Goal: Task Accomplishment & Management: Manage account settings

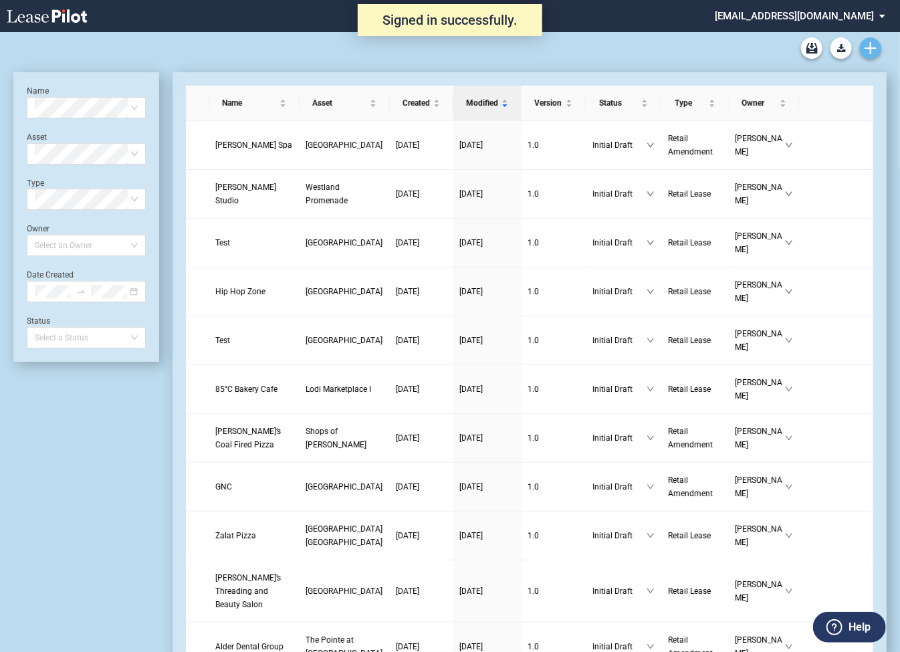
click at [877, 51] on link "Create new document" at bounding box center [869, 47] width 21 height 21
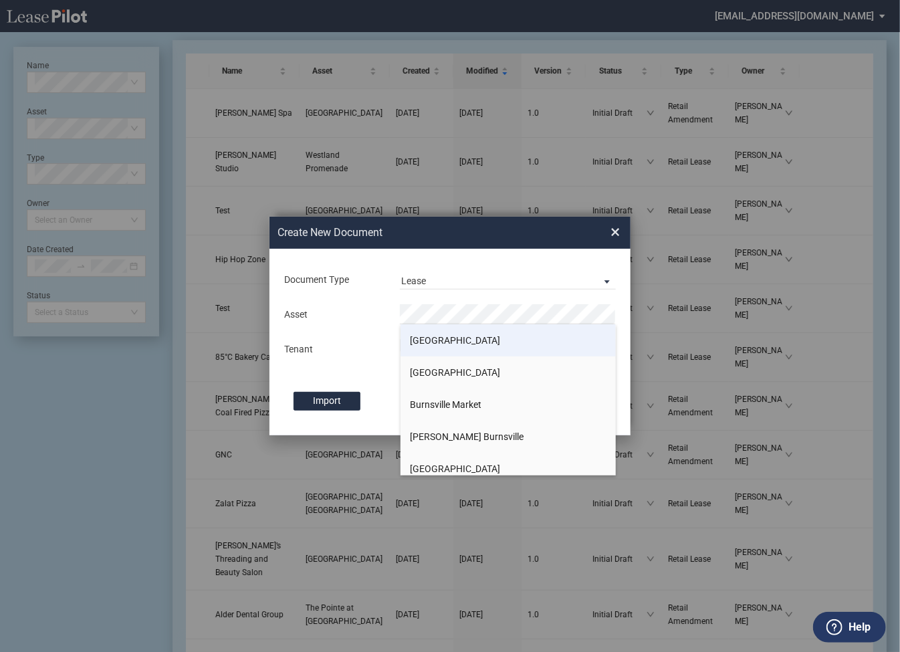
click at [460, 344] on span "[GEOGRAPHIC_DATA]" at bounding box center [455, 340] width 90 height 11
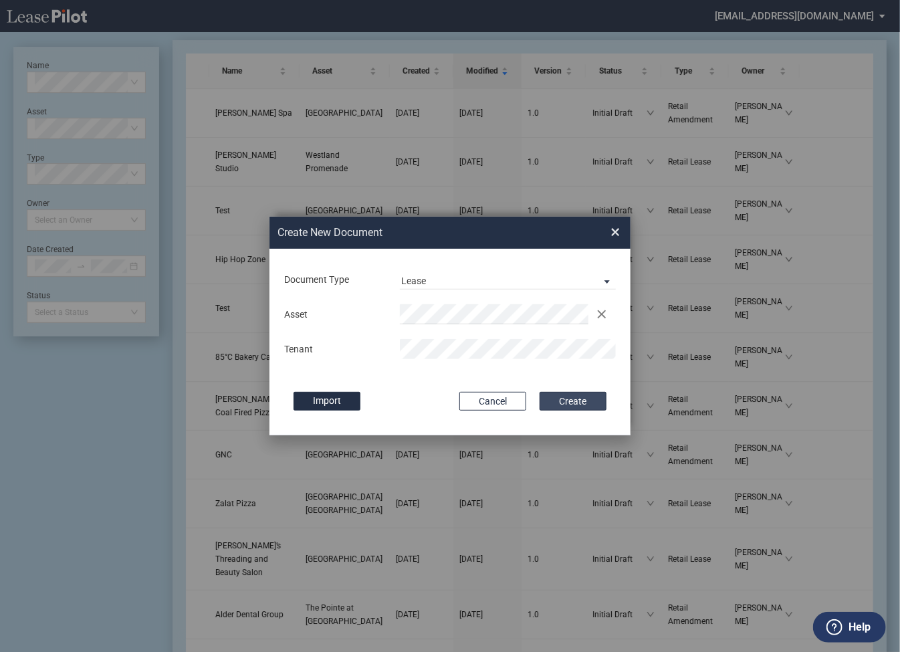
click at [569, 403] on button "Create" at bounding box center [572, 401] width 67 height 19
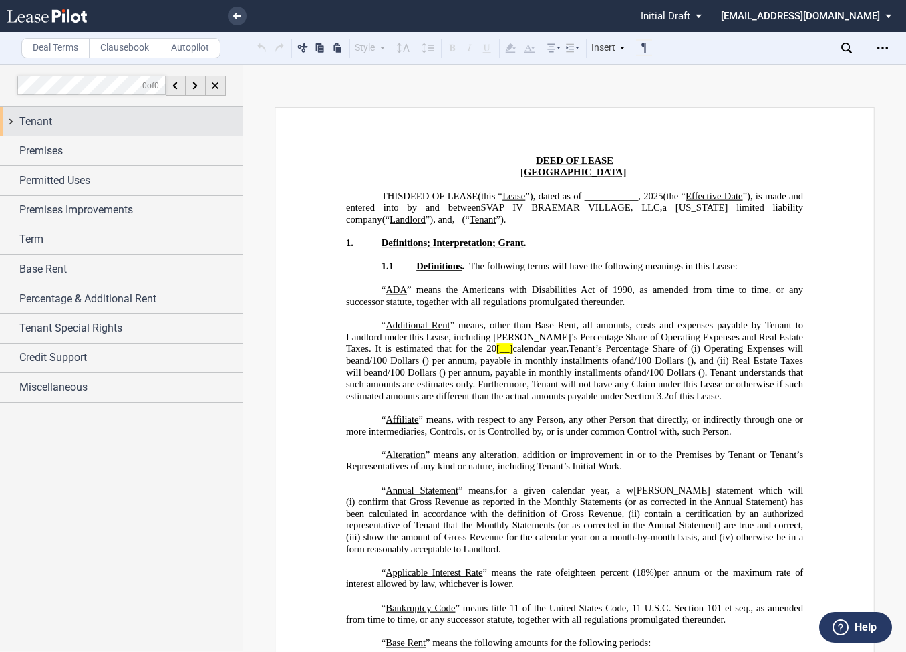
click at [14, 124] on div "Tenant" at bounding box center [121, 121] width 243 height 29
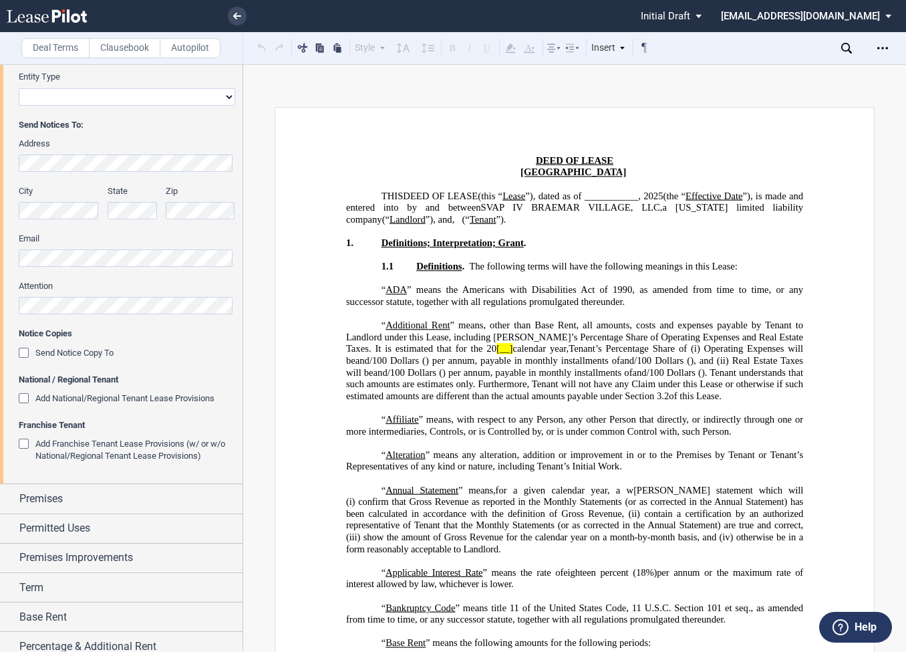
scroll to position [282, 0]
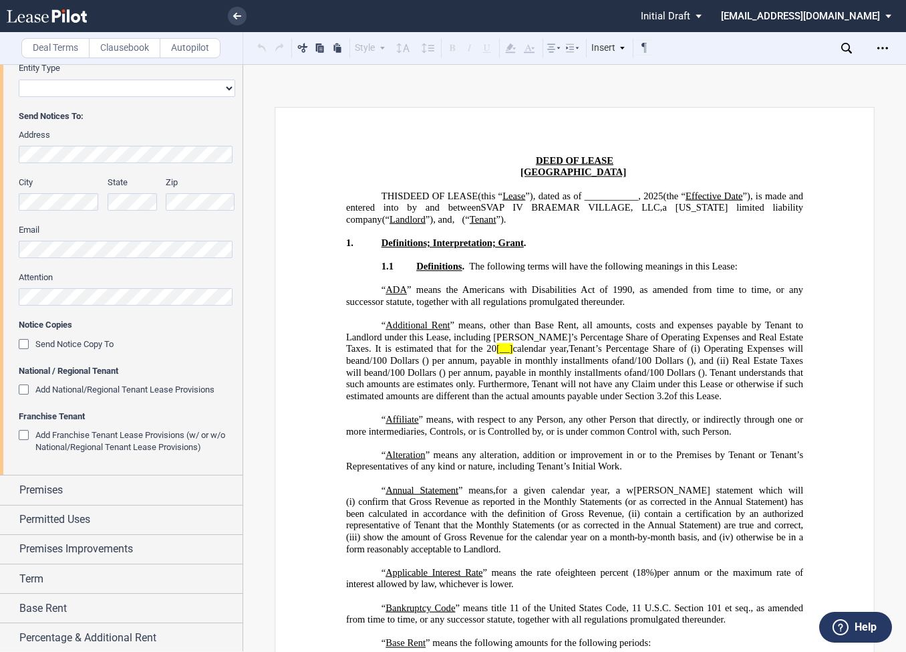
click at [28, 392] on div "Add National/Regional Tenant Lease Provisions" at bounding box center [25, 390] width 13 height 13
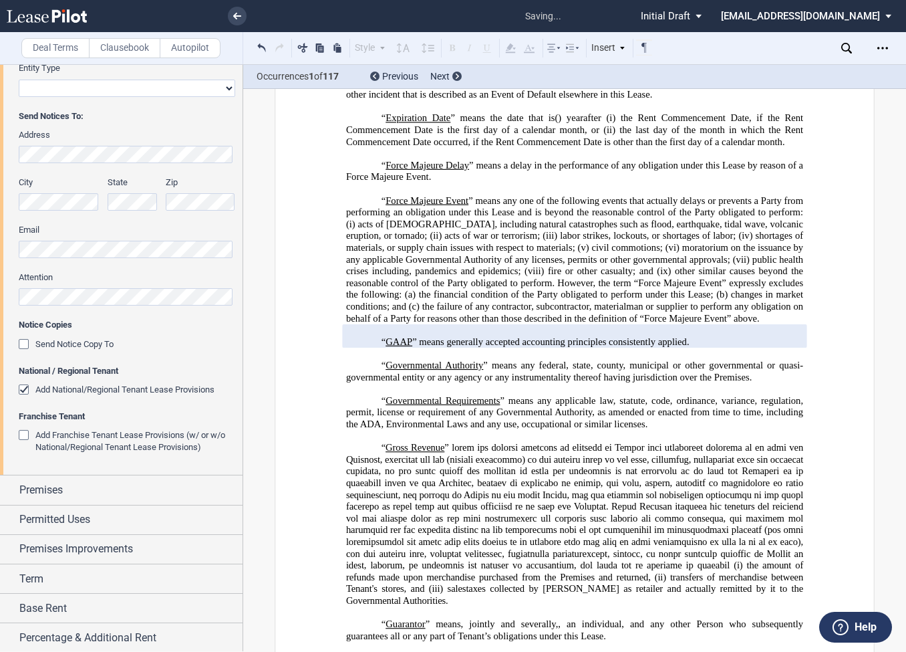
scroll to position [1435, 0]
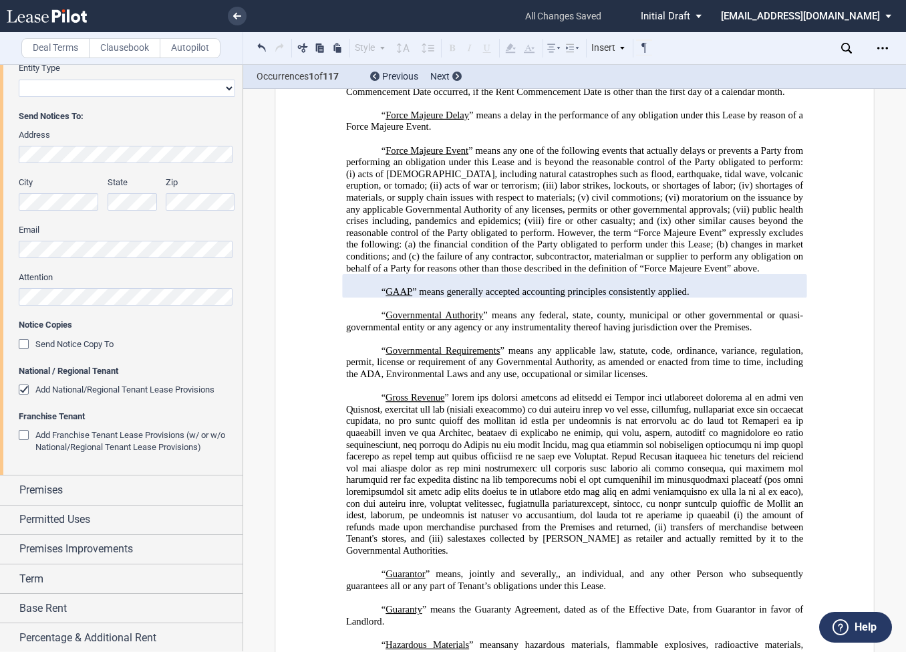
click at [25, 390] on div "Add National/Regional Tenant Lease Provisions" at bounding box center [25, 390] width 13 height 13
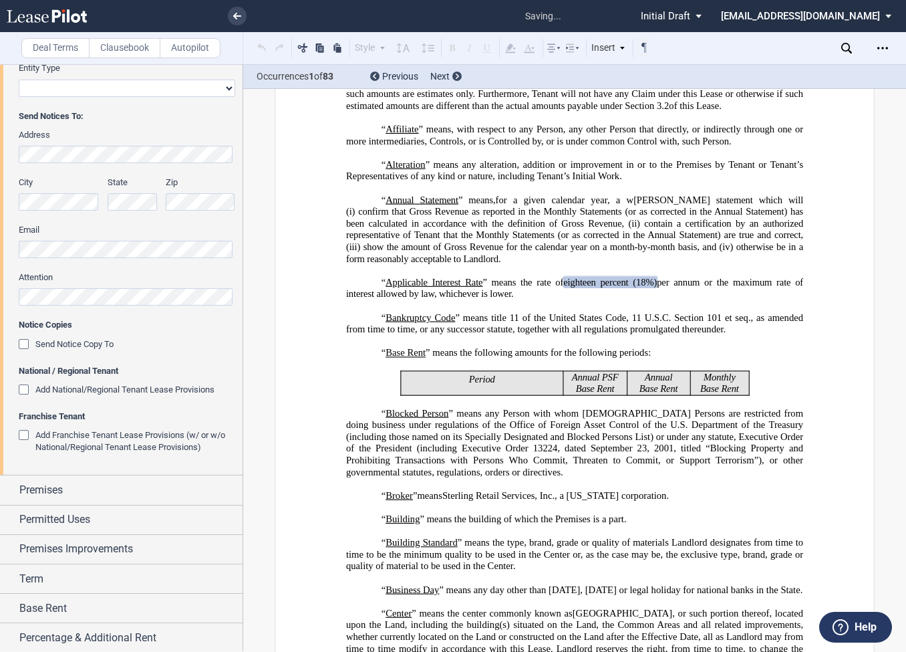
click at [25, 440] on div "Add Franchise Tenant Lease Provisions (w/ or w/o National/Regional Tenant Lease…" at bounding box center [25, 436] width 13 height 13
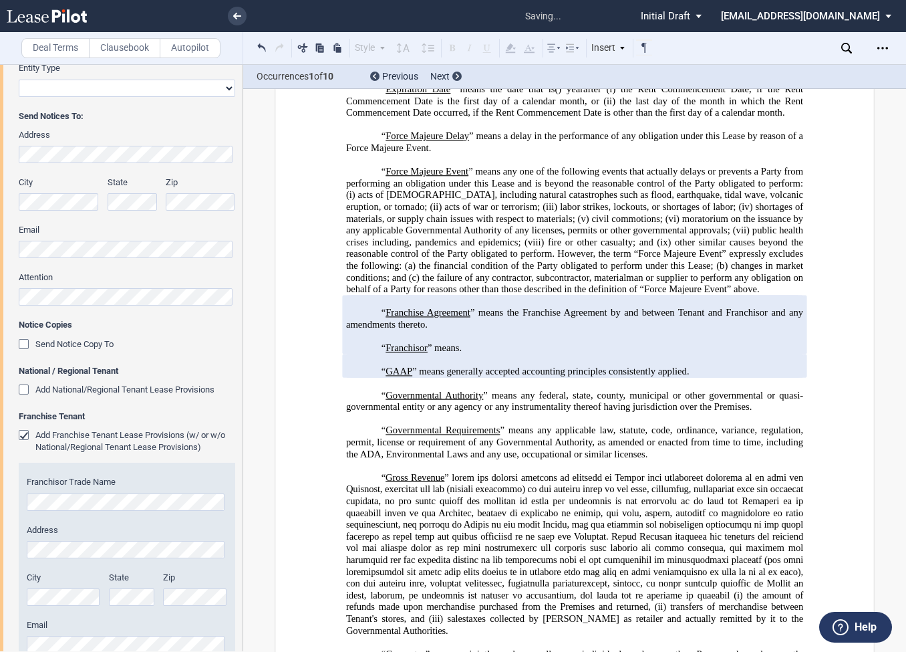
scroll to position [408, 0]
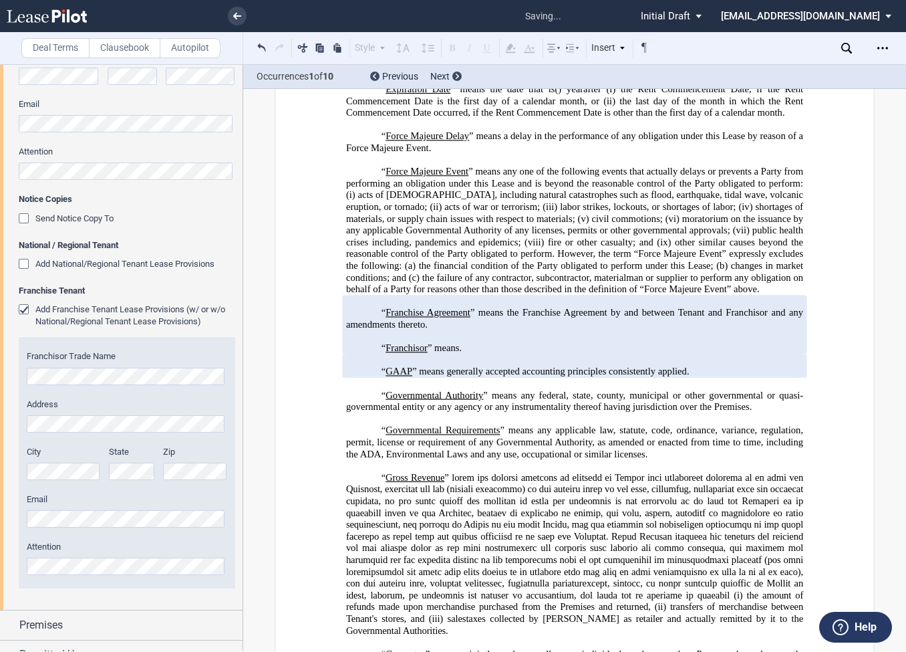
click at [25, 308] on div "Add Franchise Tenant Lease Provisions (w/ or w/o National/Regional Tenant Lease…" at bounding box center [25, 310] width 13 height 13
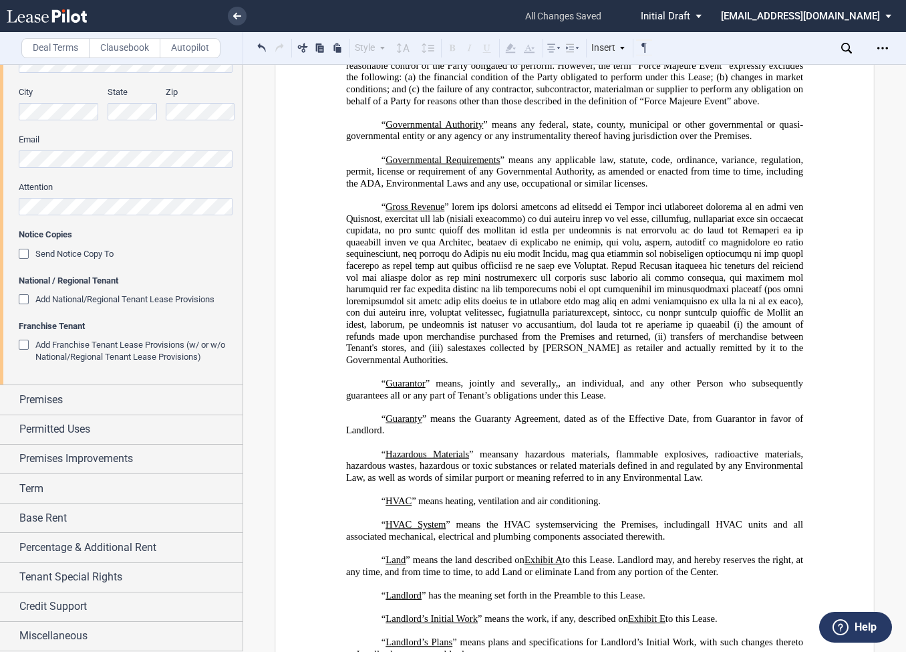
scroll to position [1414, 0]
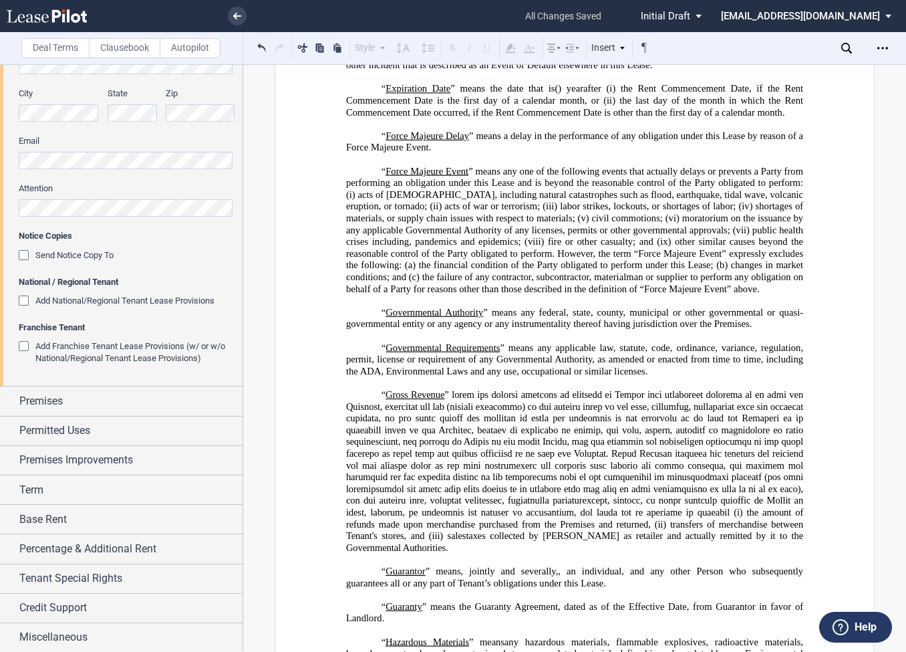
click at [25, 301] on div "Add National/Regional Tenant Lease Provisions" at bounding box center [25, 301] width 13 height 13
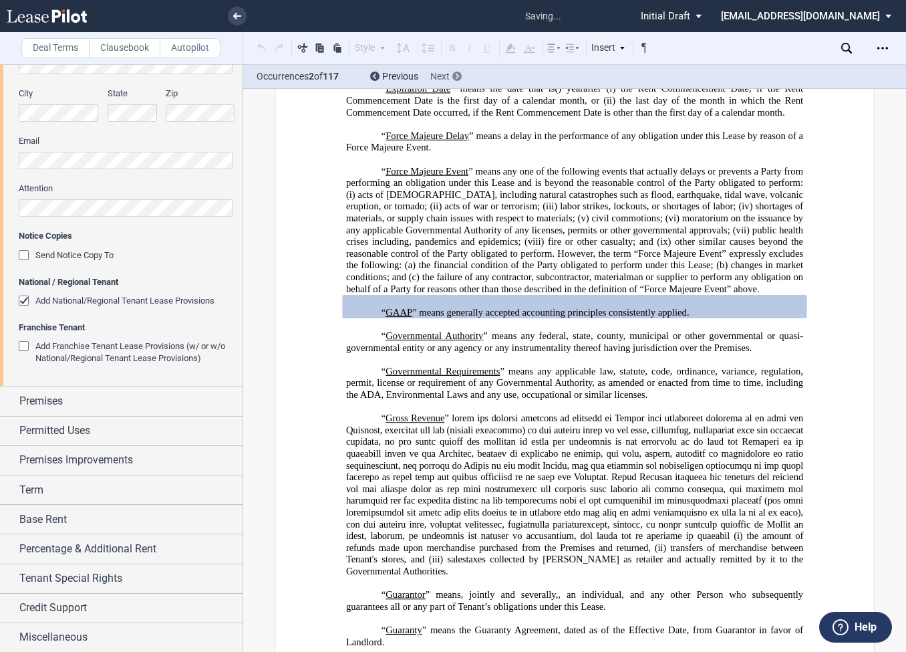
click at [456, 78] on icon at bounding box center [457, 76] width 3 height 5
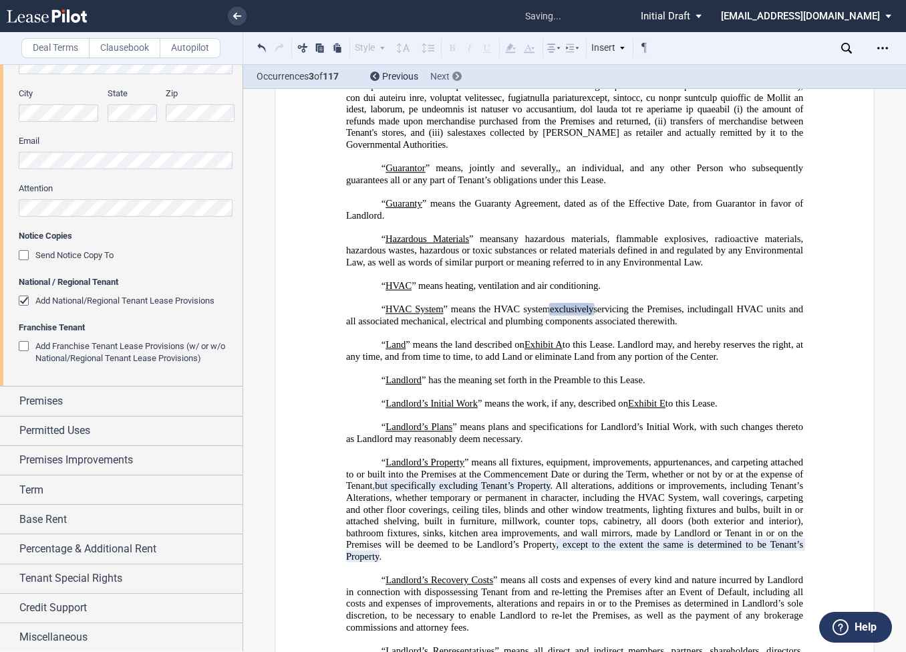
scroll to position [1845, 0]
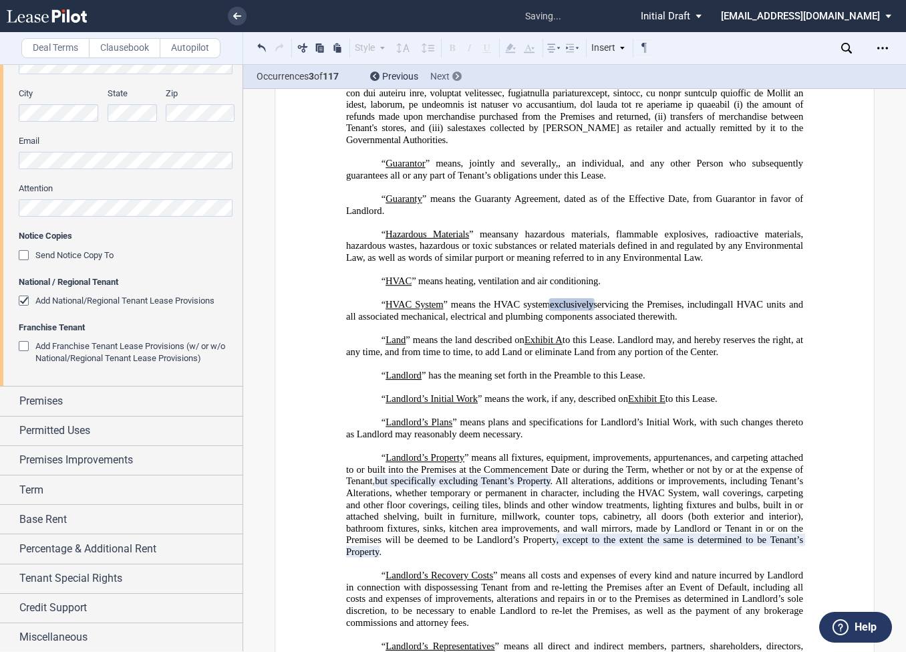
click at [456, 78] on icon at bounding box center [457, 76] width 3 height 5
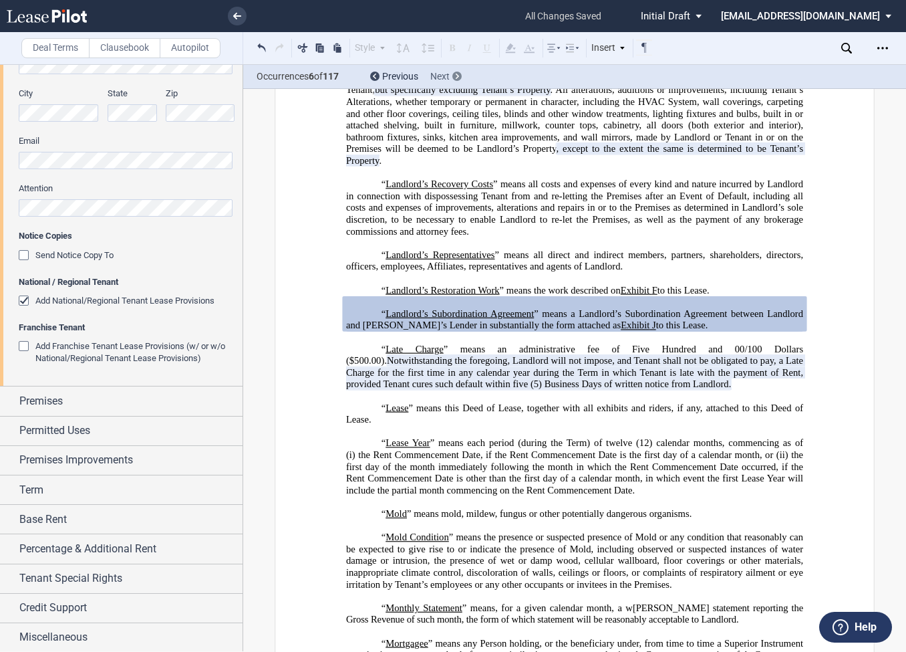
scroll to position [2244, 0]
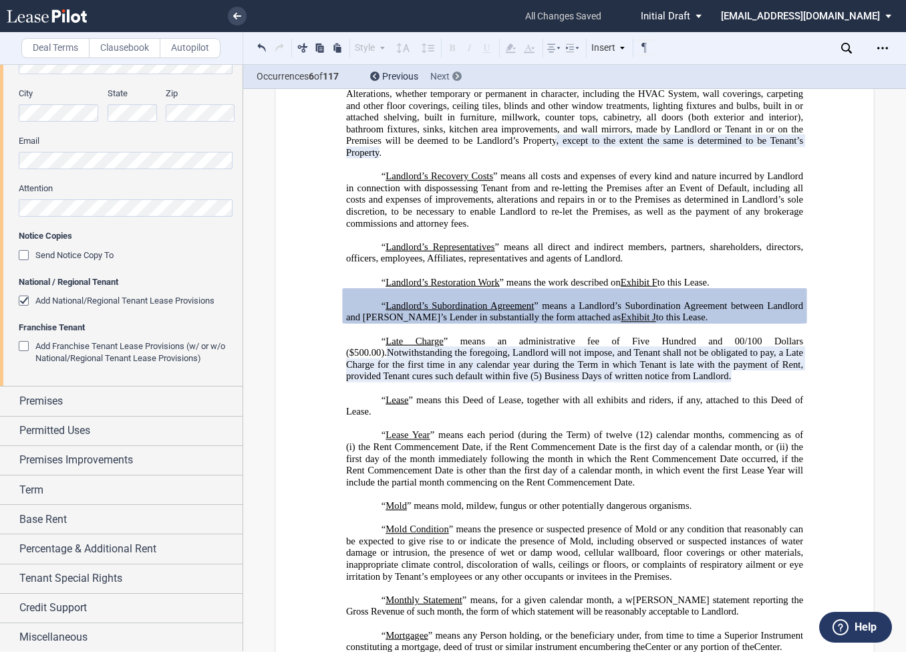
click at [456, 78] on icon at bounding box center [457, 76] width 3 height 5
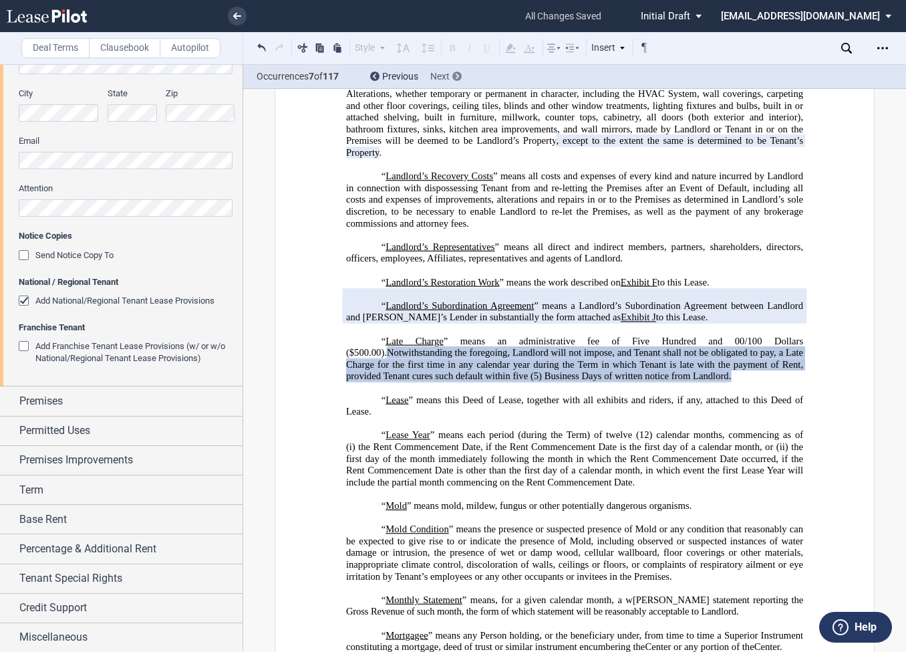
click at [456, 78] on icon at bounding box center [457, 76] width 3 height 5
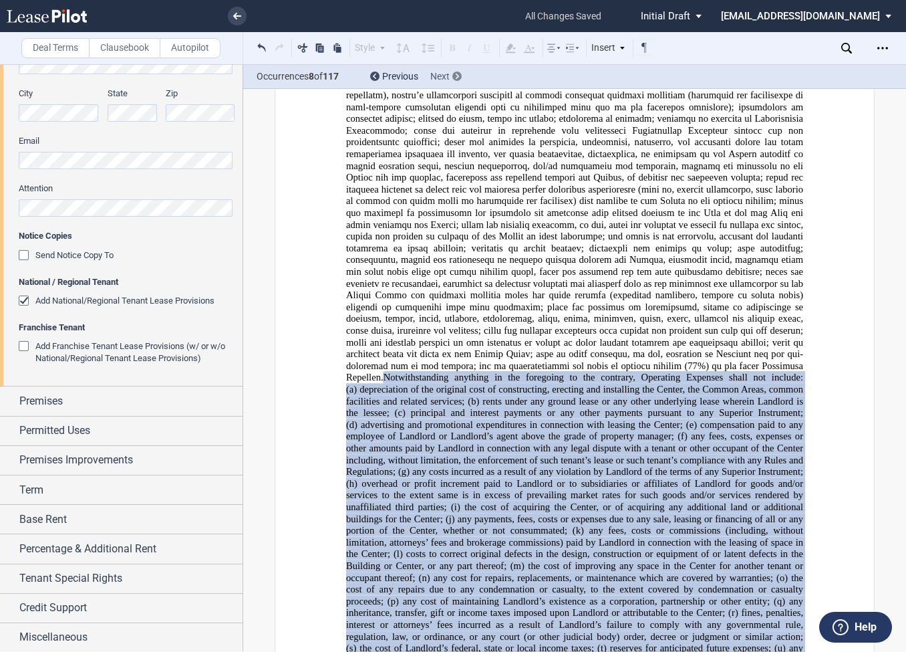
scroll to position [3154, 0]
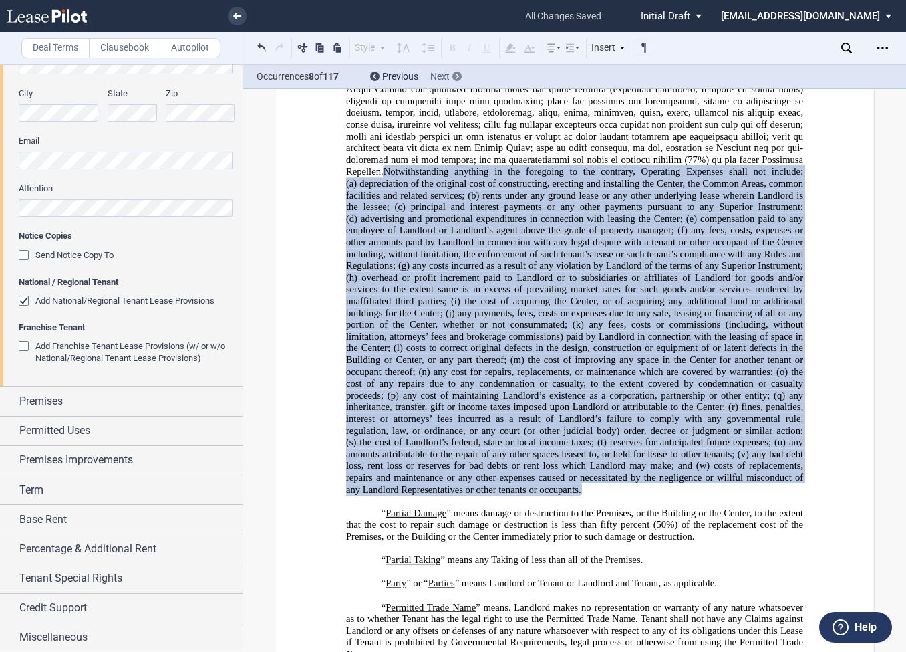
click at [456, 78] on icon at bounding box center [457, 76] width 3 height 5
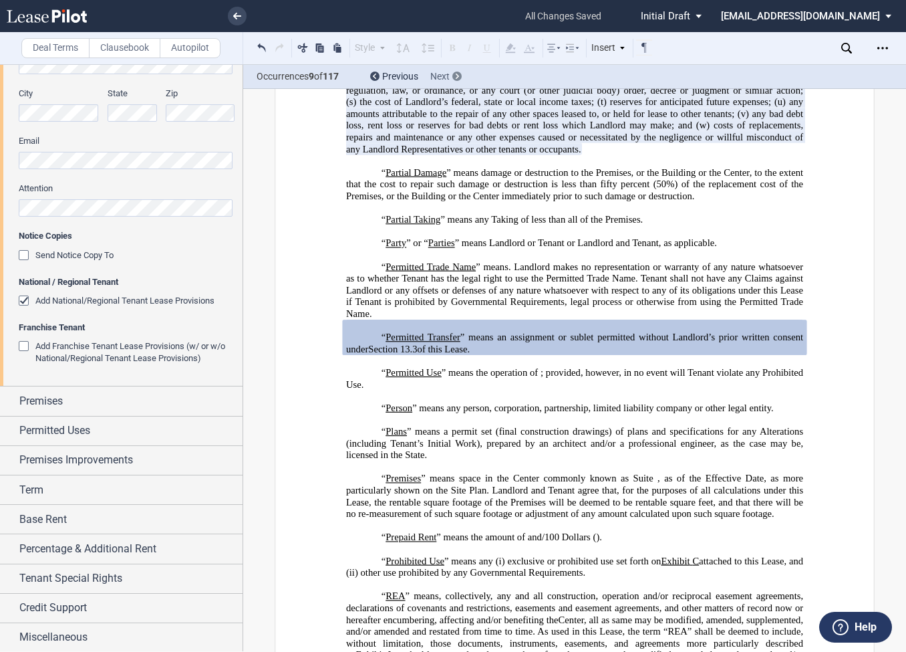
scroll to position [3515, 0]
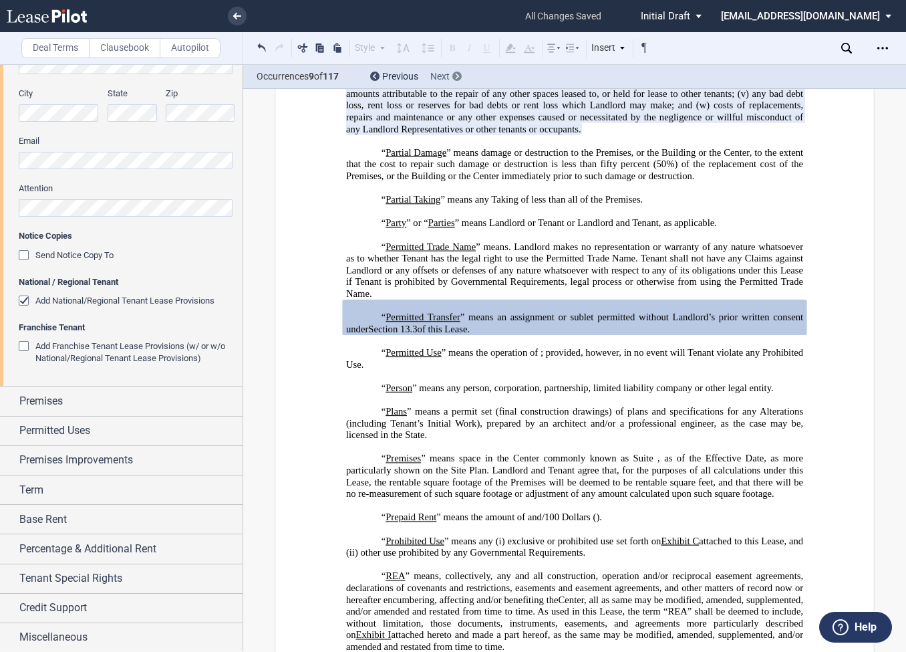
click at [456, 78] on icon at bounding box center [457, 76] width 3 height 5
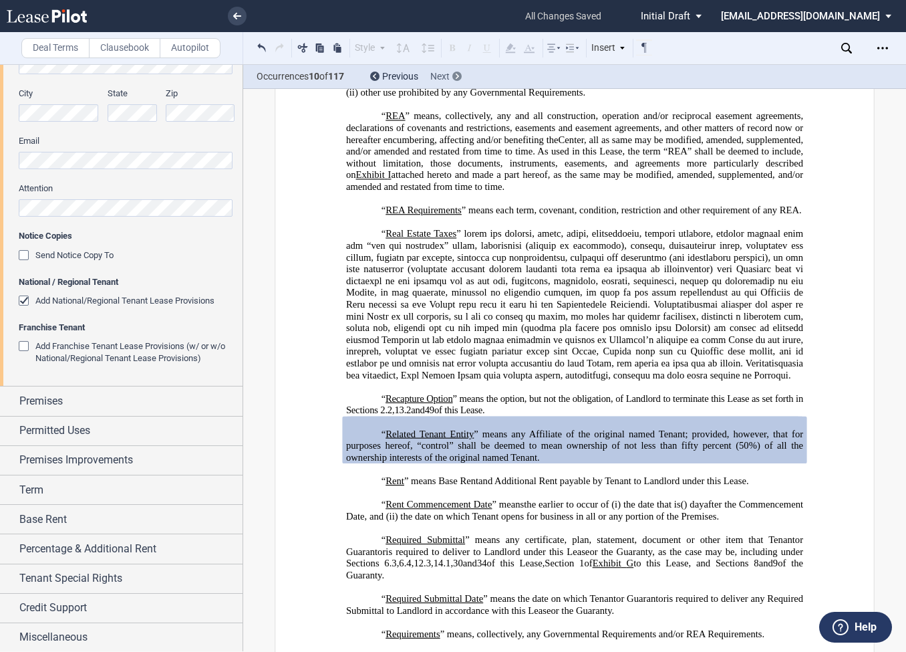
scroll to position [4108, 0]
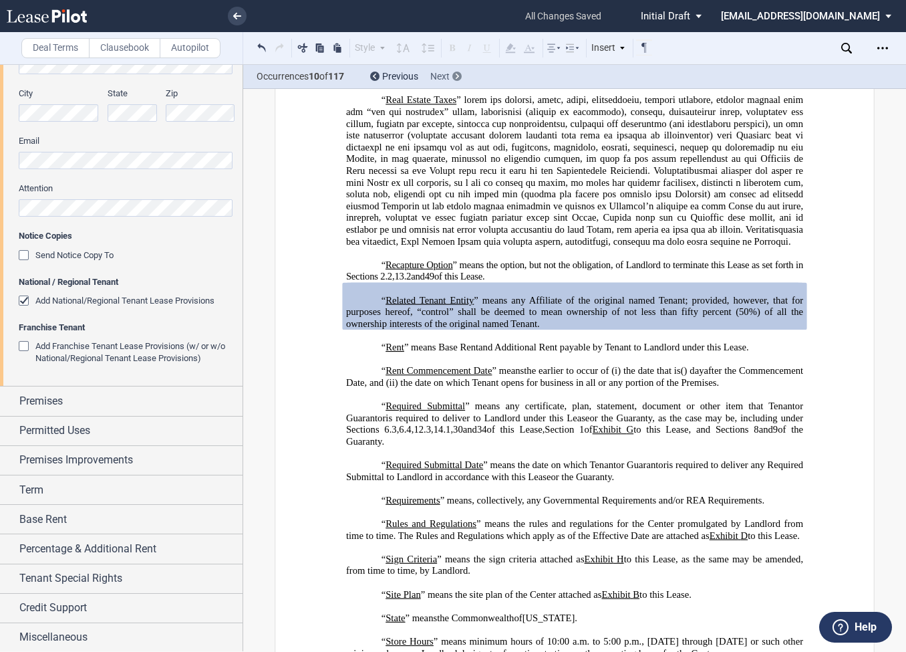
click at [456, 78] on icon at bounding box center [457, 76] width 3 height 5
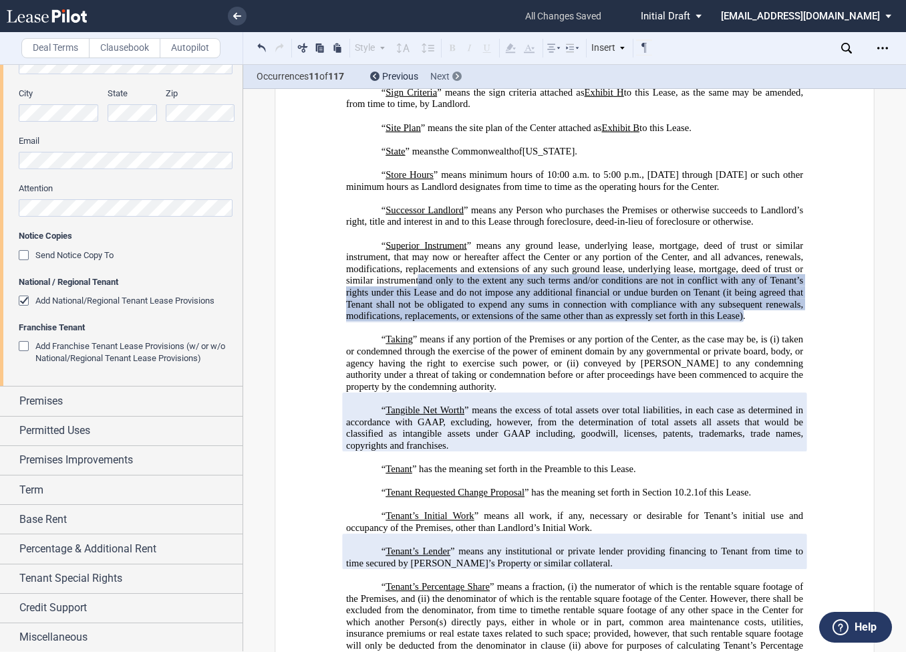
scroll to position [4578, 0]
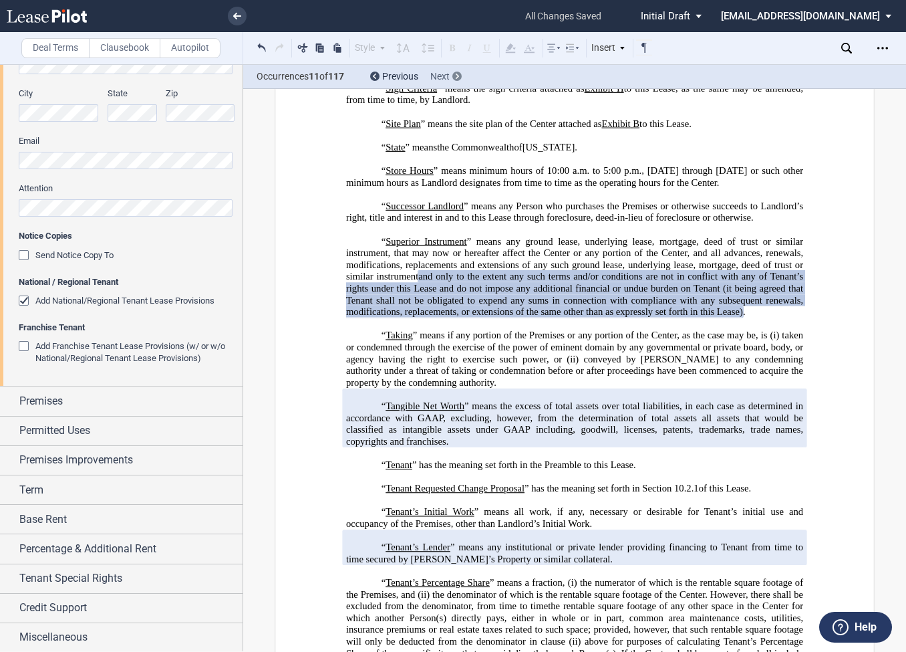
click at [456, 78] on icon at bounding box center [457, 76] width 3 height 5
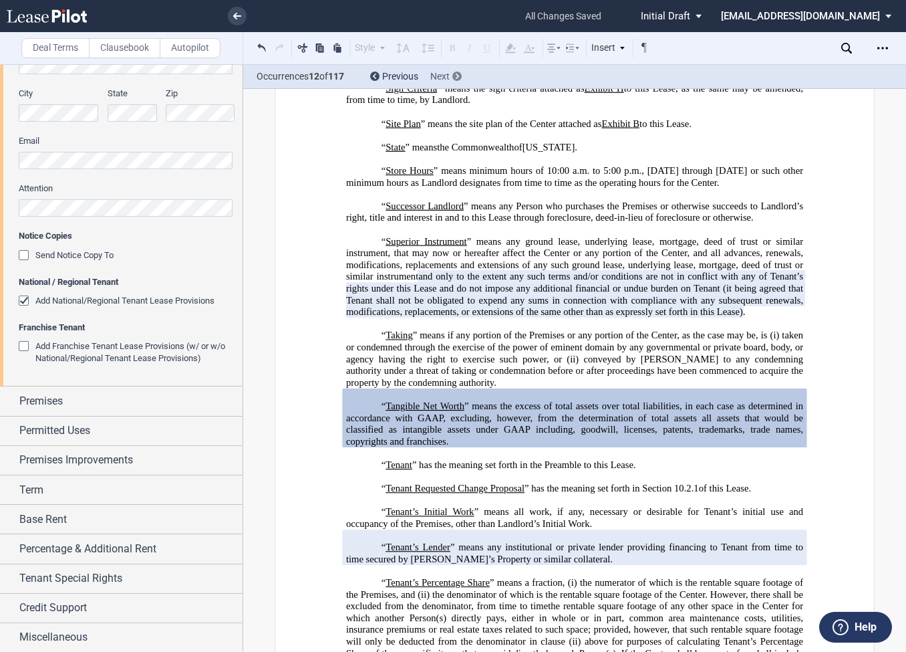
click at [456, 78] on icon at bounding box center [457, 76] width 3 height 5
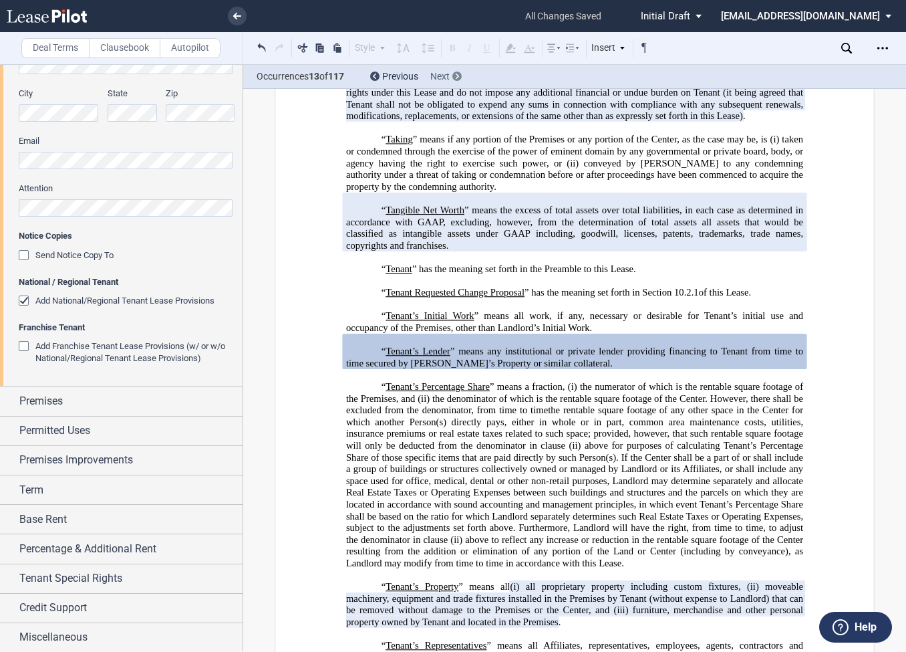
scroll to position [4832, 0]
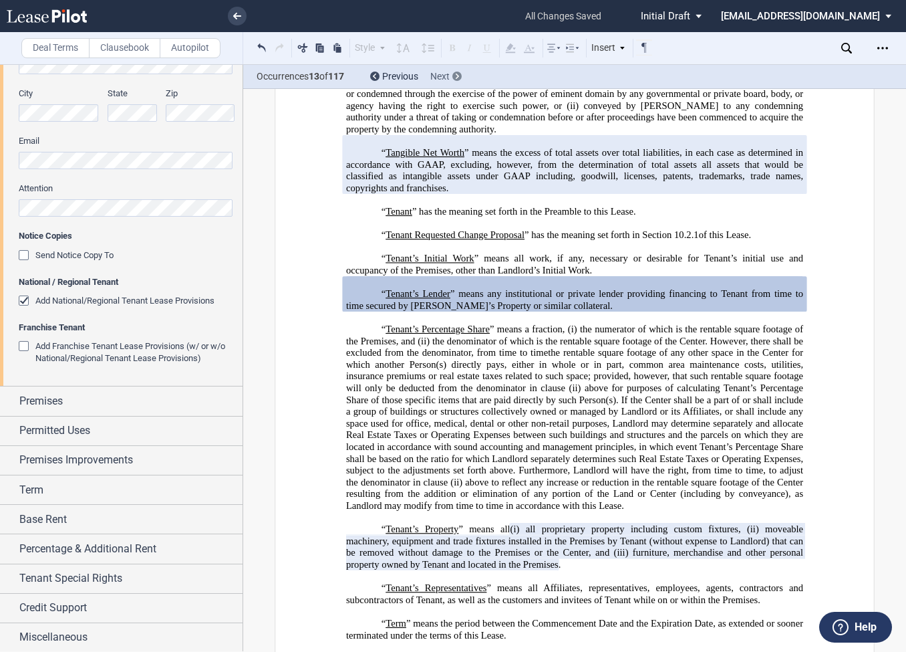
click at [456, 78] on icon at bounding box center [457, 76] width 3 height 5
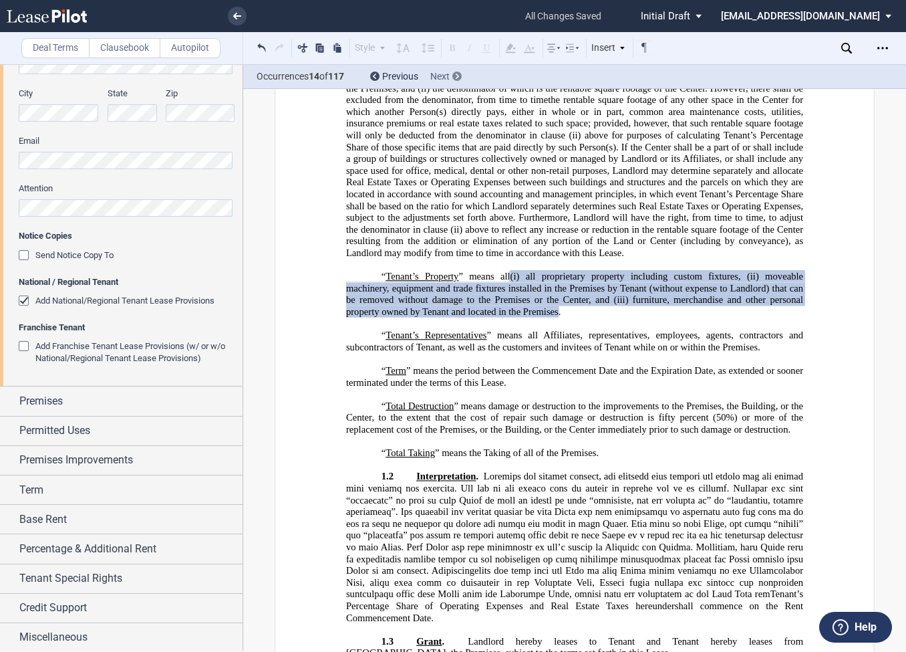
click at [456, 78] on icon at bounding box center [457, 76] width 3 height 5
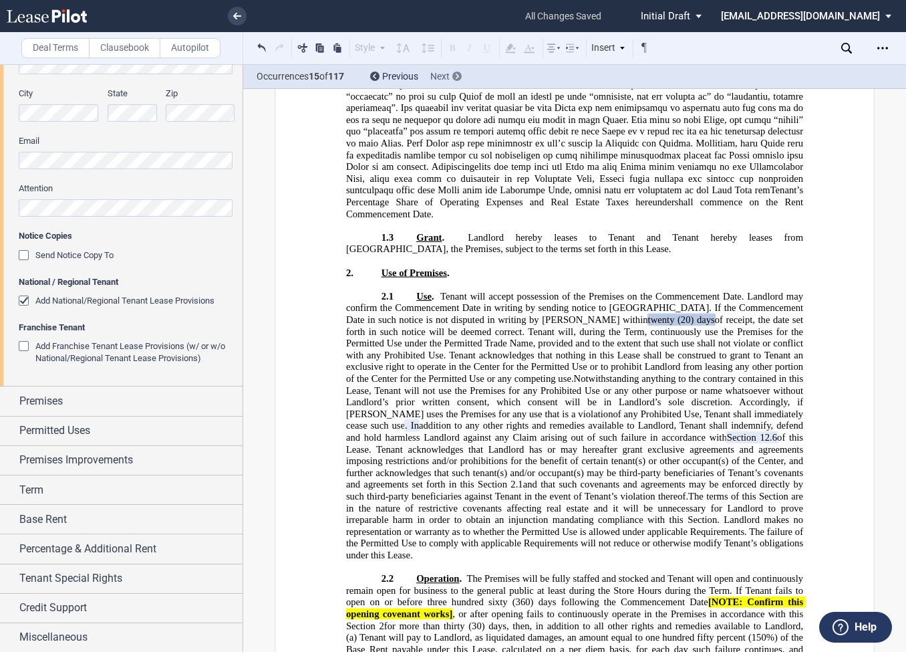
scroll to position [5503, 0]
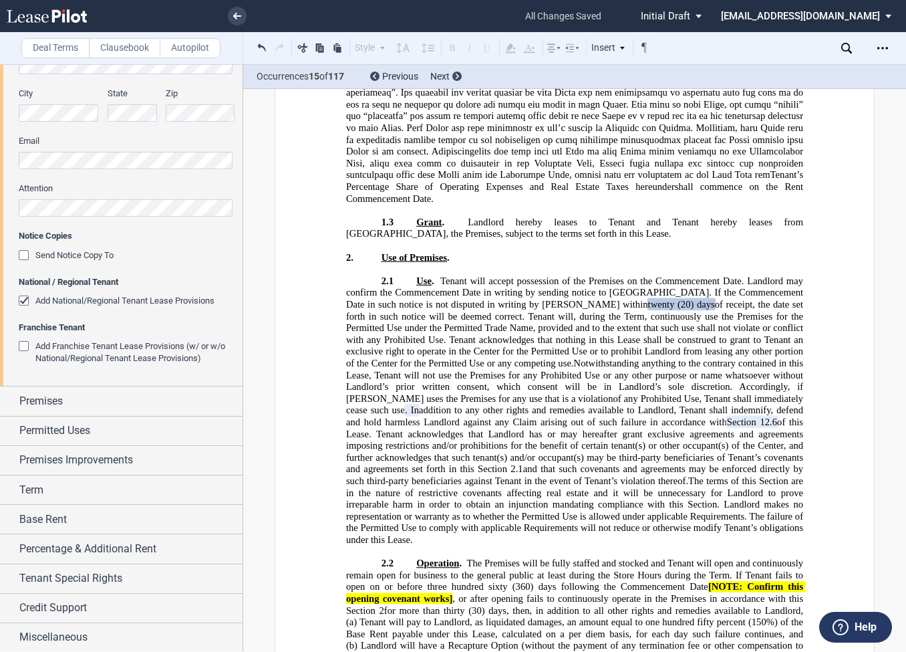
click at [26, 303] on div "Add National/Regional Tenant Lease Provisions" at bounding box center [25, 301] width 13 height 13
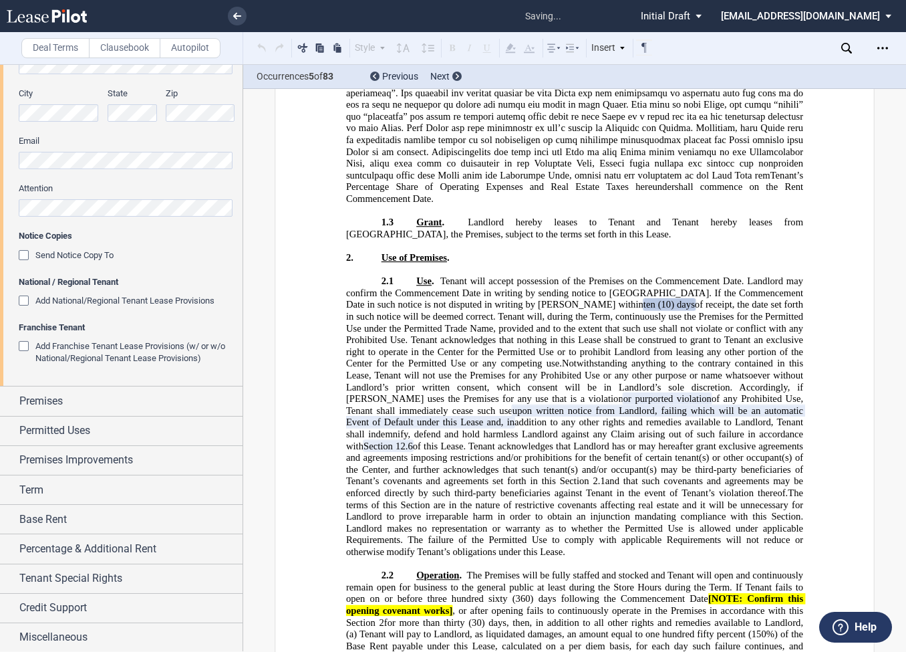
click at [27, 348] on div "Add Franchise Tenant Lease Provisions (w/ or w/o National/Regional Tenant Lease…" at bounding box center [25, 347] width 13 height 13
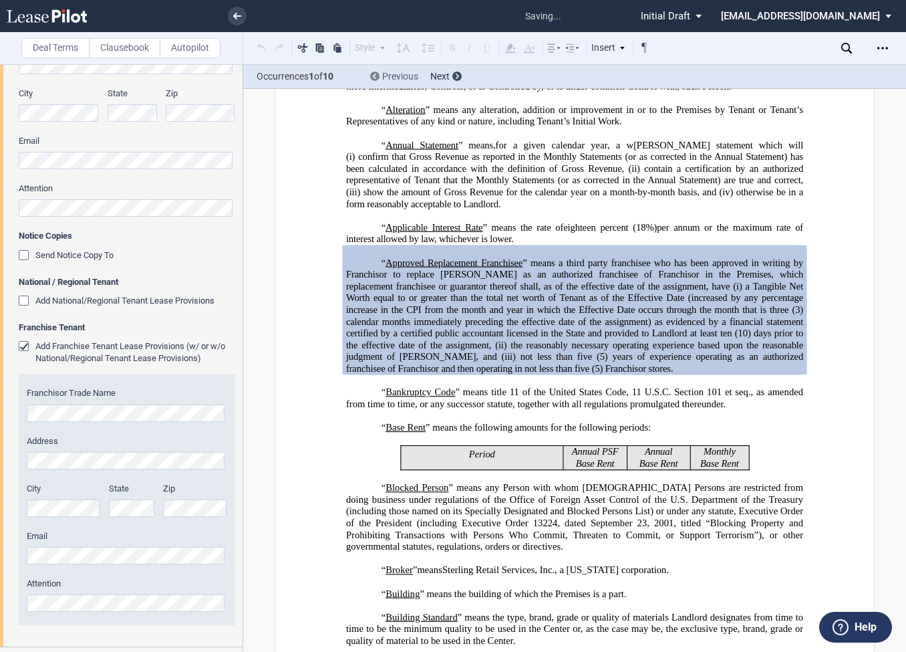
click at [375, 75] on use at bounding box center [374, 76] width 3 height 5
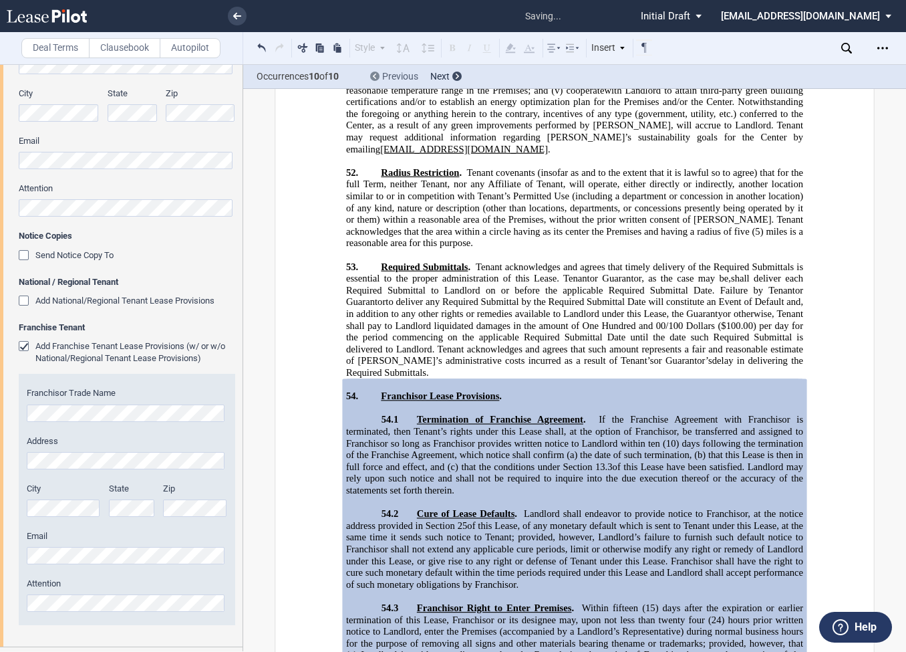
click at [375, 75] on use at bounding box center [374, 76] width 3 height 5
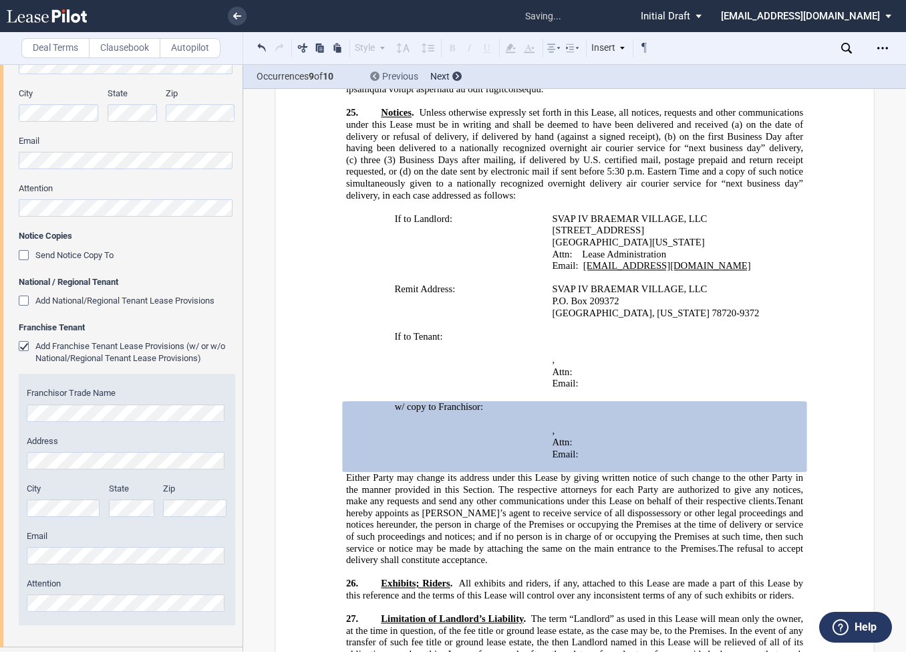
click at [375, 75] on use at bounding box center [374, 76] width 3 height 5
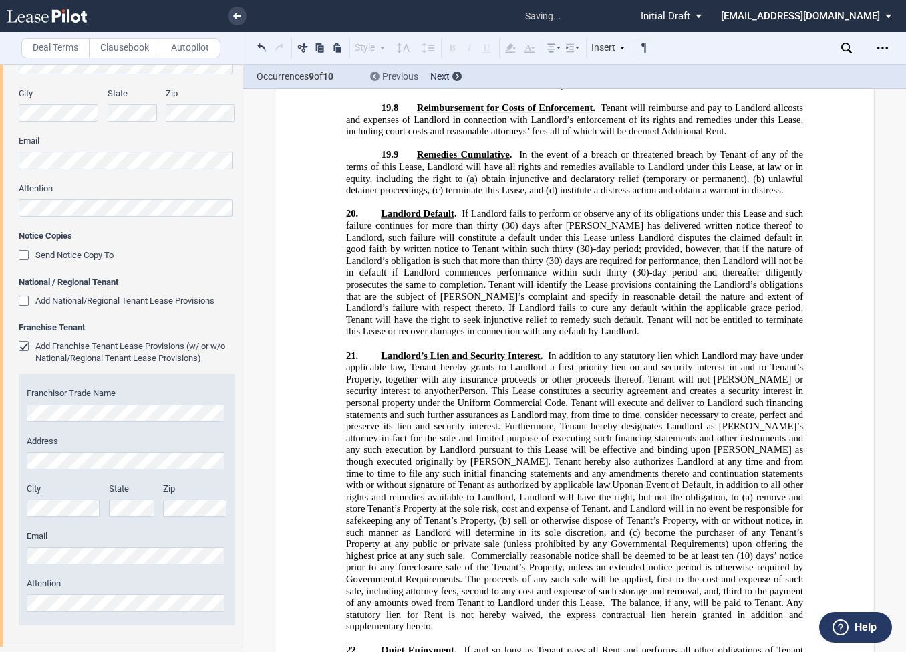
click at [375, 75] on use at bounding box center [374, 76] width 3 height 5
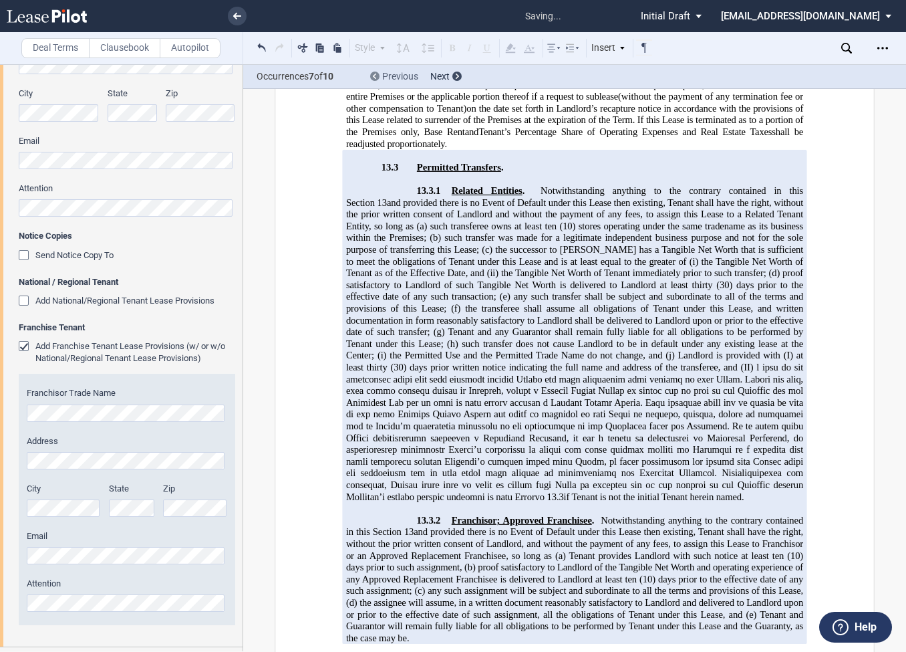
click at [375, 75] on use at bounding box center [374, 76] width 3 height 5
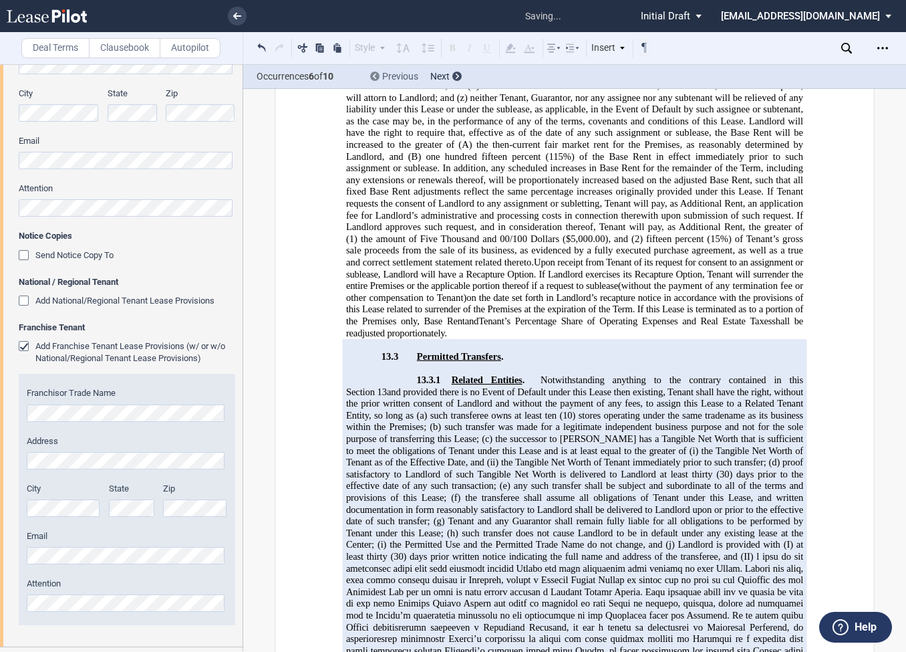
click at [375, 75] on use at bounding box center [374, 76] width 3 height 5
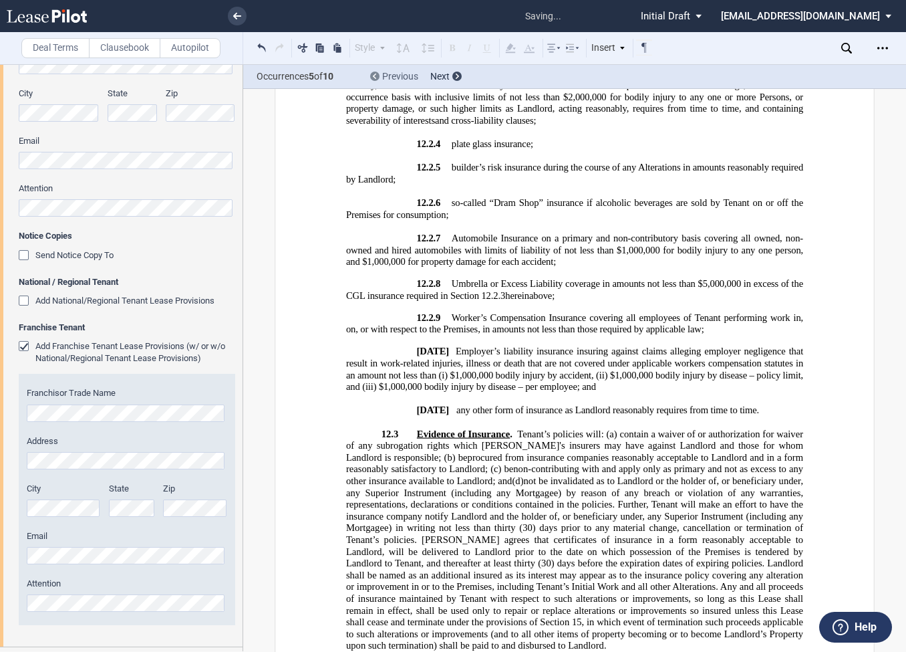
click at [375, 75] on use at bounding box center [374, 76] width 3 height 5
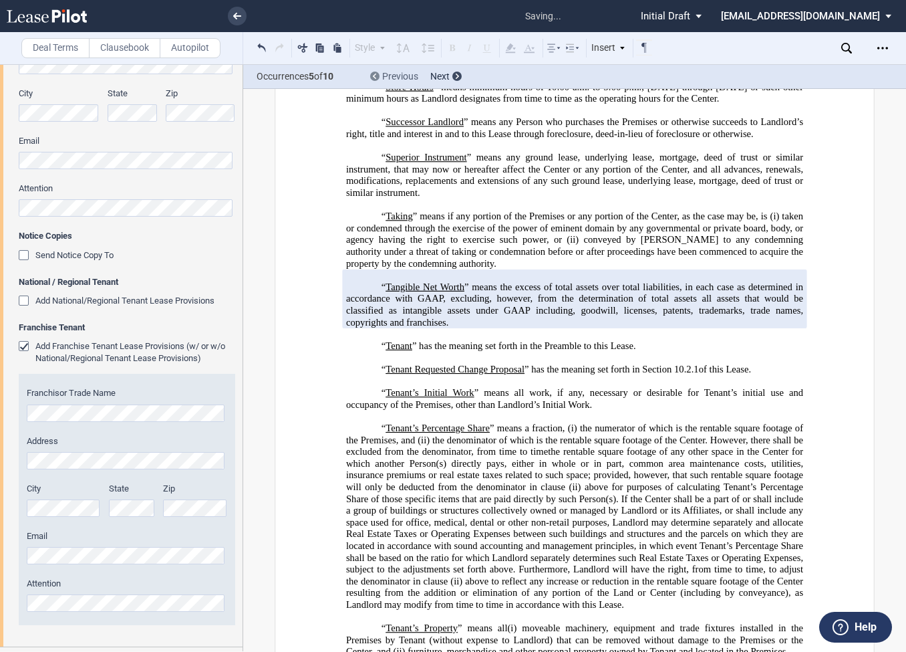
click at [375, 75] on use at bounding box center [374, 76] width 3 height 5
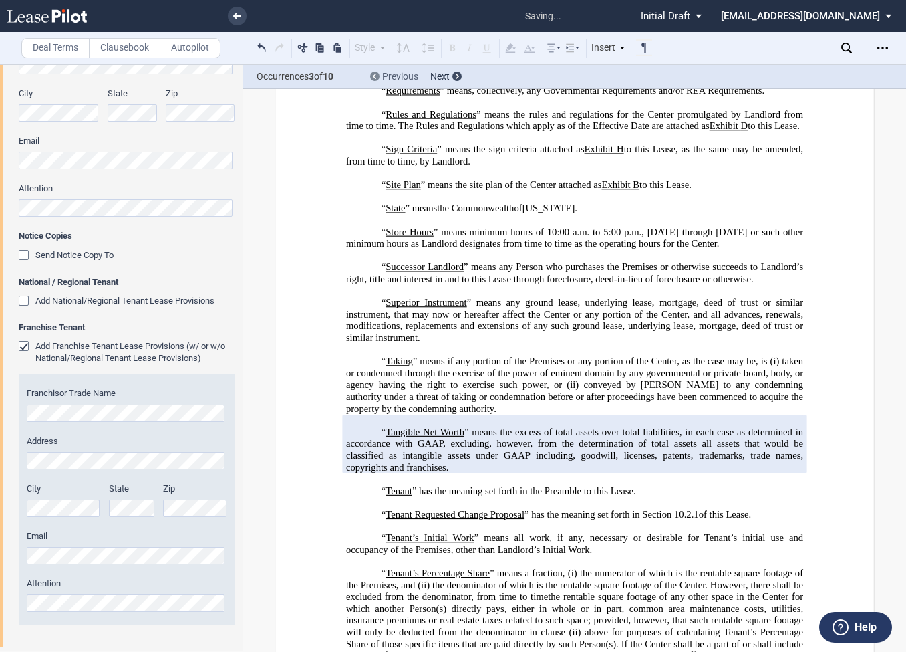
click at [375, 75] on use at bounding box center [374, 76] width 3 height 5
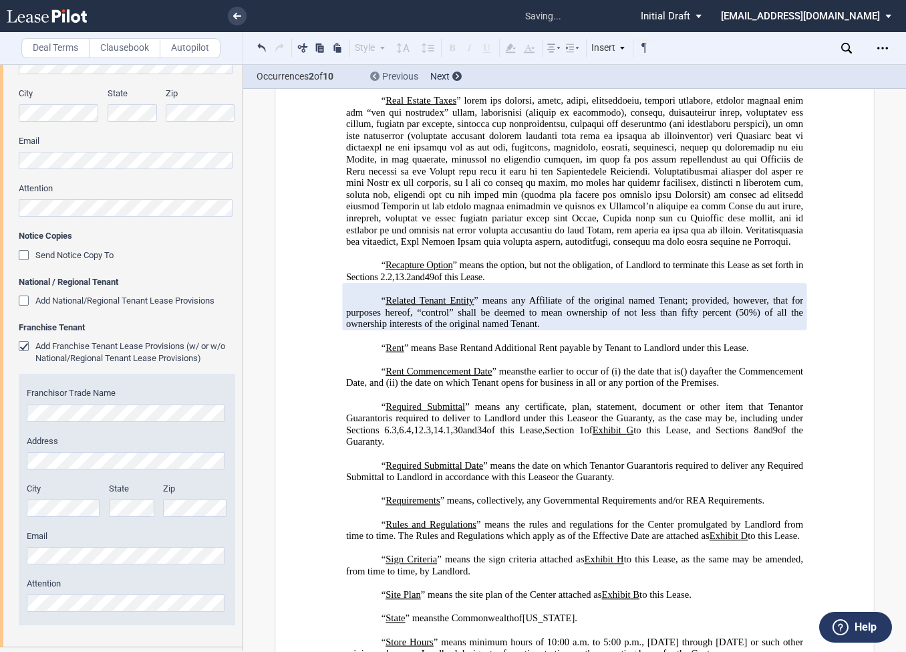
click at [375, 75] on use at bounding box center [374, 76] width 3 height 5
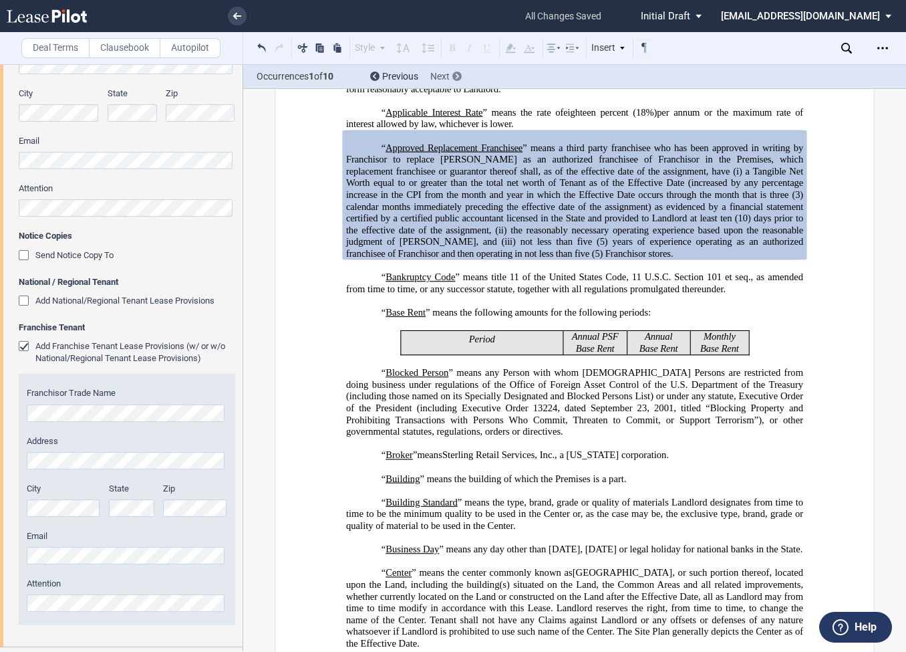
scroll to position [345, 0]
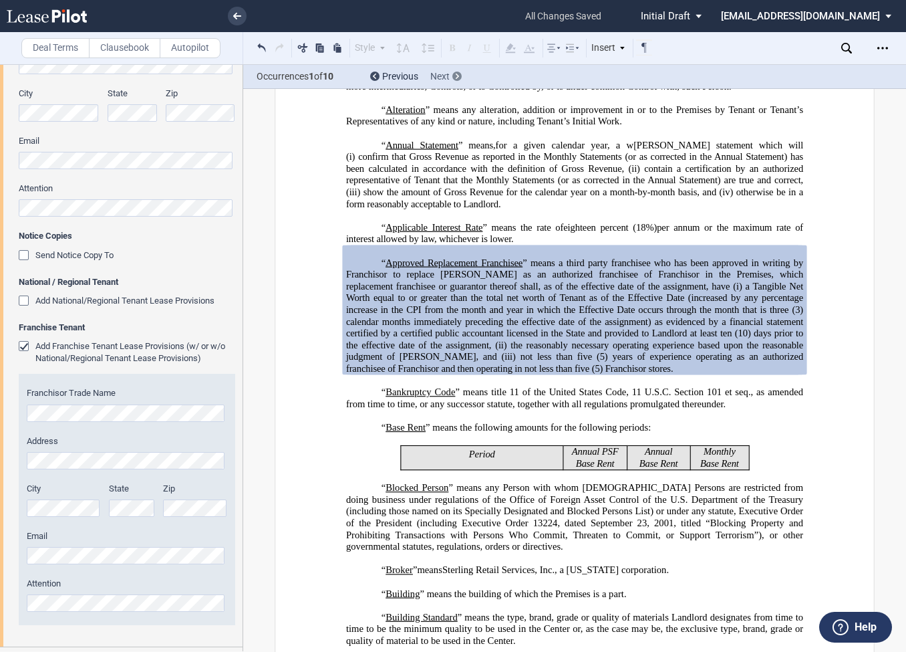
click at [460, 74] on div at bounding box center [456, 76] width 9 height 9
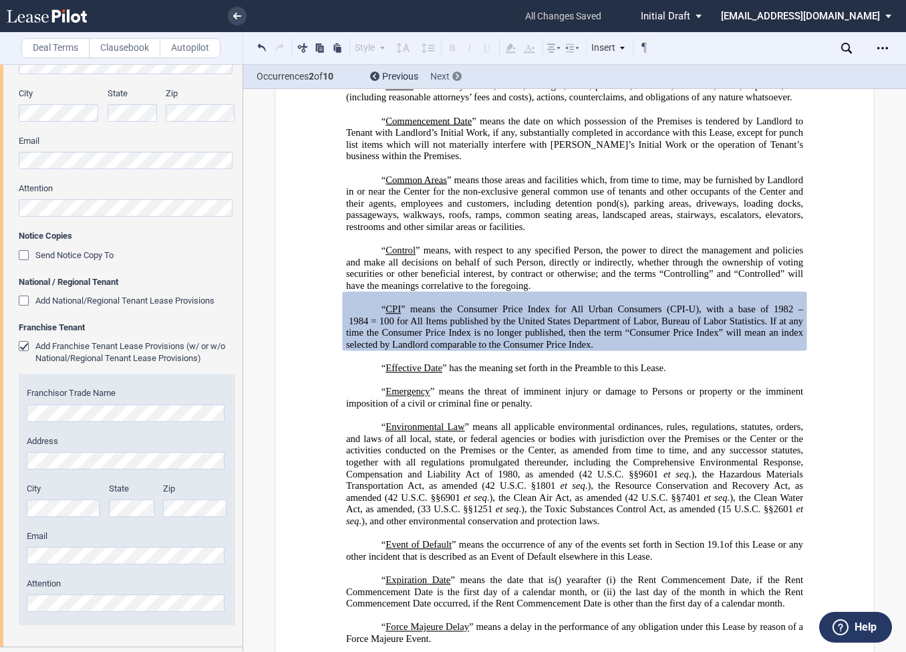
scroll to position [1125, 0]
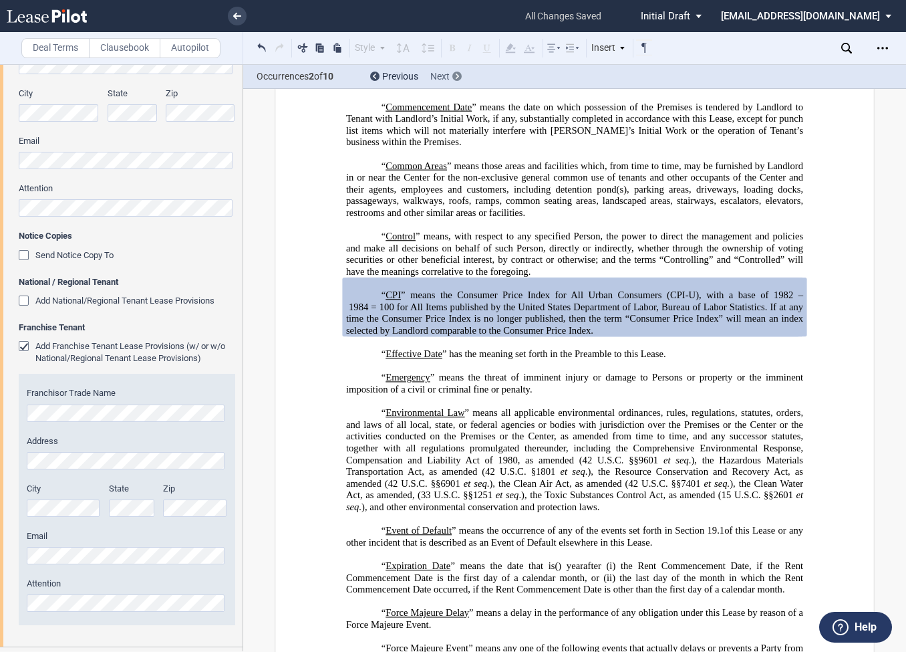
click at [460, 74] on div at bounding box center [456, 76] width 9 height 9
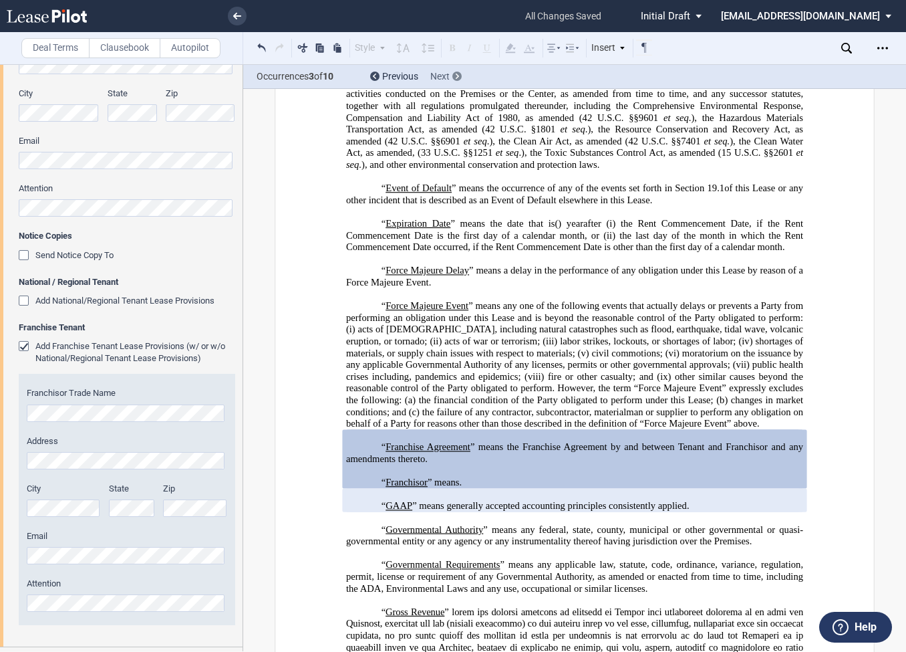
scroll to position [1620, 0]
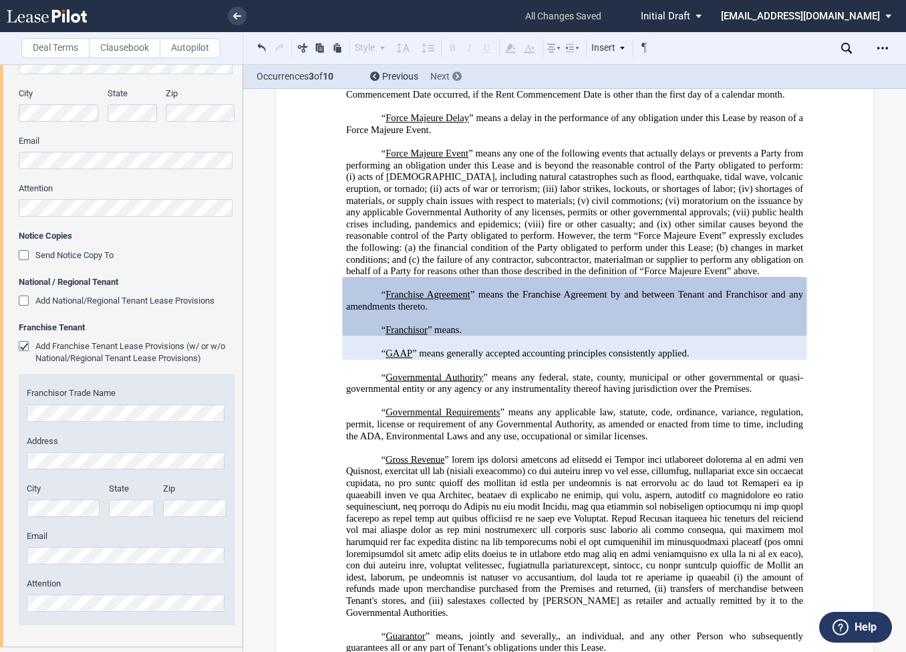
click at [460, 74] on div at bounding box center [456, 76] width 9 height 9
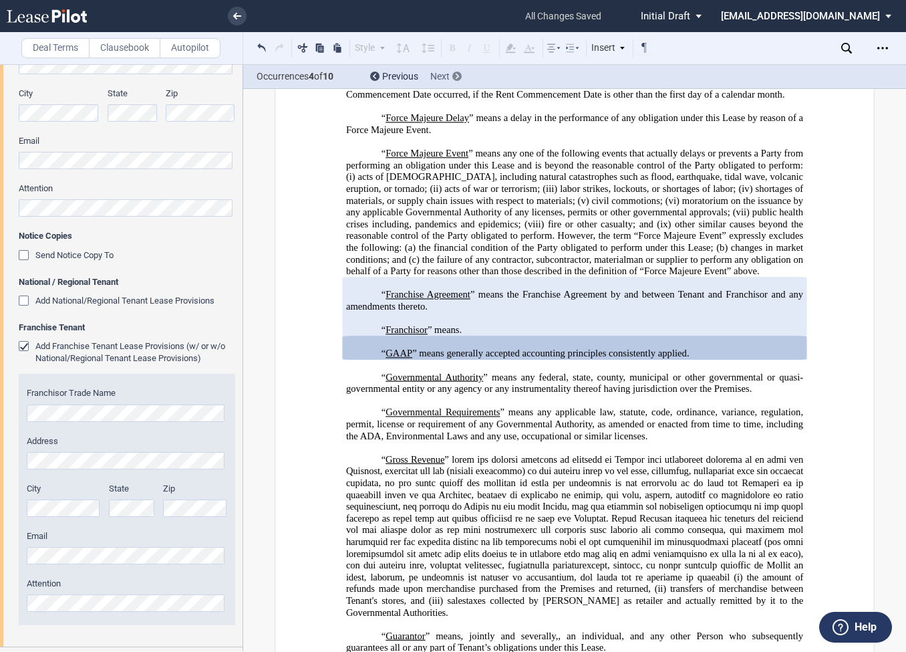
click at [460, 74] on div at bounding box center [456, 76] width 9 height 9
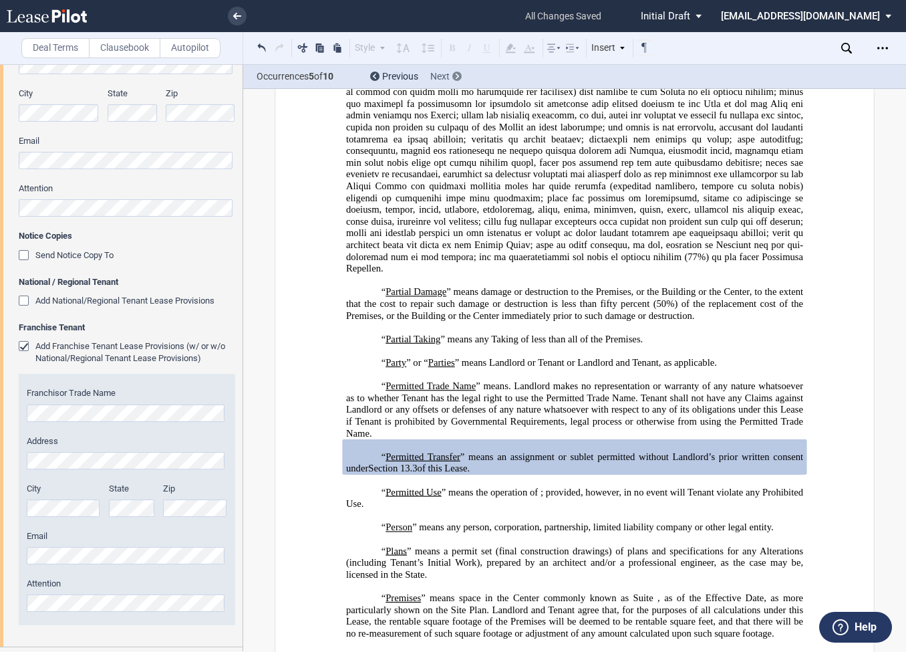
scroll to position [3408, 0]
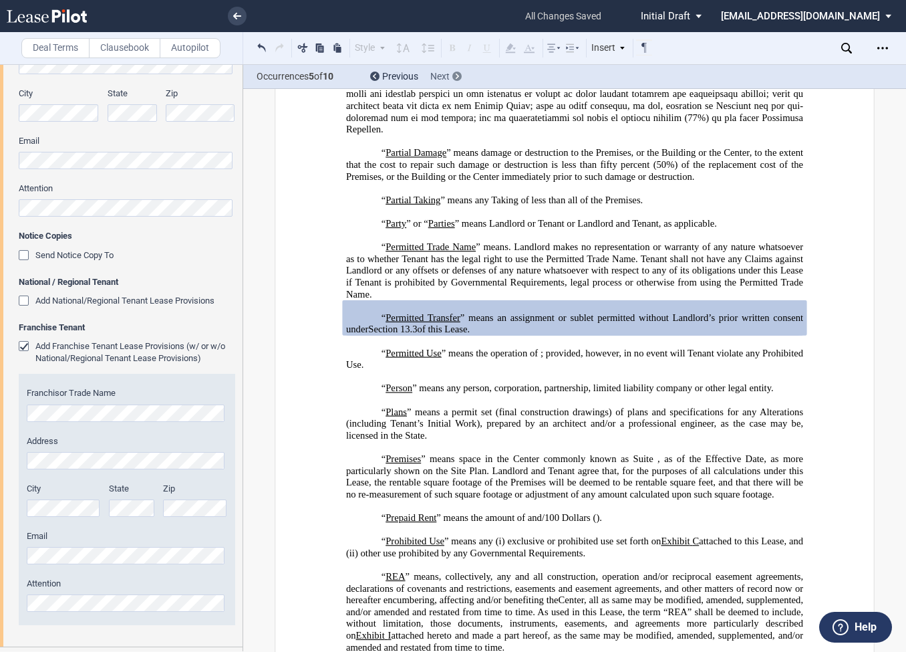
click at [460, 74] on div at bounding box center [456, 76] width 9 height 9
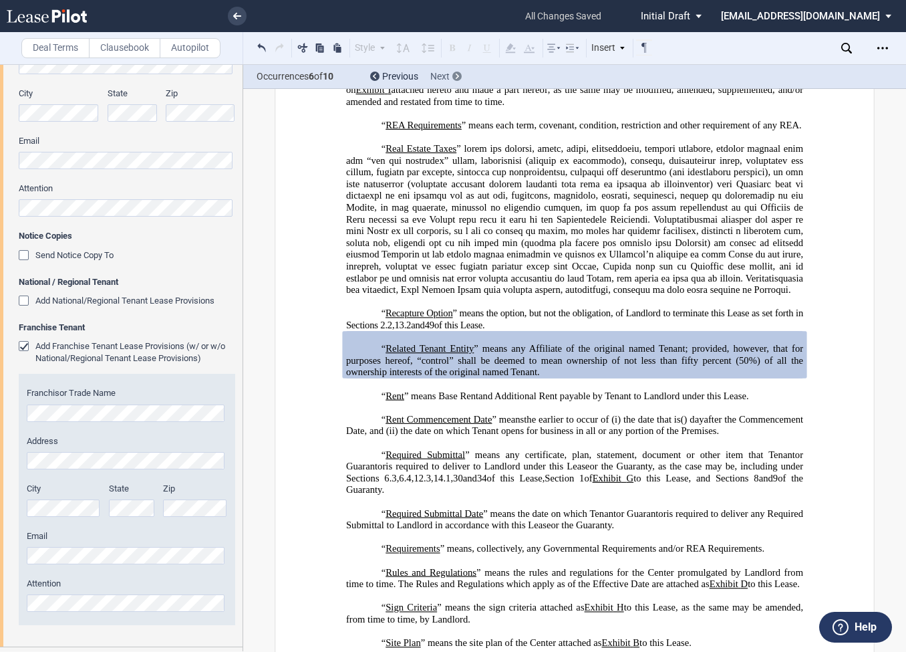
scroll to position [4002, 0]
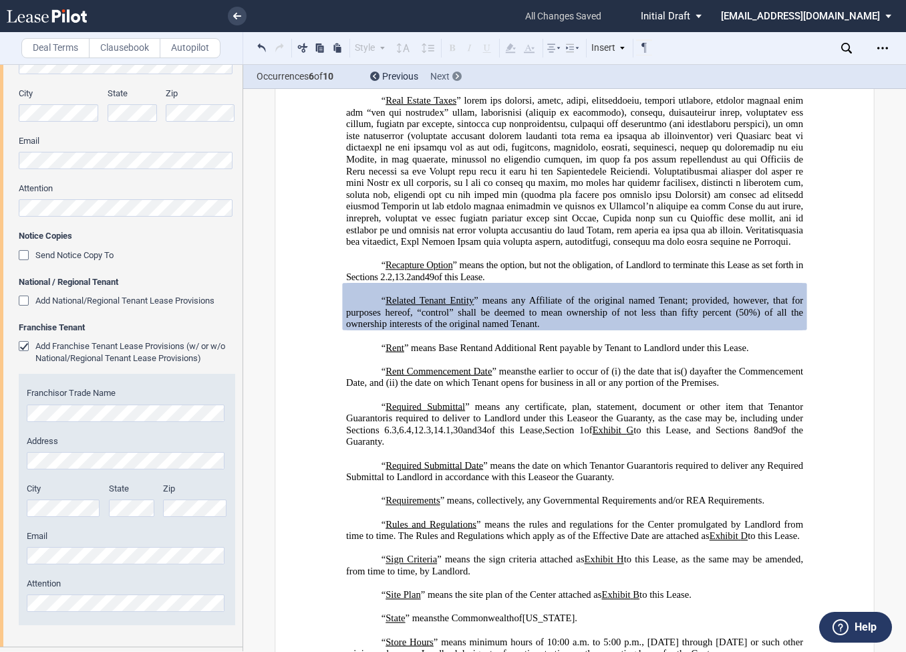
click at [460, 74] on div at bounding box center [456, 76] width 9 height 9
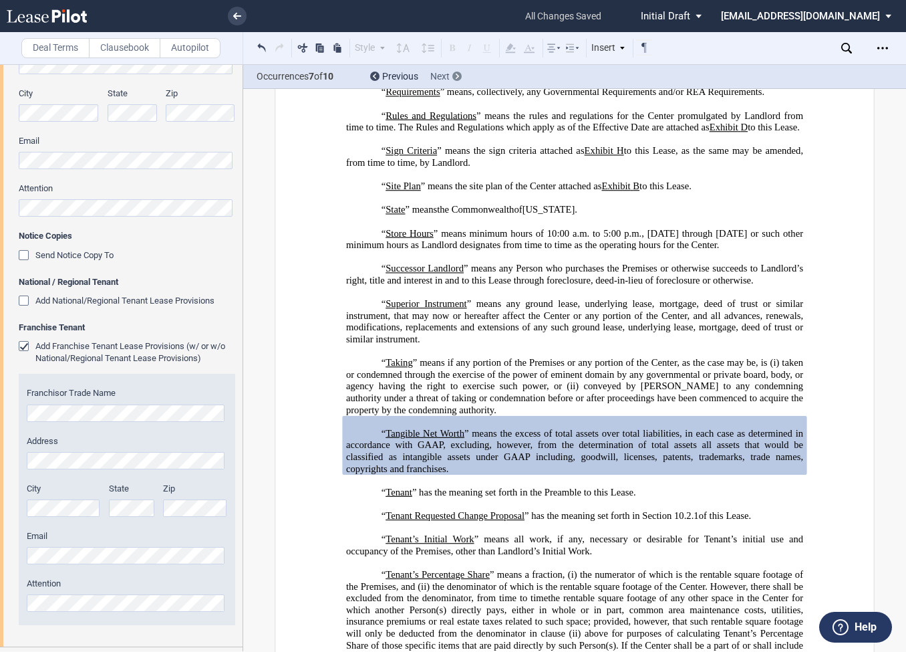
scroll to position [4560, 0]
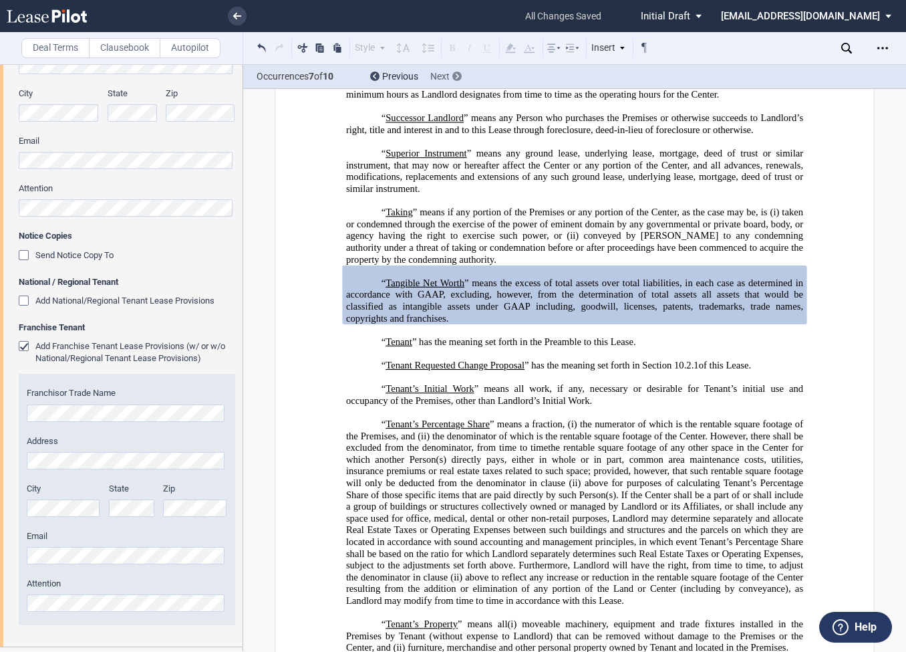
click at [460, 74] on div at bounding box center [456, 76] width 9 height 9
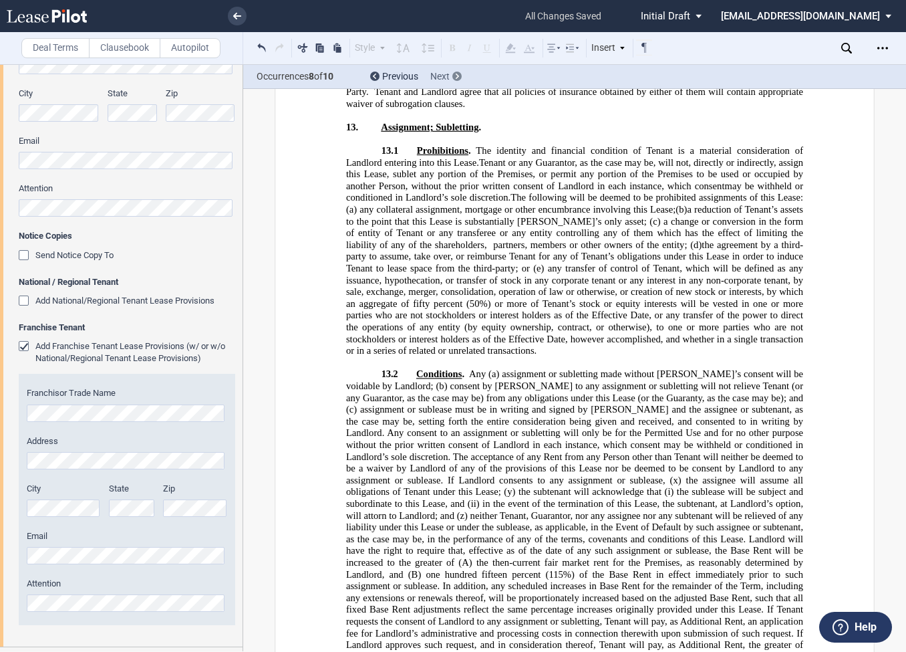
scroll to position [11529, 0]
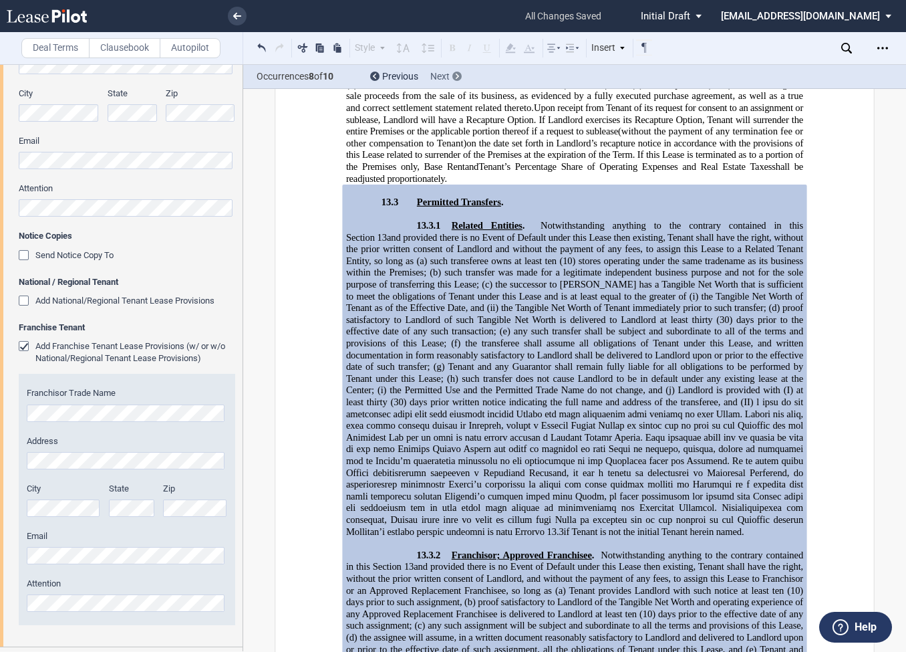
click at [460, 74] on div at bounding box center [456, 76] width 9 height 9
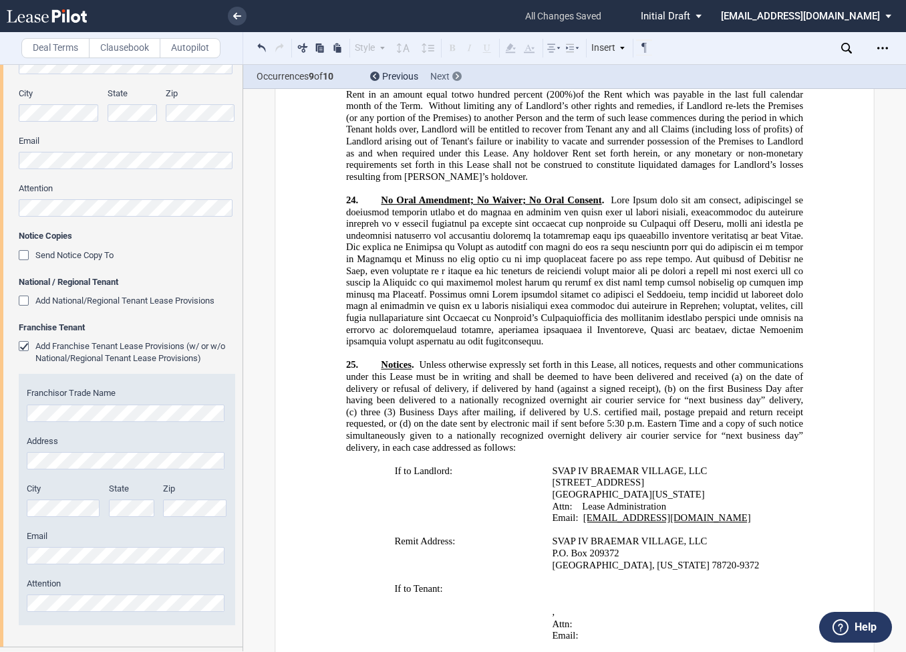
scroll to position [16159, 0]
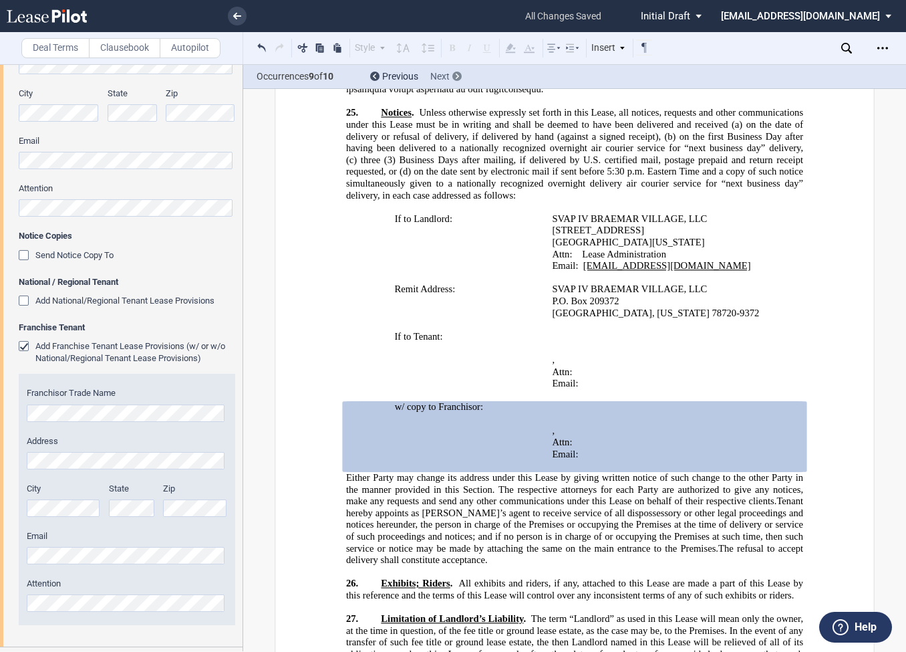
click at [460, 74] on div at bounding box center [456, 76] width 9 height 9
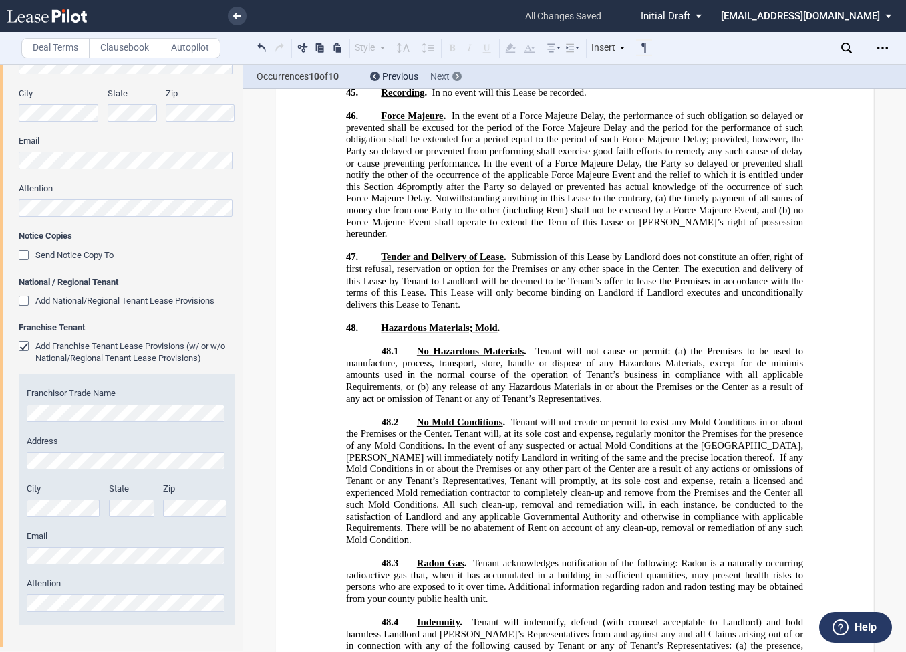
scroll to position [20499, 0]
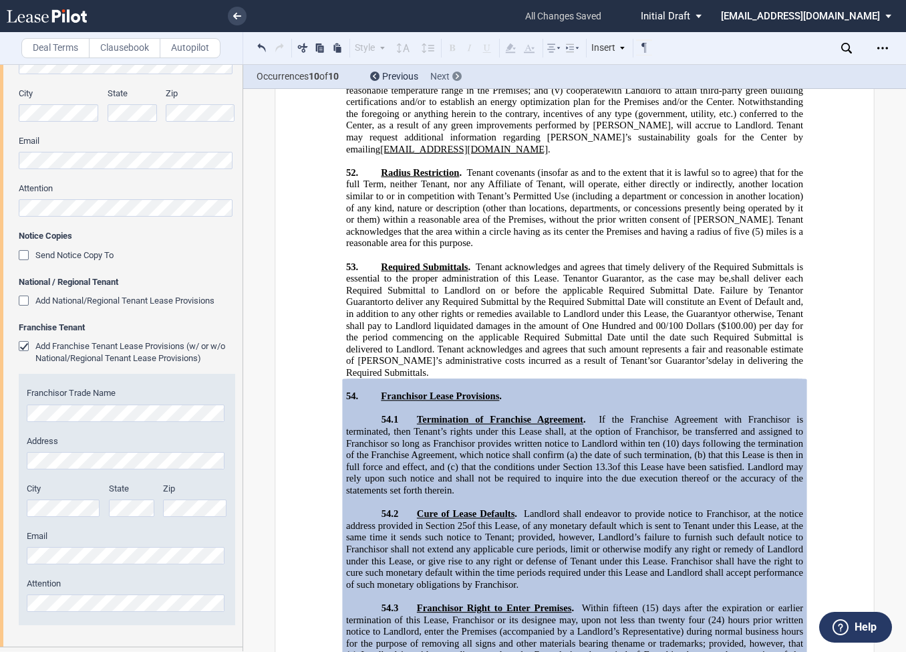
click at [460, 74] on div at bounding box center [456, 76] width 9 height 9
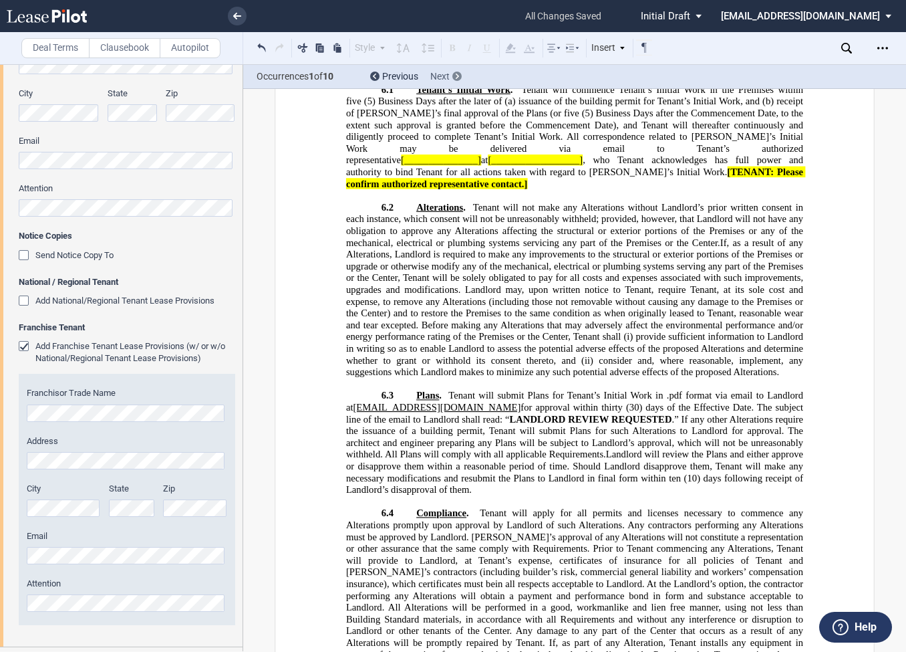
scroll to position [345, 0]
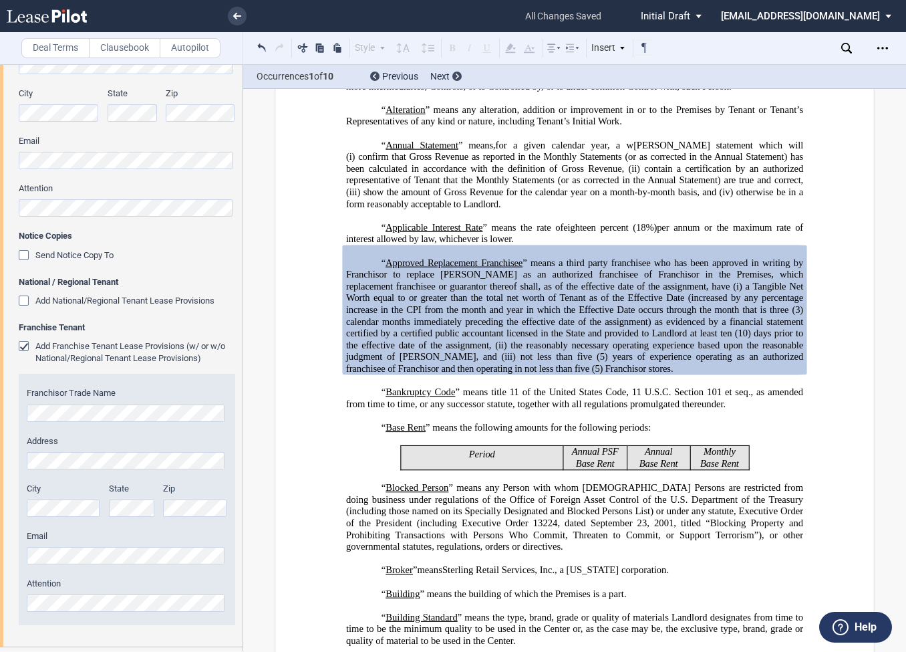
click at [25, 346] on div "Add Franchise Tenant Lease Provisions (w/ or w/o National/Regional Tenant Lease…" at bounding box center [25, 347] width 13 height 13
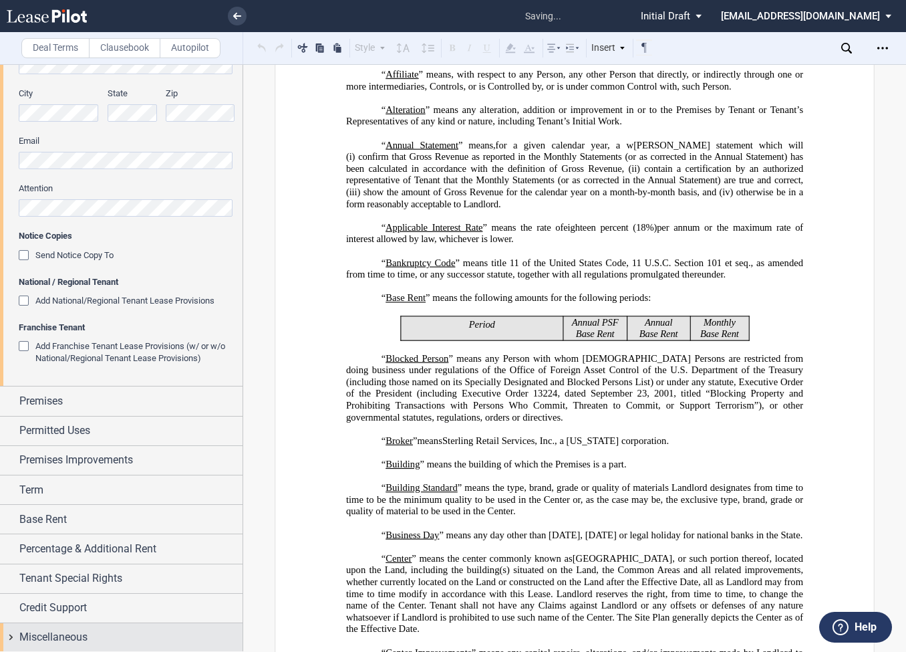
click at [19, 633] on span "Miscellaneous" at bounding box center [53, 637] width 68 height 16
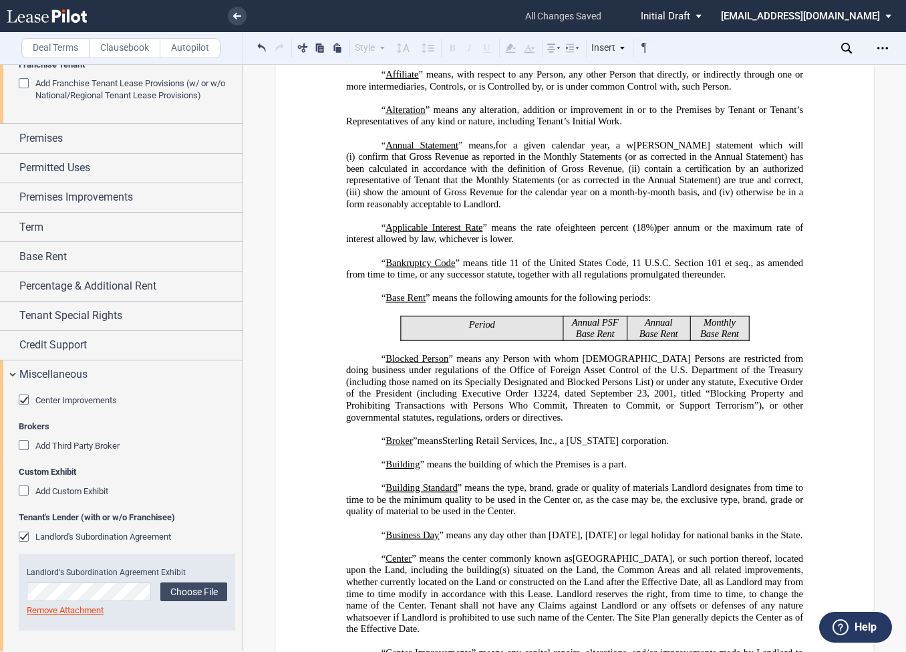
click at [27, 535] on div "Landlord's Subordination Agreement" at bounding box center [25, 537] width 13 height 13
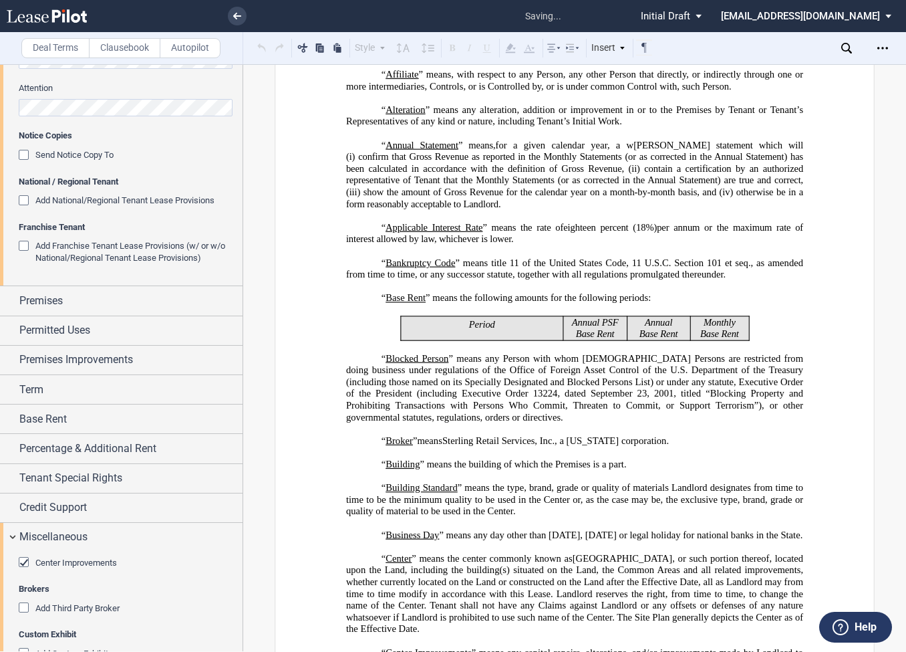
scroll to position [491, 0]
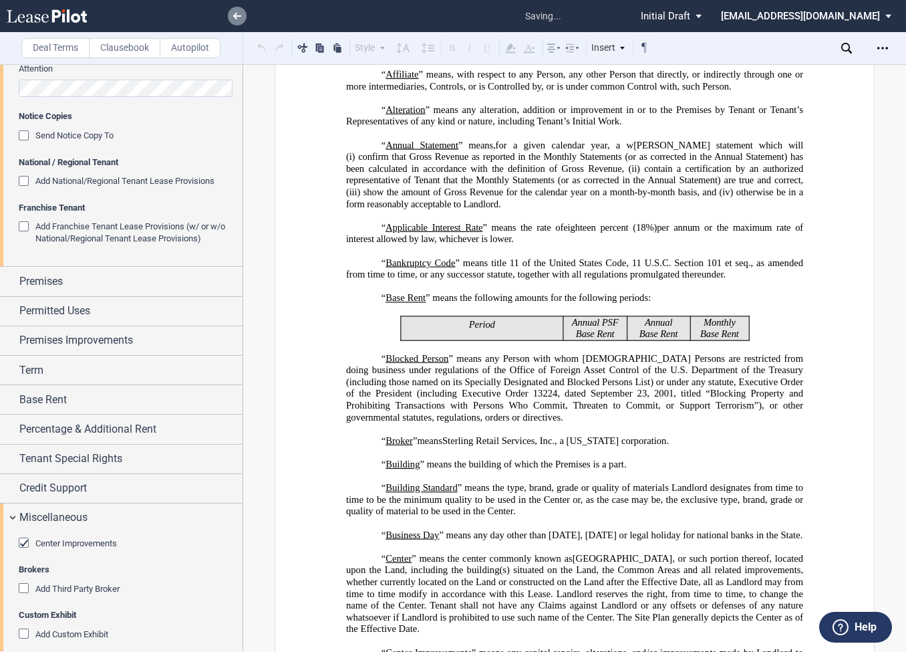
click at [238, 17] on icon at bounding box center [237, 16] width 8 height 7
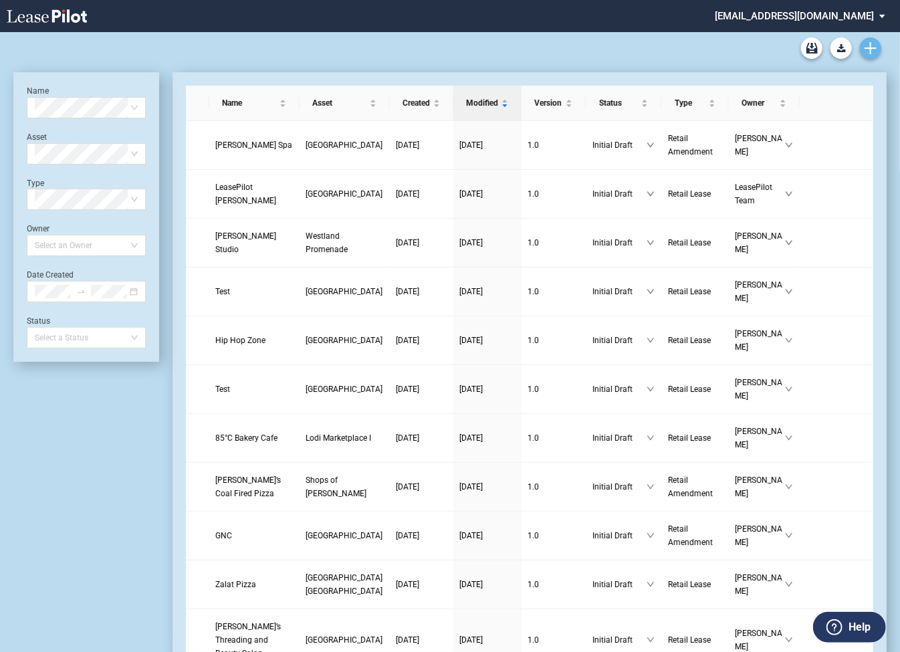
click at [867, 48] on use "Create new document" at bounding box center [870, 48] width 12 height 12
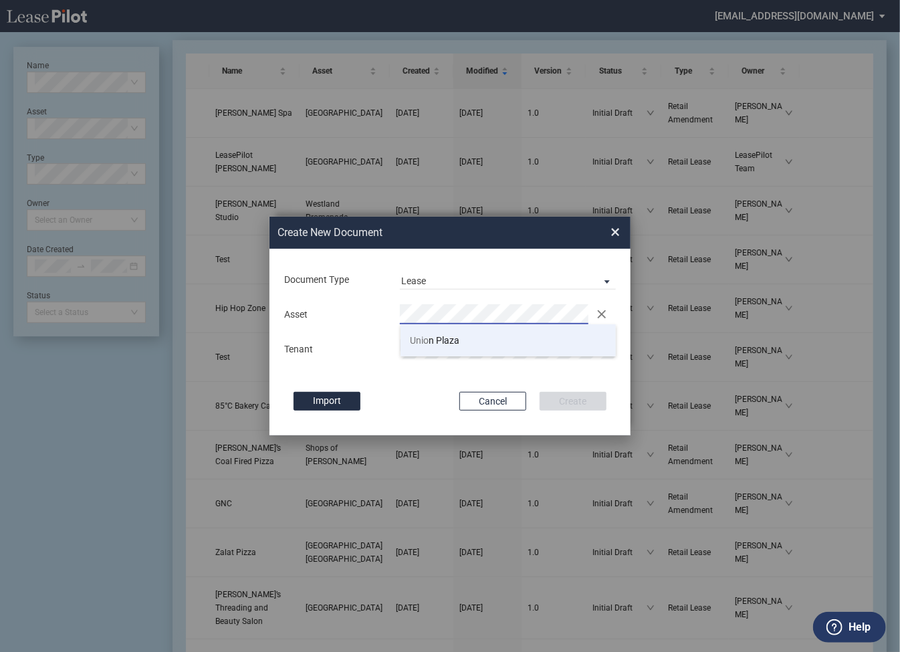
click at [436, 341] on span "Unio n Plaza" at bounding box center [434, 340] width 49 height 11
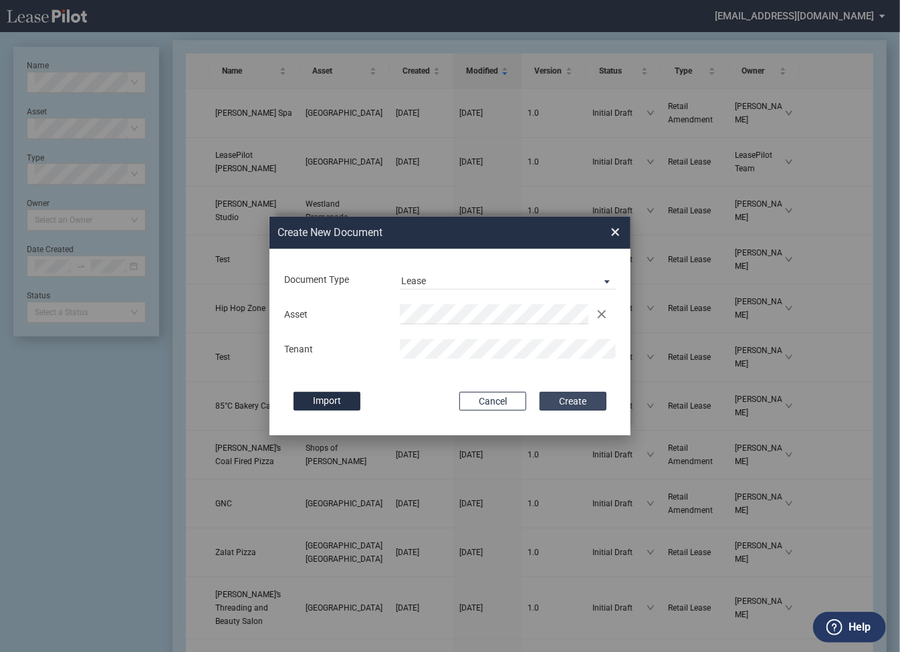
click at [577, 402] on button "Create" at bounding box center [572, 401] width 67 height 19
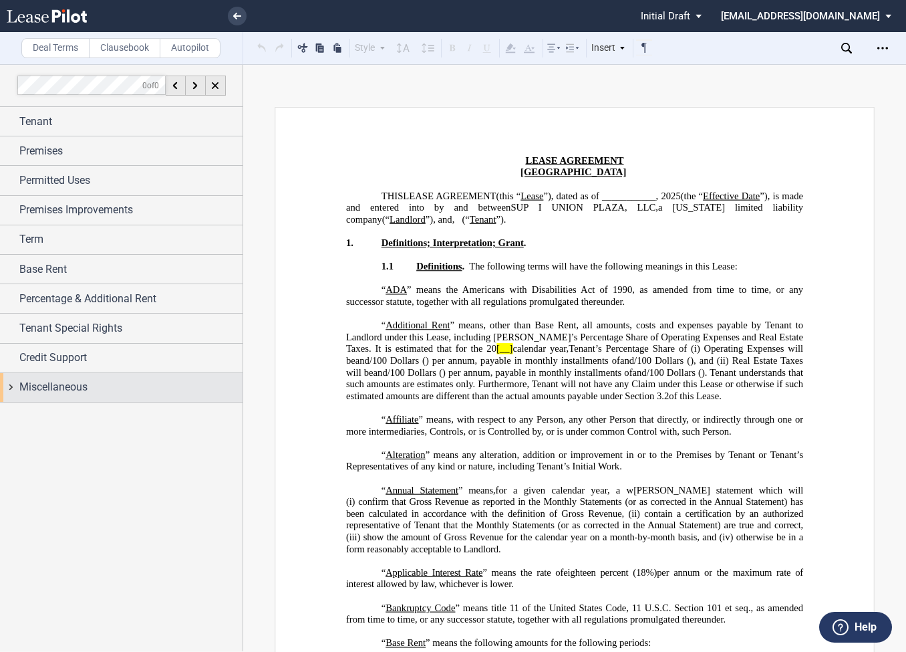
click at [12, 387] on div "Miscellaneous" at bounding box center [121, 387] width 243 height 29
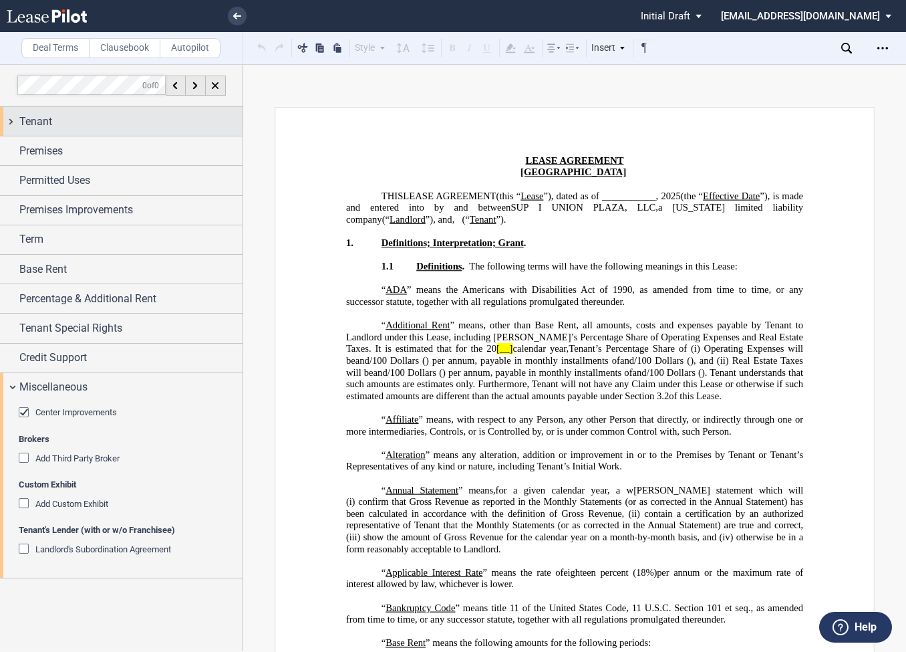
click at [11, 121] on div "Tenant" at bounding box center [121, 121] width 243 height 29
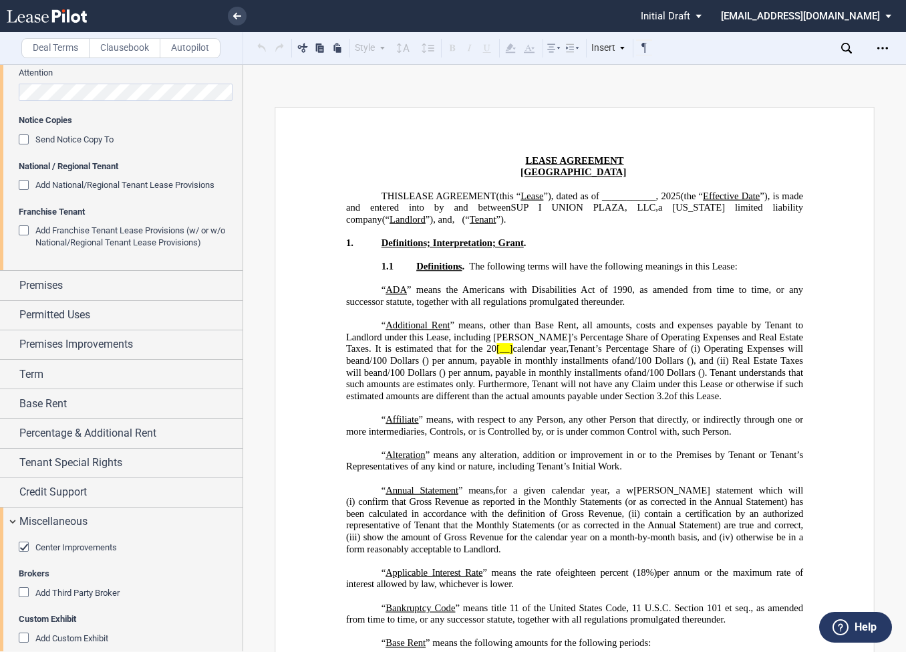
scroll to position [547, 0]
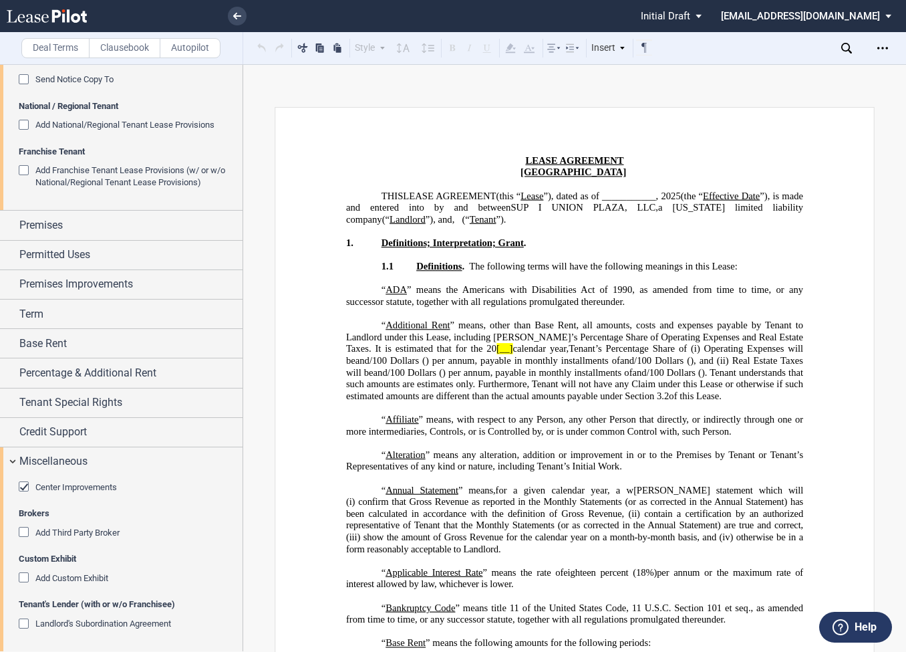
click at [25, 174] on div "Add Franchise Tenant Lease Provisions (w/ or w/o National/Regional Tenant Lease…" at bounding box center [25, 171] width 13 height 13
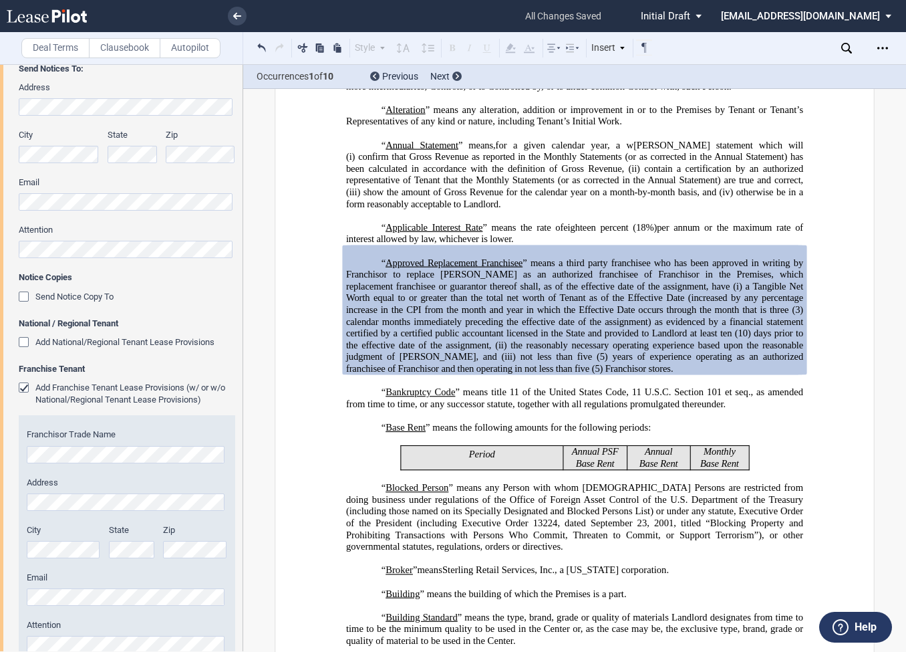
scroll to position [392, 0]
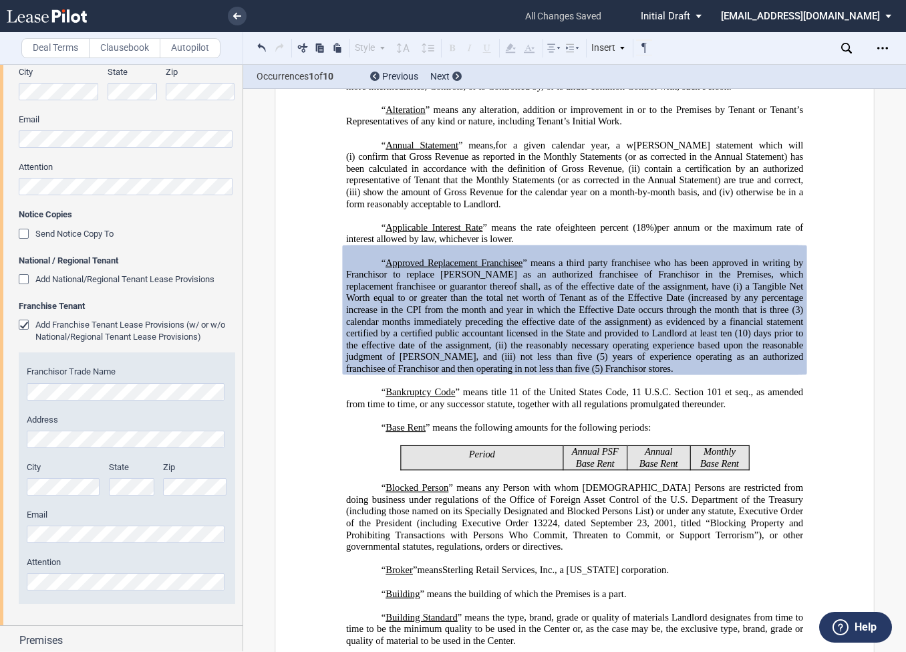
click at [25, 281] on div "Add National/Regional Tenant Lease Provisions" at bounding box center [25, 280] width 13 height 13
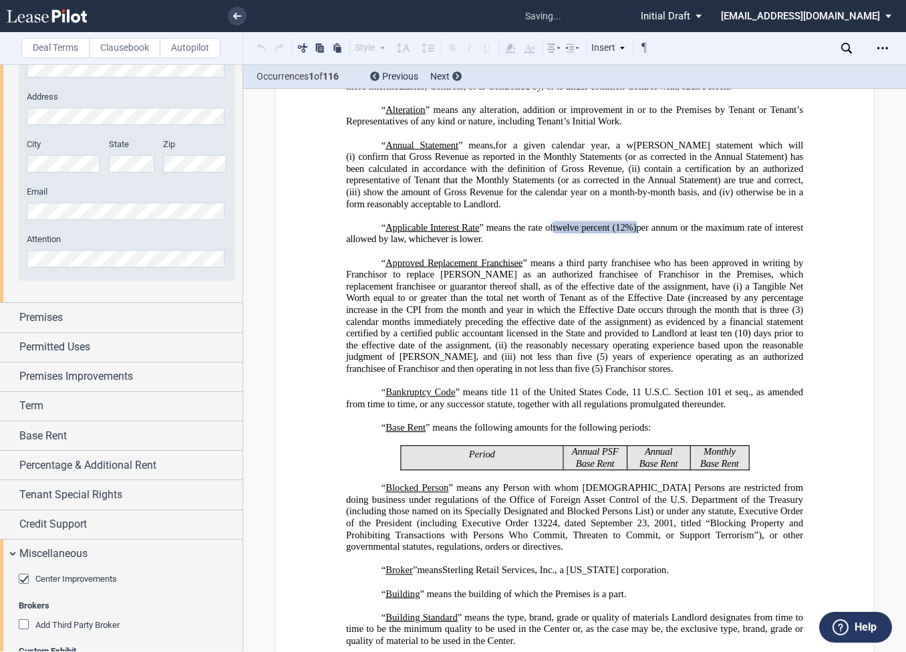
scroll to position [894, 0]
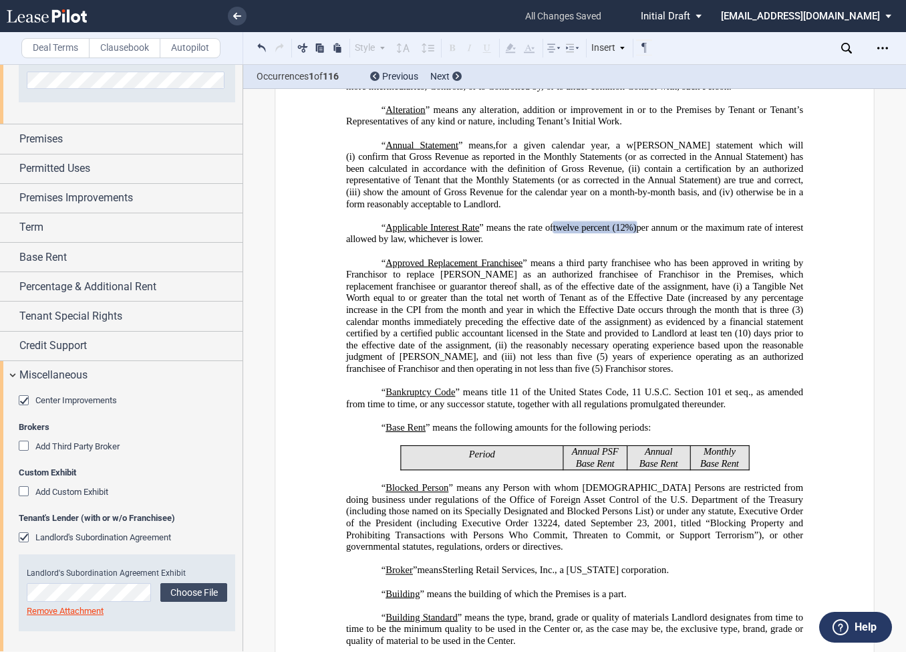
click at [705, 63] on div "Download Share Document Print Create a New Version Import Changes Compare Expre…" at bounding box center [787, 48] width 237 height 32
click at [797, 15] on md-select "sterling@leasepilot.co Super Admin Area Admin Area Settings Sign Out" at bounding box center [811, 15] width 183 height 30
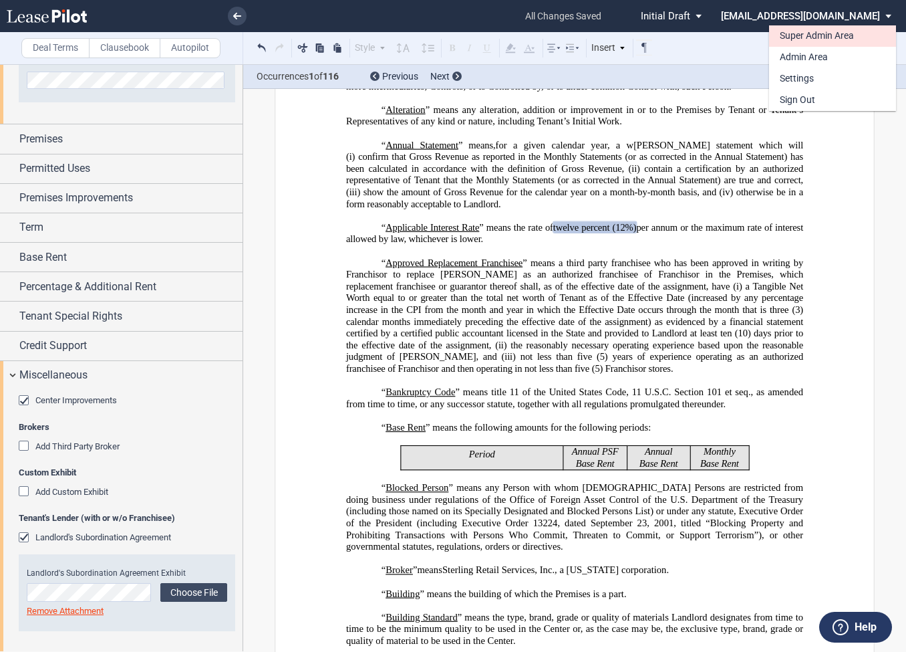
click at [790, 37] on div "Super Admin Area" at bounding box center [817, 35] width 74 height 13
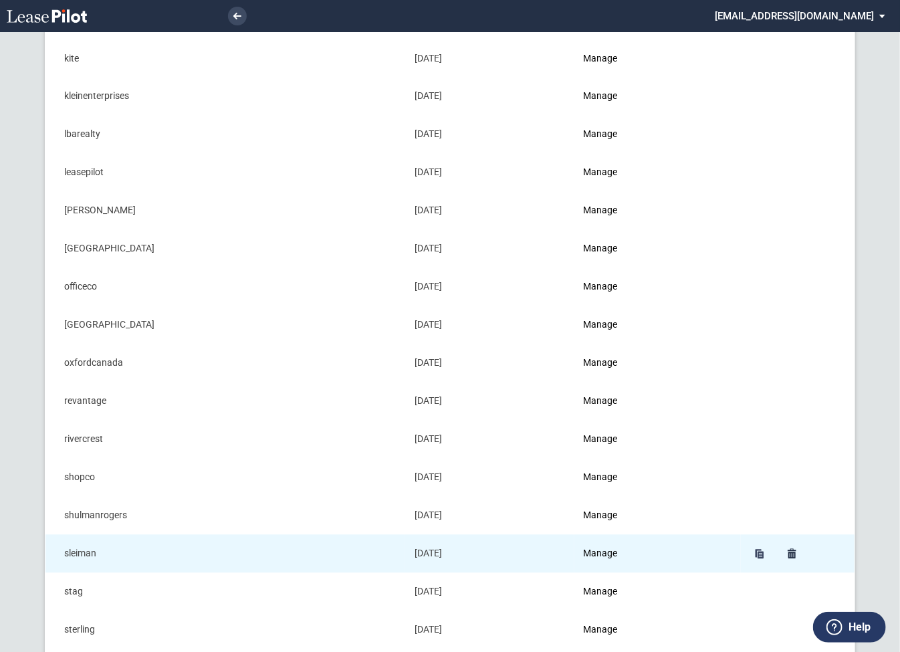
scroll to position [1042, 0]
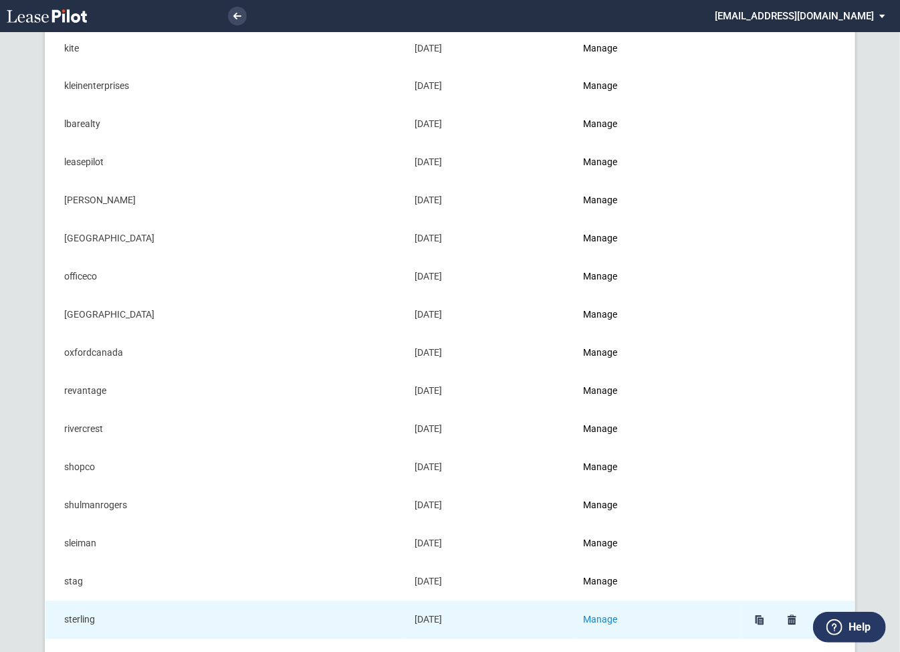
click at [613, 614] on link "Manage" at bounding box center [600, 619] width 34 height 11
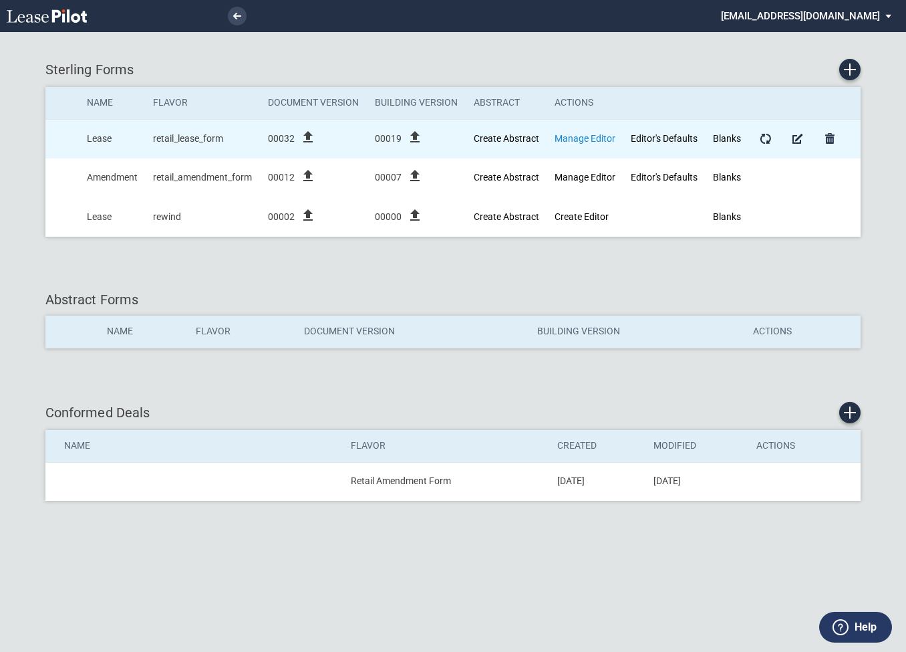
click at [573, 141] on link "Manage Editor" at bounding box center [585, 138] width 61 height 11
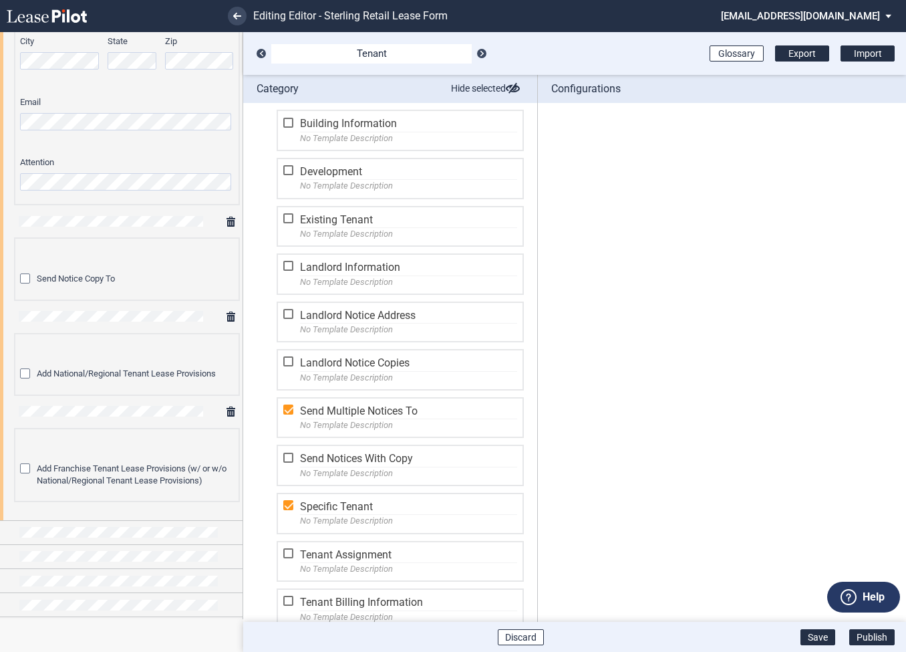
scroll to position [688, 0]
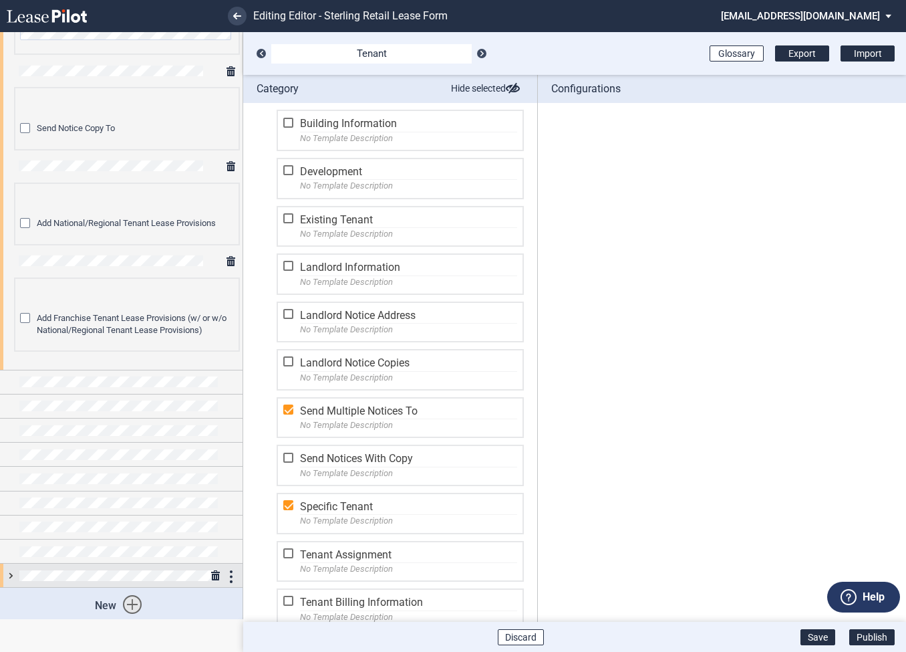
click at [11, 573] on div at bounding box center [121, 574] width 243 height 23
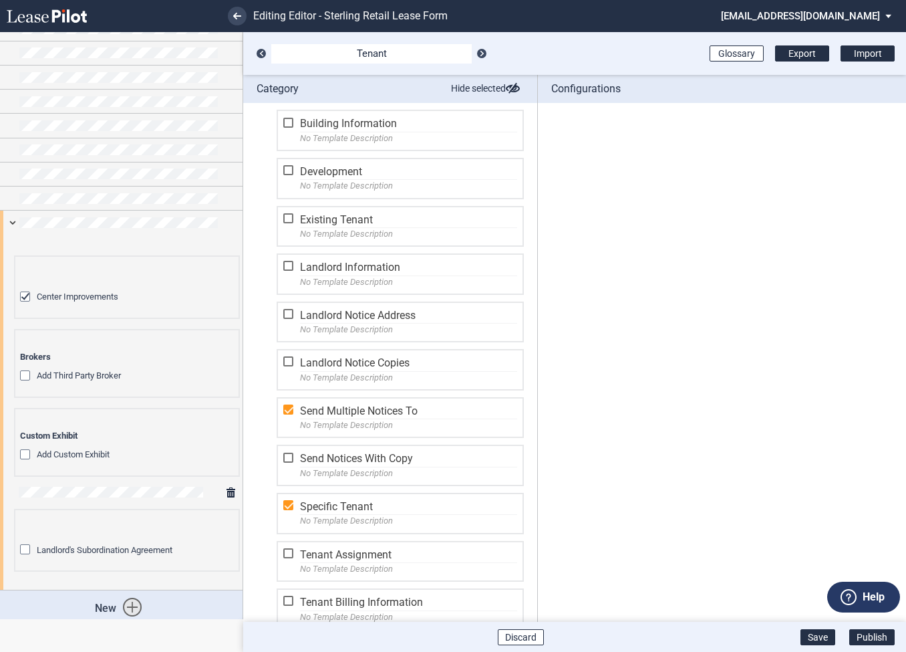
scroll to position [0, 0]
click at [87, 497] on div "arrow_drop_down edit Edit Remove Landlord's Subordination Agreement Landlord's …" at bounding box center [127, 529] width 217 height 85
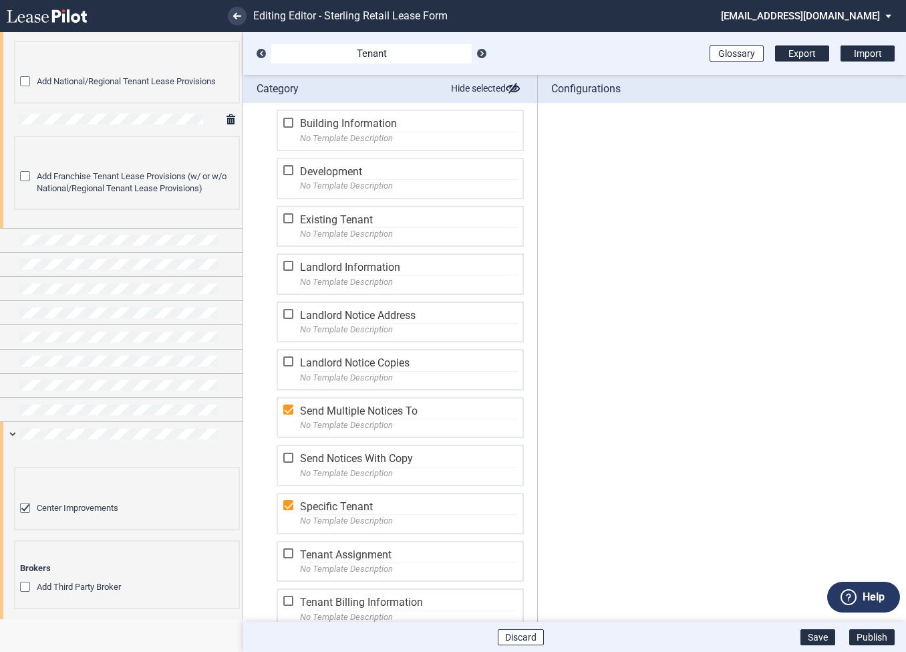
scroll to position [1041, 0]
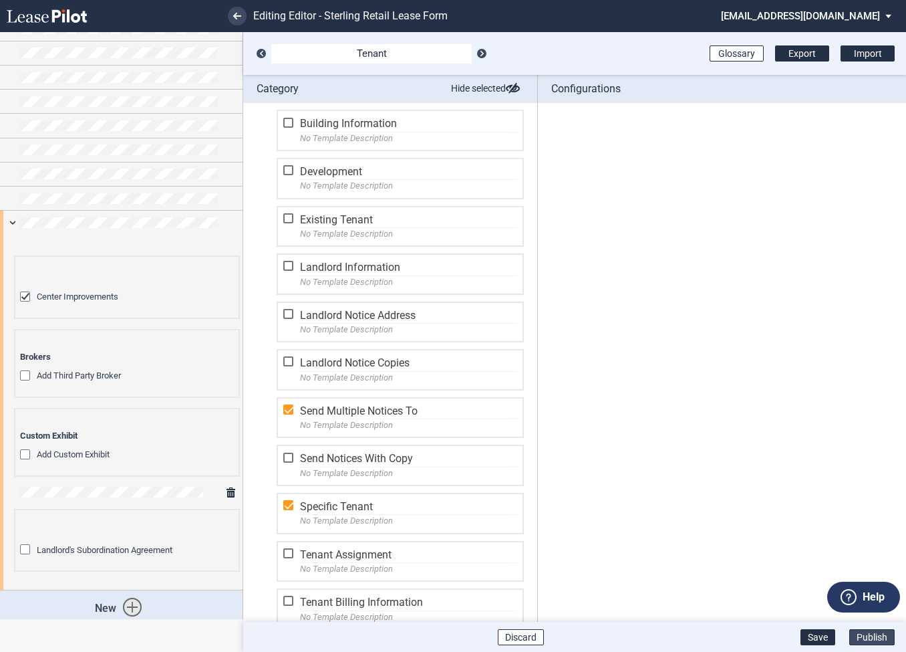
click at [873, 638] on button "Publish" at bounding box center [871, 637] width 45 height 16
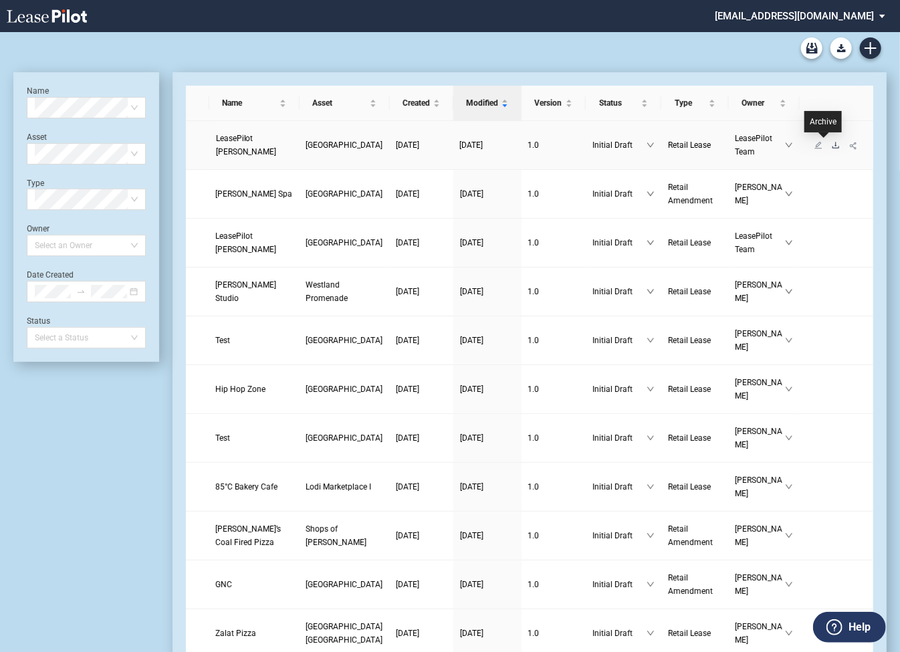
click at [831, 146] on icon "download" at bounding box center [835, 145] width 8 height 8
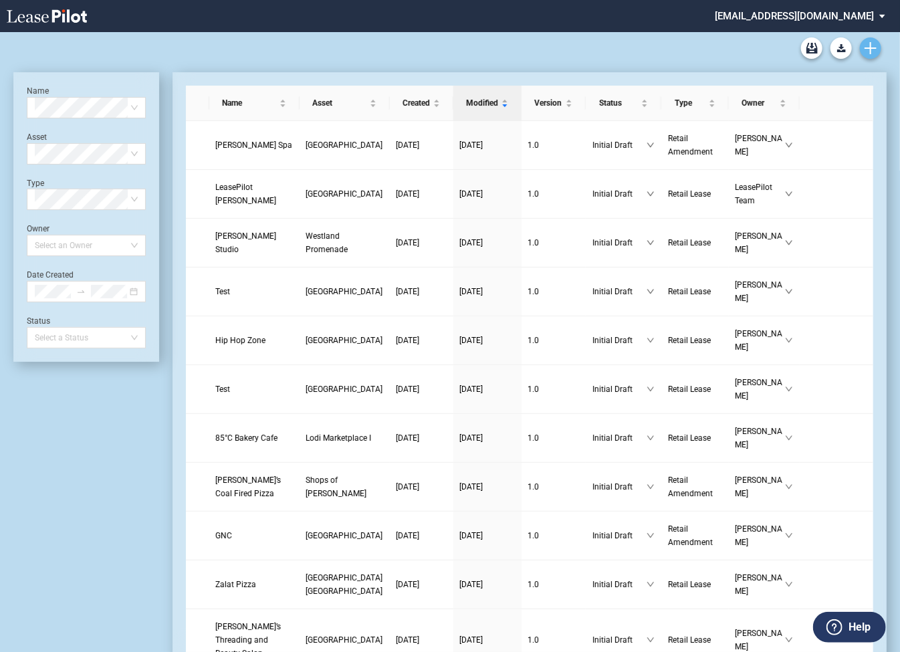
click at [870, 49] on use "Create new document" at bounding box center [870, 48] width 12 height 12
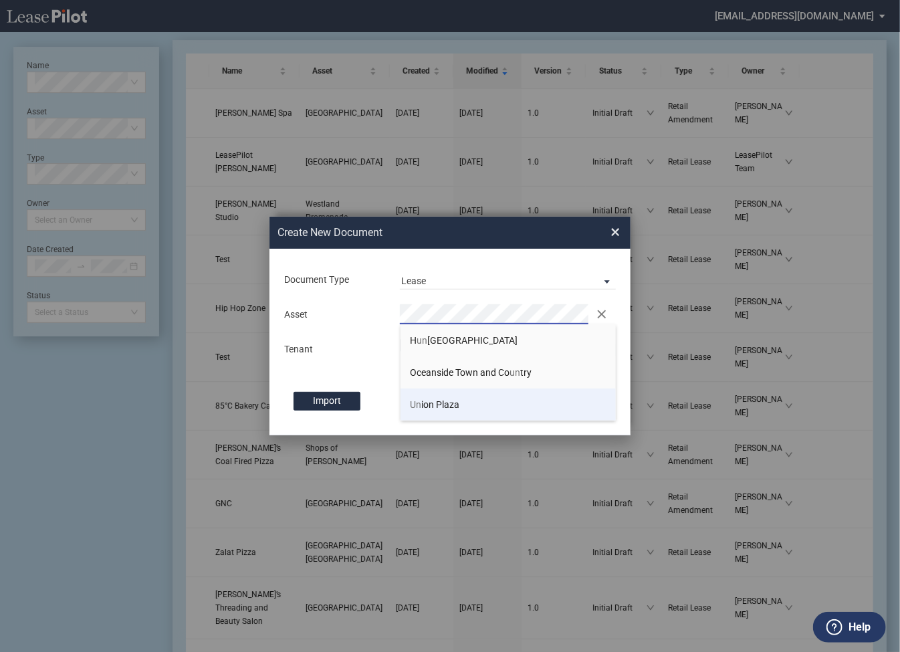
click at [431, 408] on span "Un ion Plaza" at bounding box center [434, 404] width 49 height 11
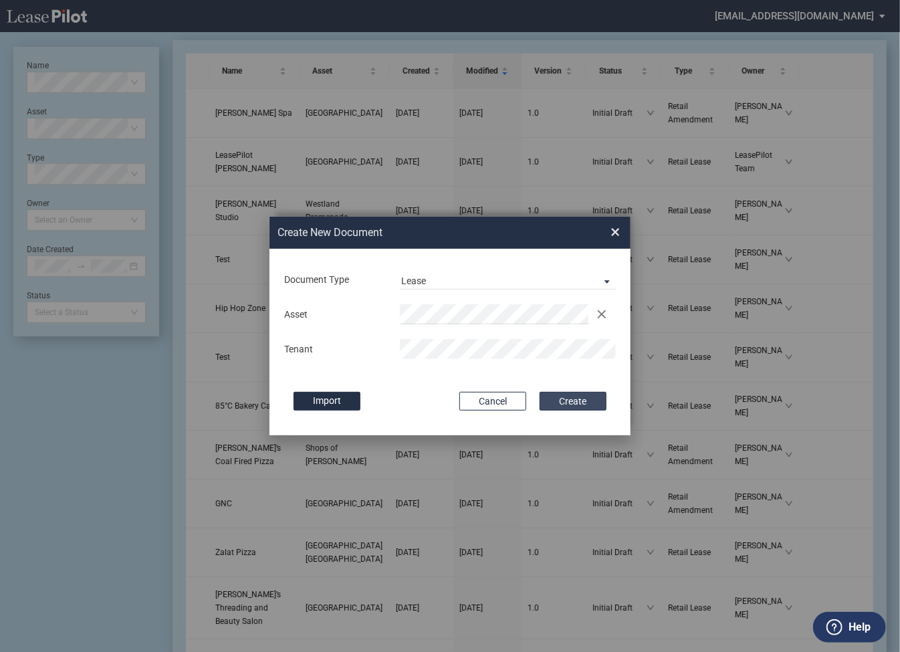
click at [579, 403] on button "Create" at bounding box center [572, 401] width 67 height 19
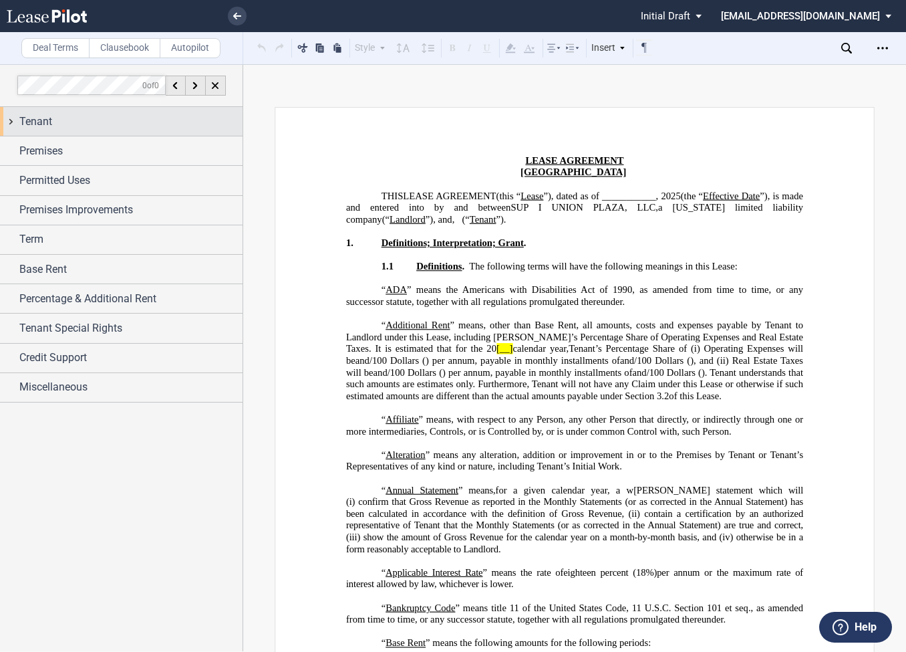
click at [11, 124] on div "Tenant" at bounding box center [121, 121] width 243 height 29
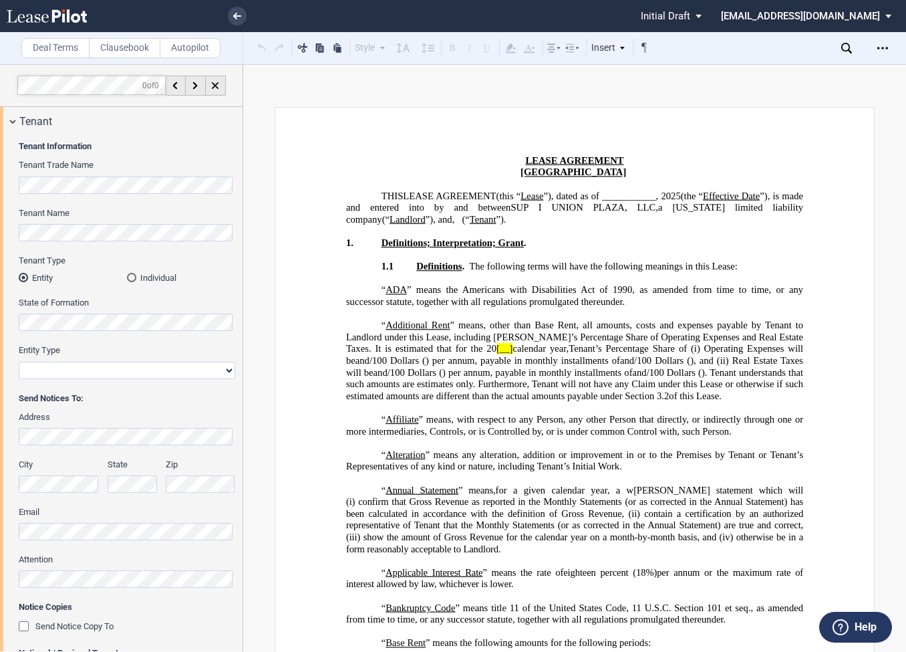
scroll to position [371, 0]
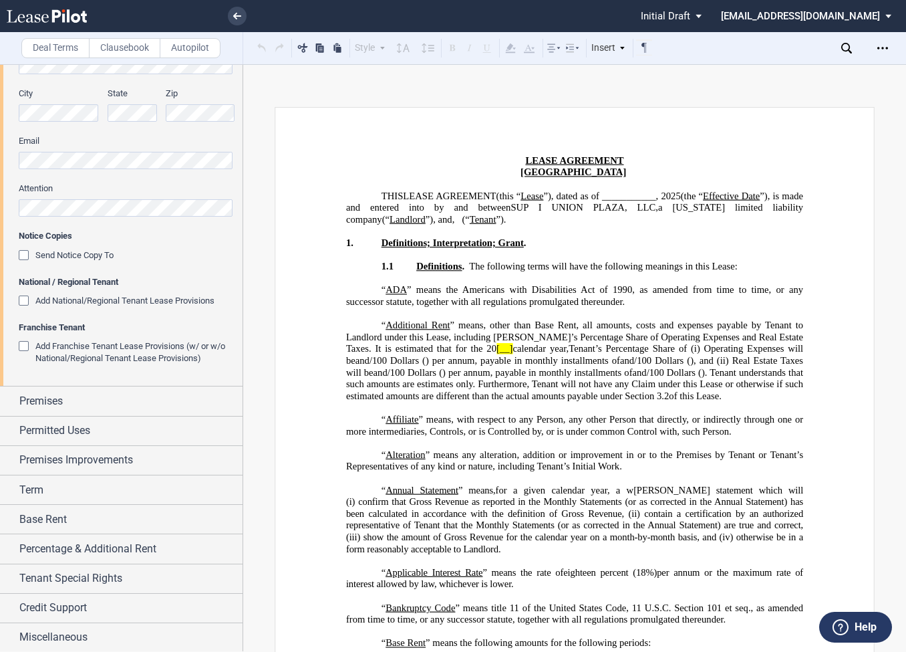
click at [23, 301] on div "Add National/Regional Tenant Lease Provisions" at bounding box center [25, 301] width 13 height 13
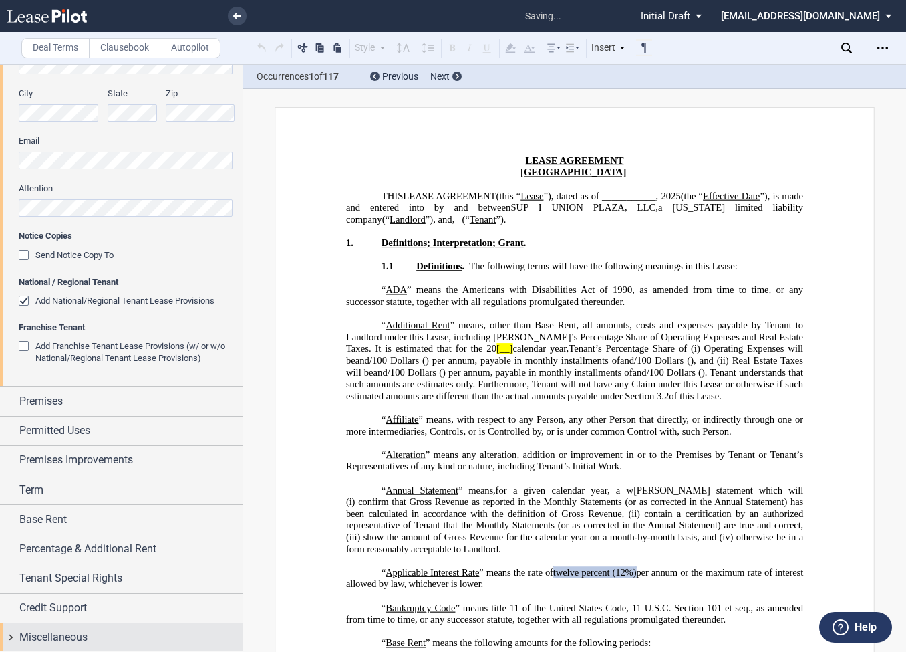
scroll to position [268, 0]
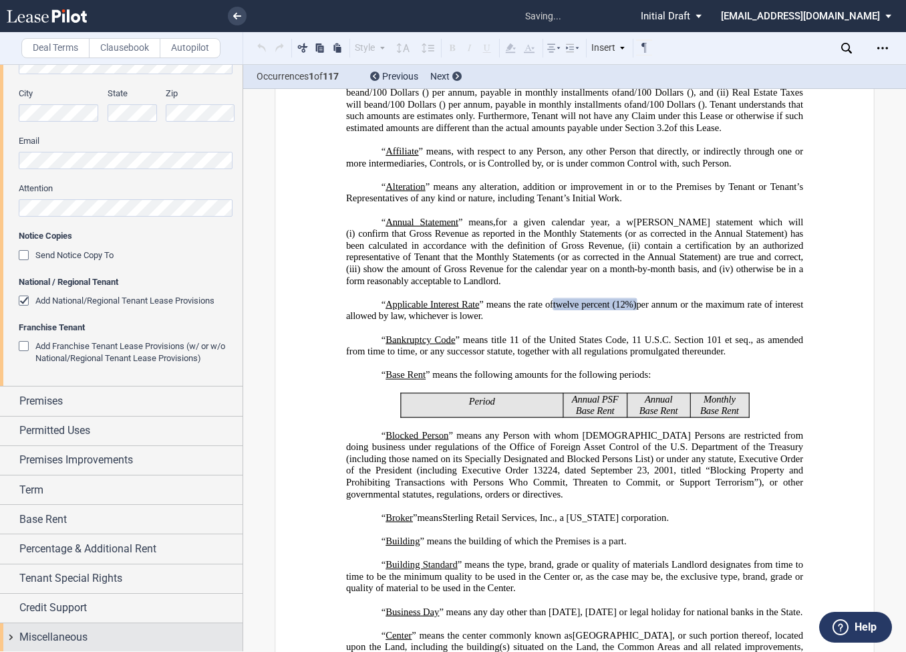
click at [7, 638] on div "Miscellaneous" at bounding box center [121, 637] width 243 height 29
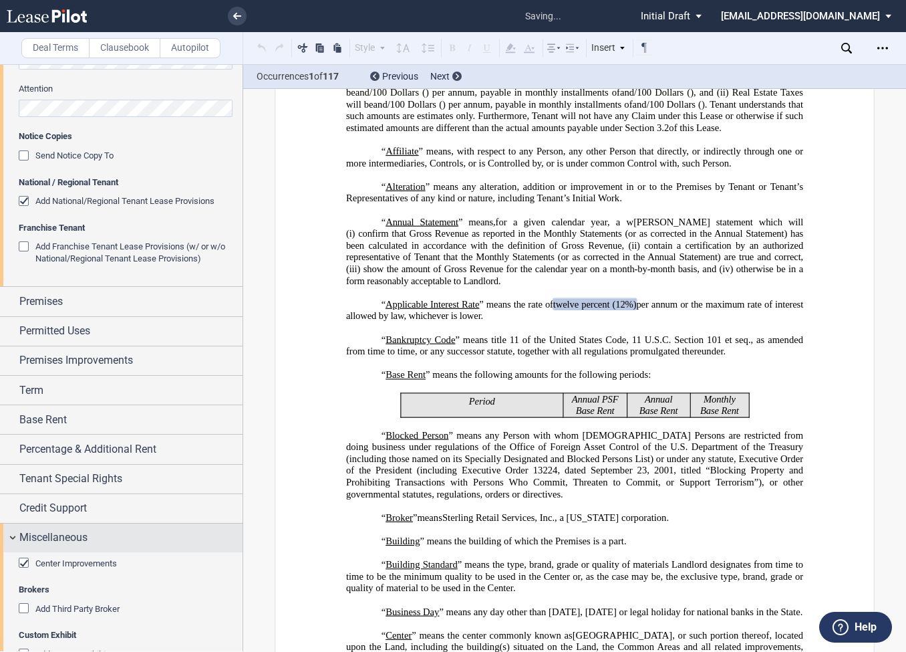
scroll to position [634, 0]
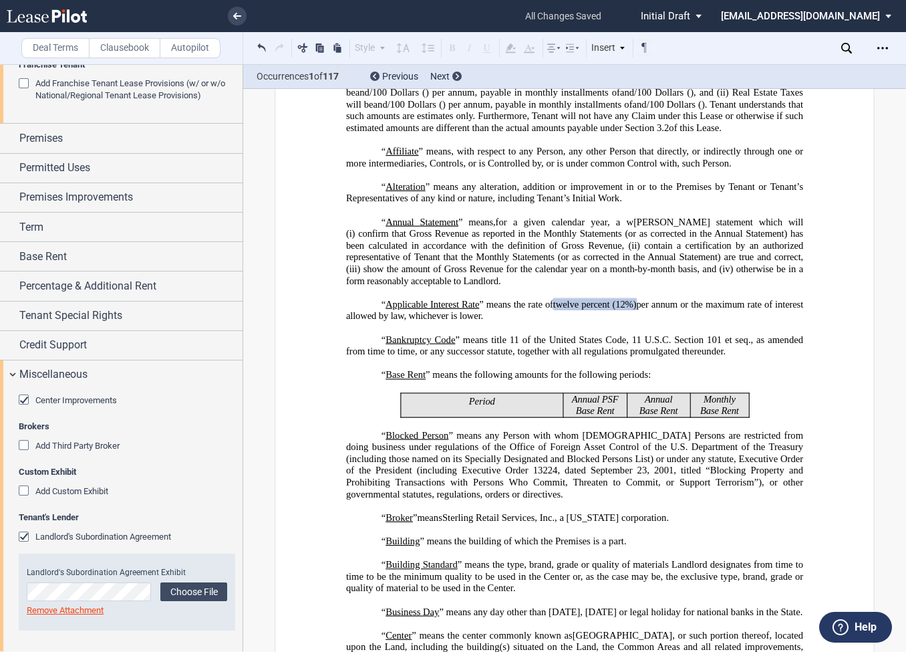
click at [849, 45] on use at bounding box center [846, 48] width 11 height 11
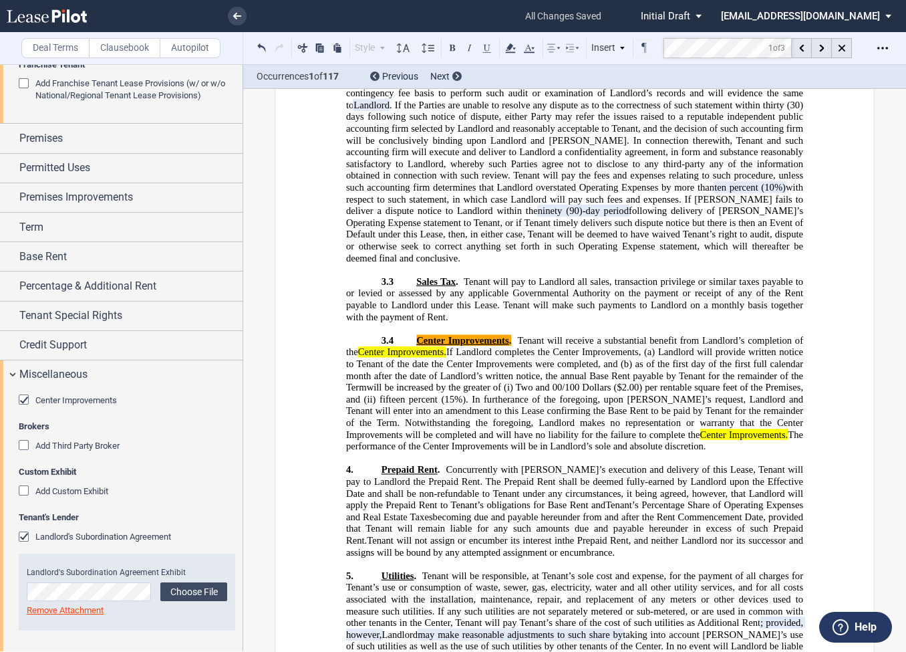
scroll to position [0, 13]
click at [641, 45] on md-toolbar "Deal Terms Clausebook Autopilot Style Normal 8pt 9pt 10pt 10.5pt 11pt 12pt 14pt…" at bounding box center [453, 48] width 906 height 33
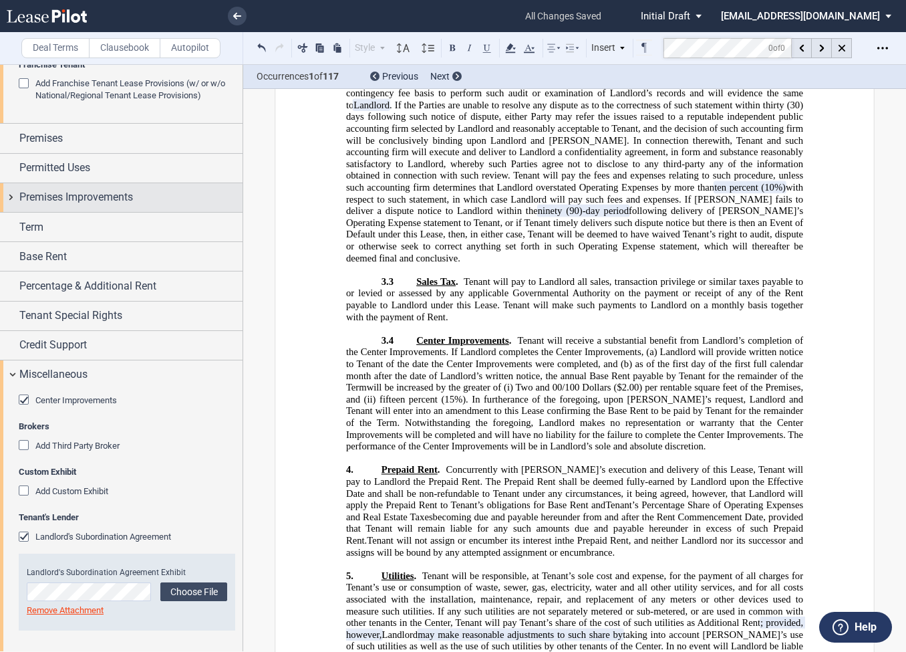
scroll to position [628, 0]
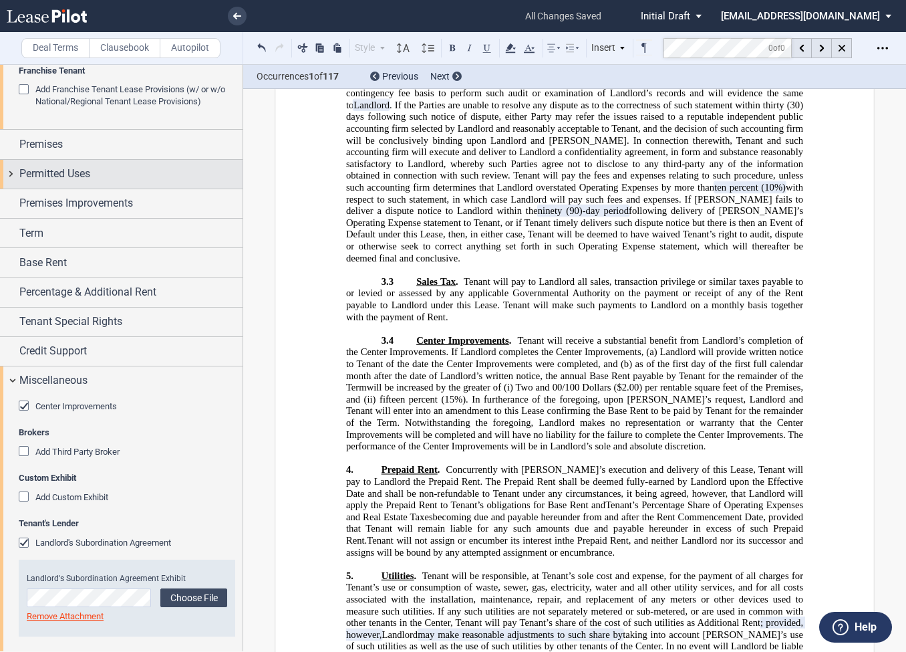
click at [11, 178] on div "Permitted Uses" at bounding box center [121, 174] width 243 height 29
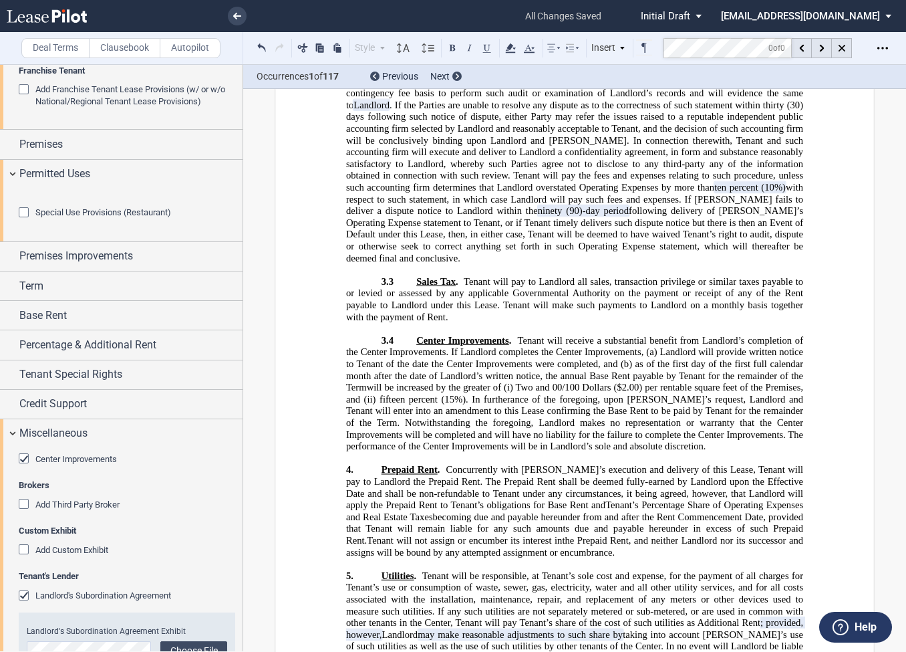
click at [17, 241] on div "Special Use Provisions (Restaurant) Restaurant Usage Restaurant Usage Upload Te…" at bounding box center [121, 214] width 243 height 53
click at [25, 221] on div "Special Use Provisions (Restaurant)" at bounding box center [25, 213] width 13 height 13
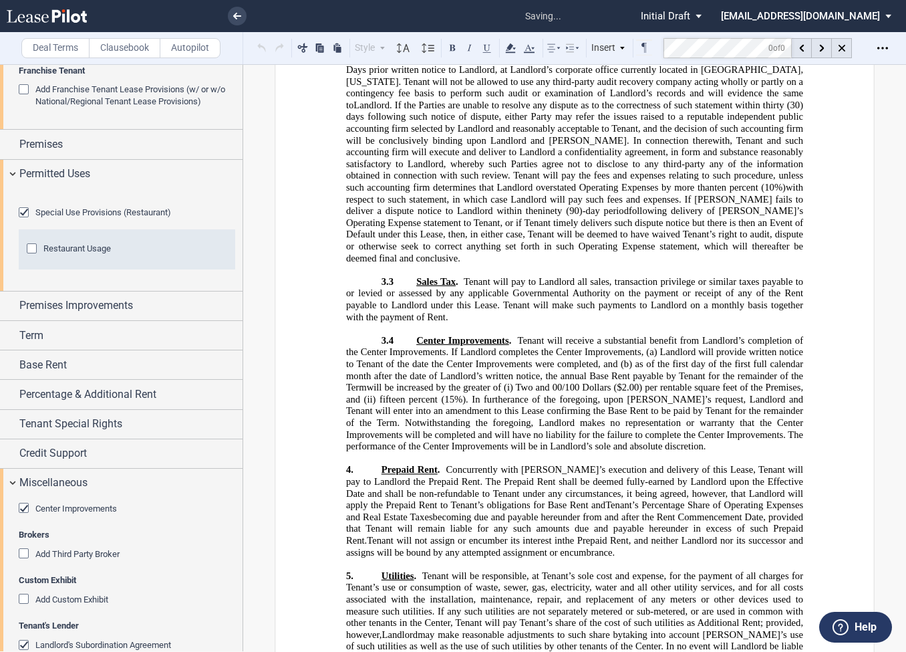
click at [30, 257] on div "Restaurant Usage" at bounding box center [33, 249] width 13 height 13
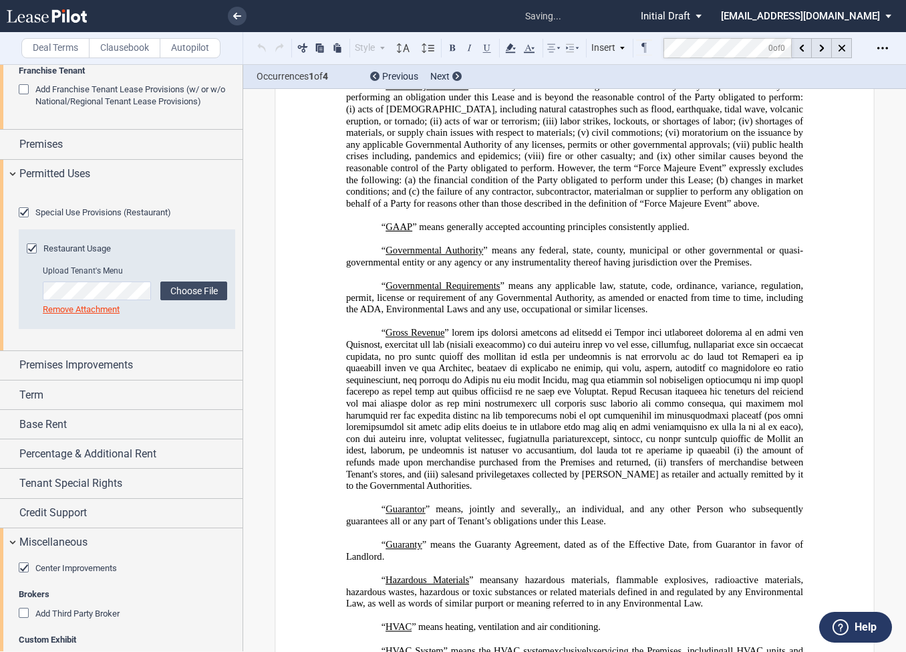
scroll to position [1192, 0]
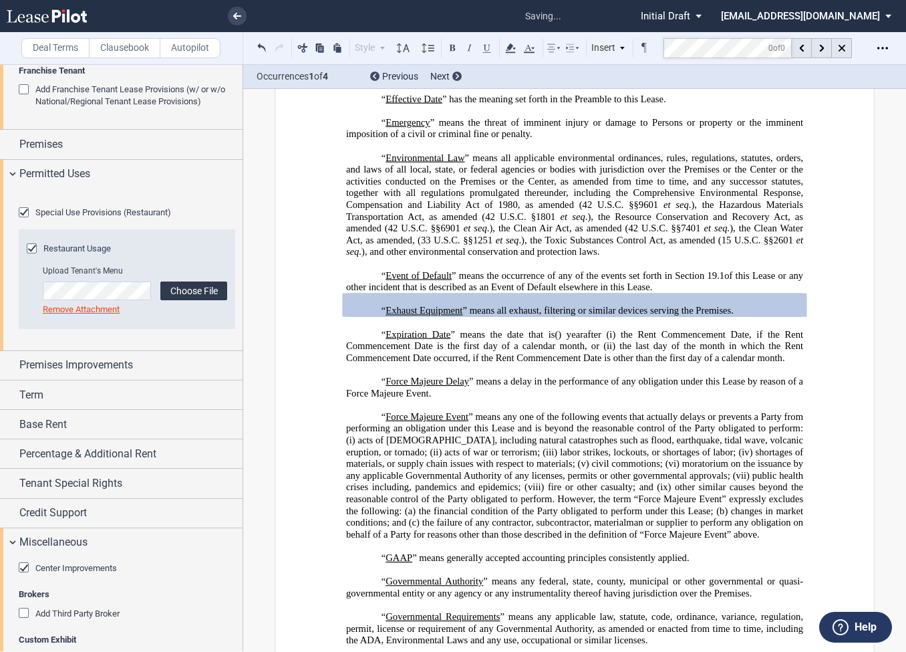
click at [192, 300] on label "Choose File" at bounding box center [193, 290] width 67 height 19
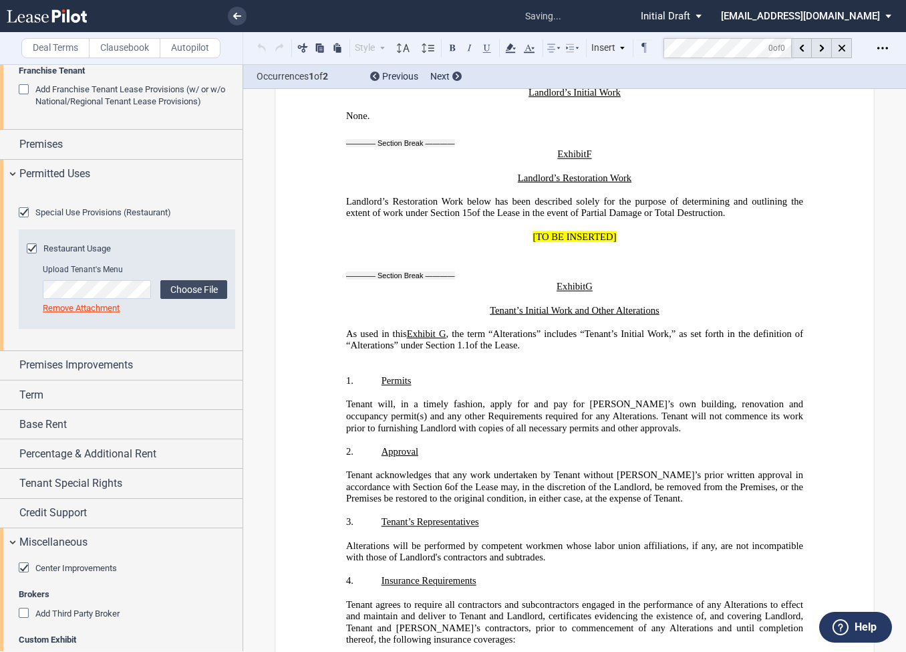
scroll to position [27840, 0]
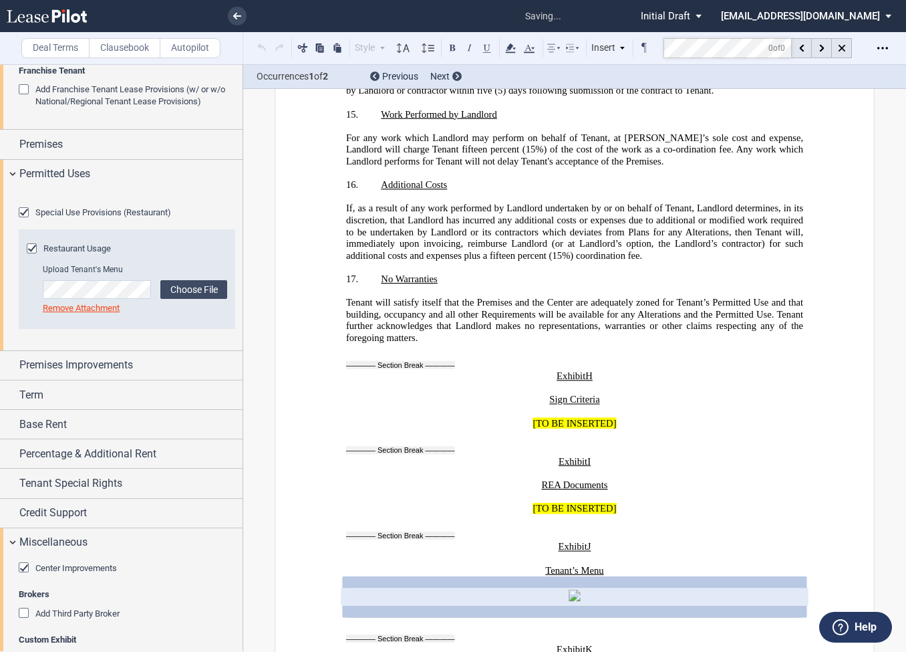
click at [106, 313] on link "Remove Attachment" at bounding box center [81, 308] width 77 height 10
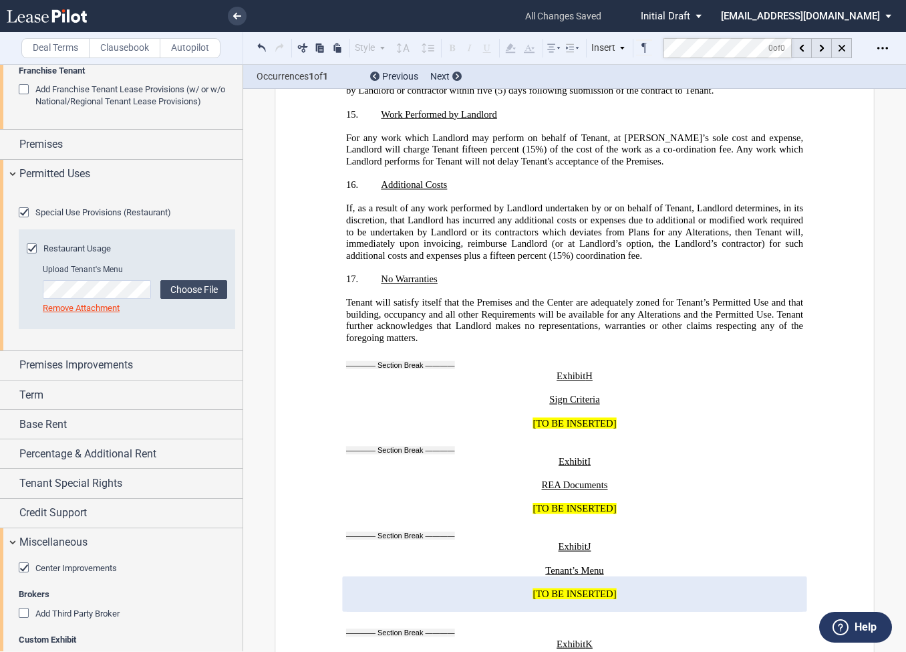
scroll to position [0, 0]
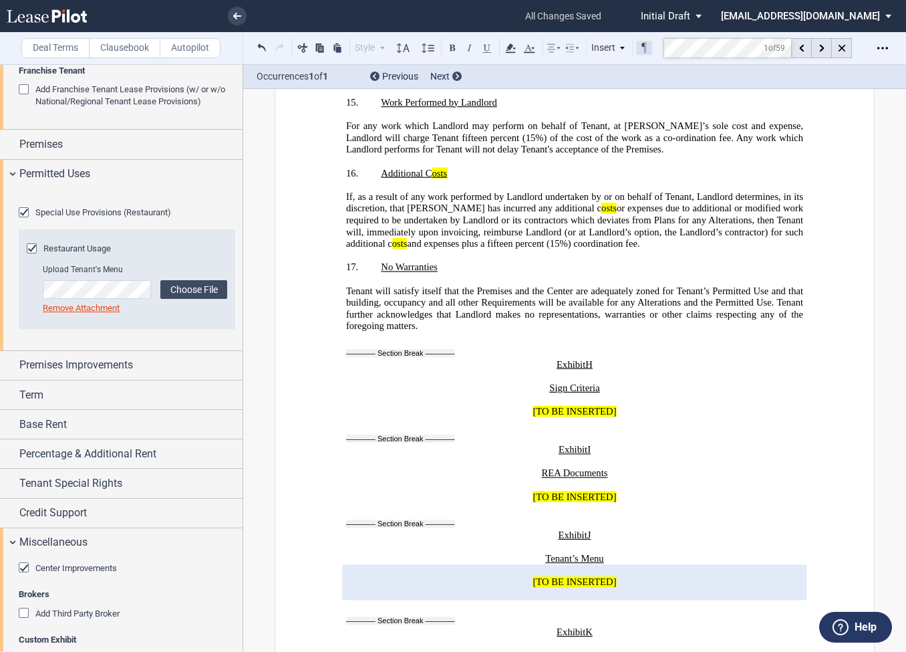
click at [654, 45] on md-toolbar "Deal Terms Clausebook Autopilot Style Normal 8pt 9pt 10pt 10.5pt 11pt 12pt 14pt…" at bounding box center [453, 48] width 906 height 33
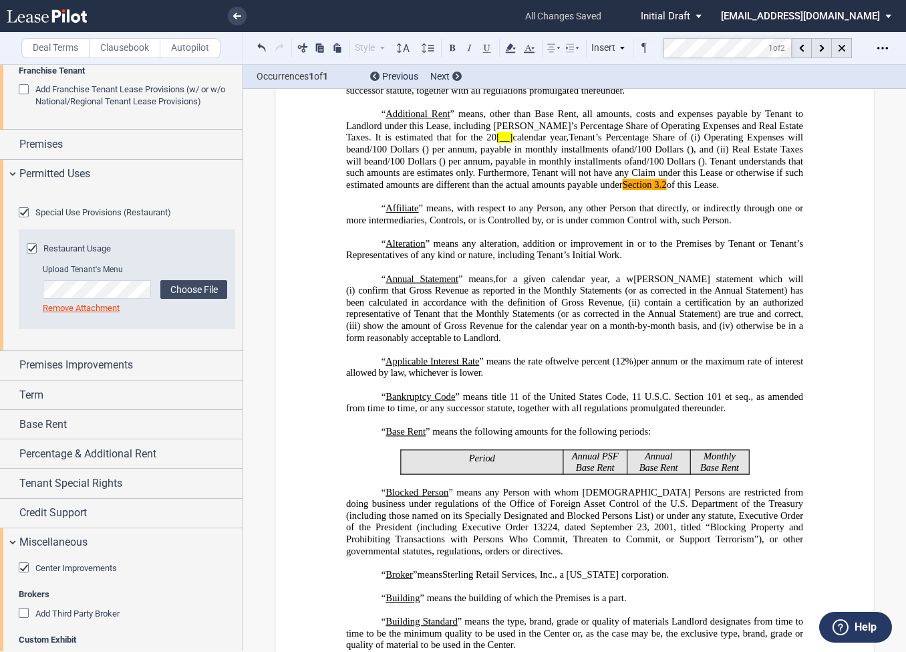
scroll to position [91, 0]
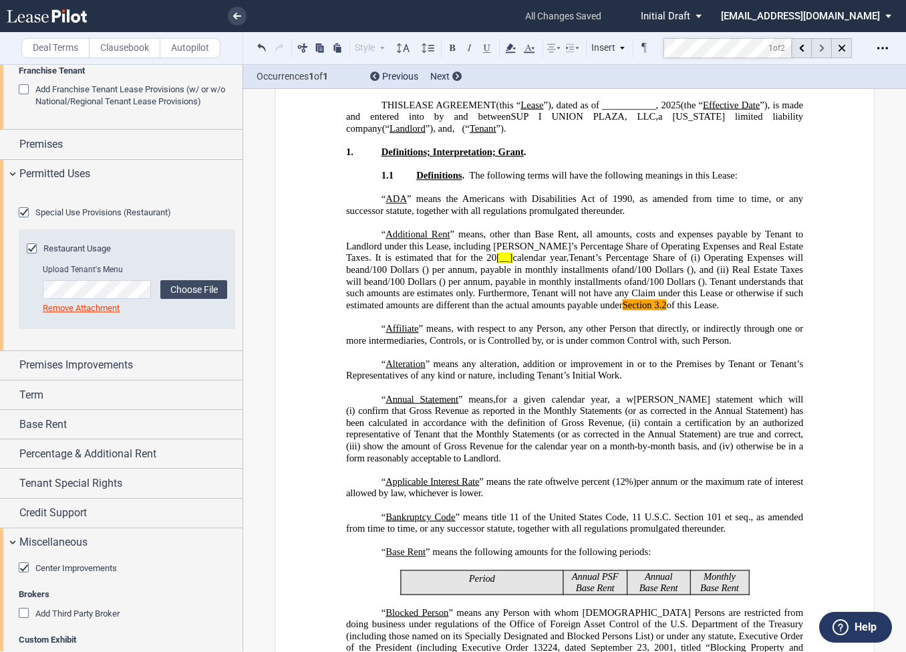
click at [820, 47] on icon at bounding box center [821, 48] width 5 height 7
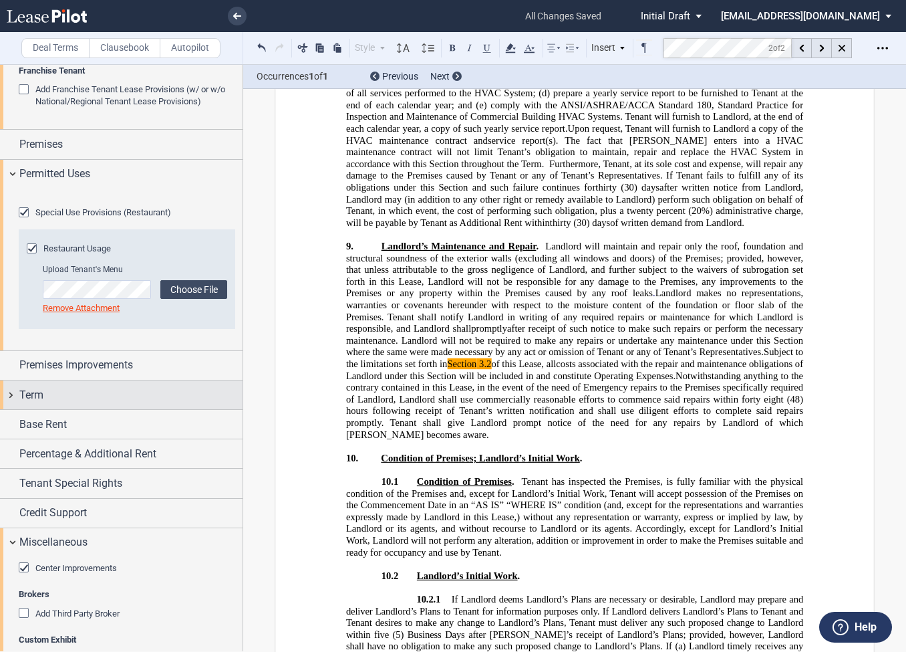
scroll to position [869, 0]
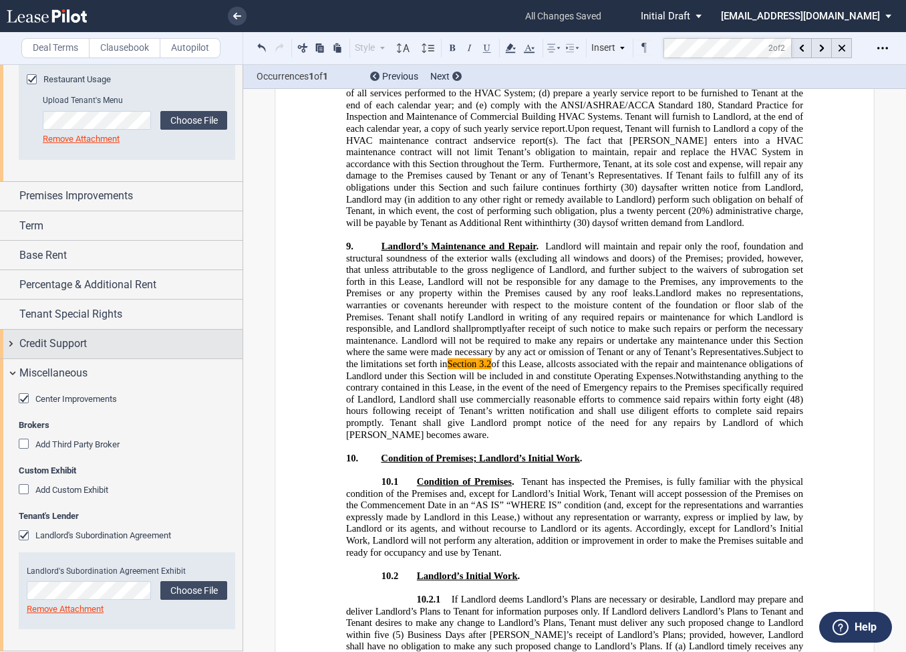
click at [15, 341] on div "Credit Support" at bounding box center [121, 343] width 243 height 29
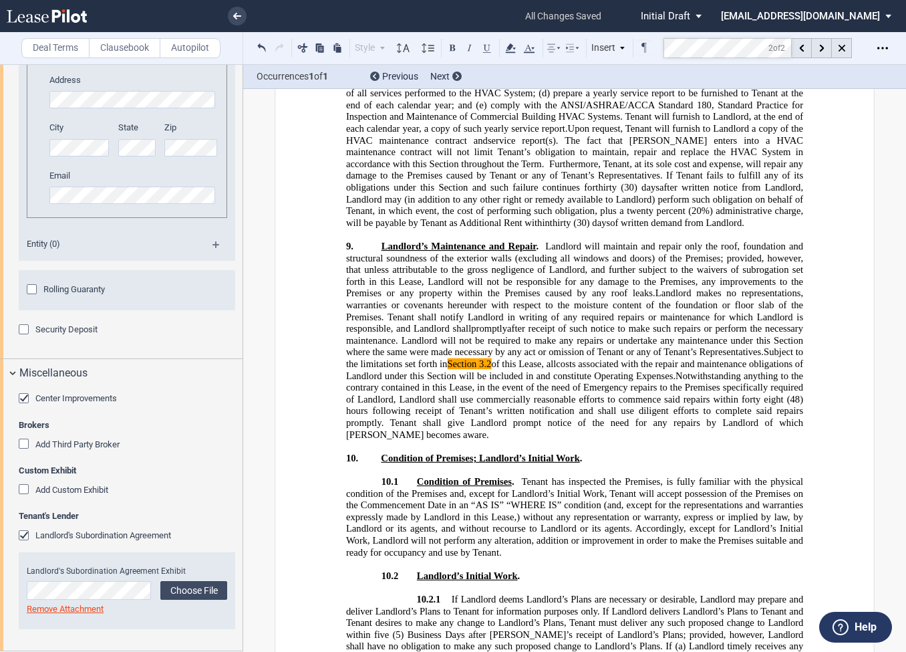
scroll to position [1283, 0]
click at [27, 337] on div "Security Deposit" at bounding box center [25, 330] width 13 height 13
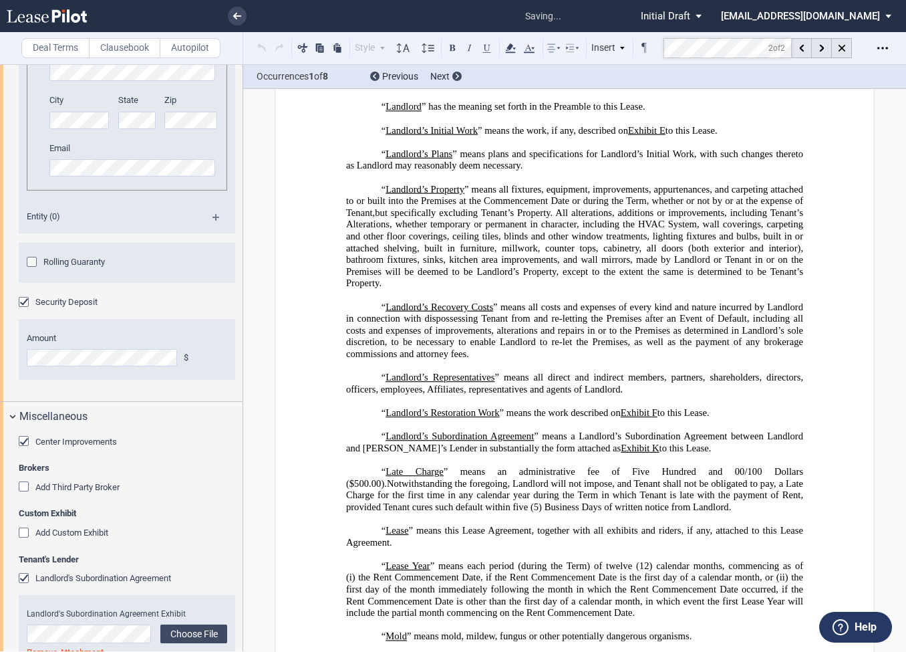
scroll to position [980, 0]
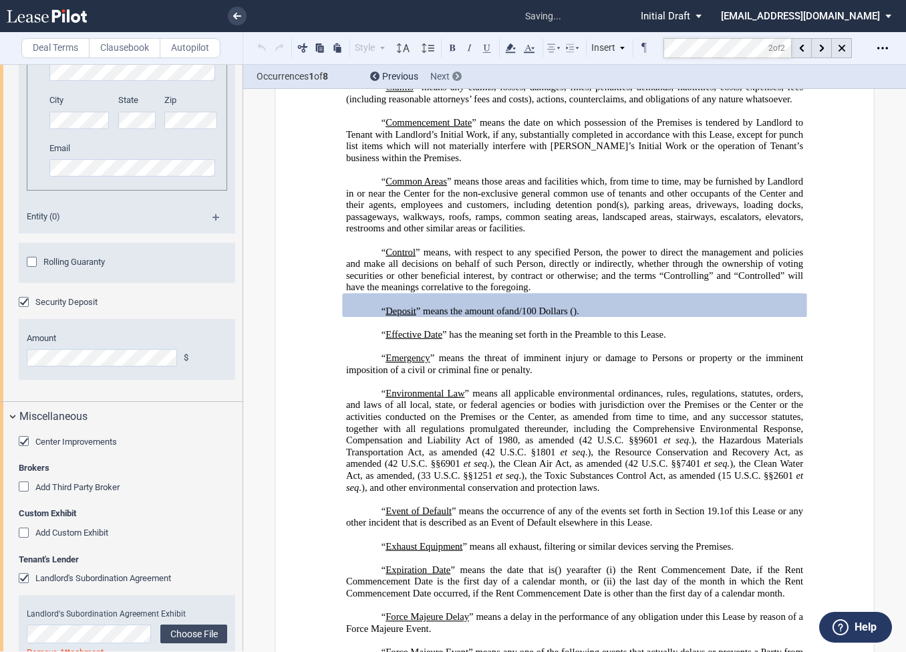
click at [456, 76] on icon at bounding box center [457, 76] width 3 height 5
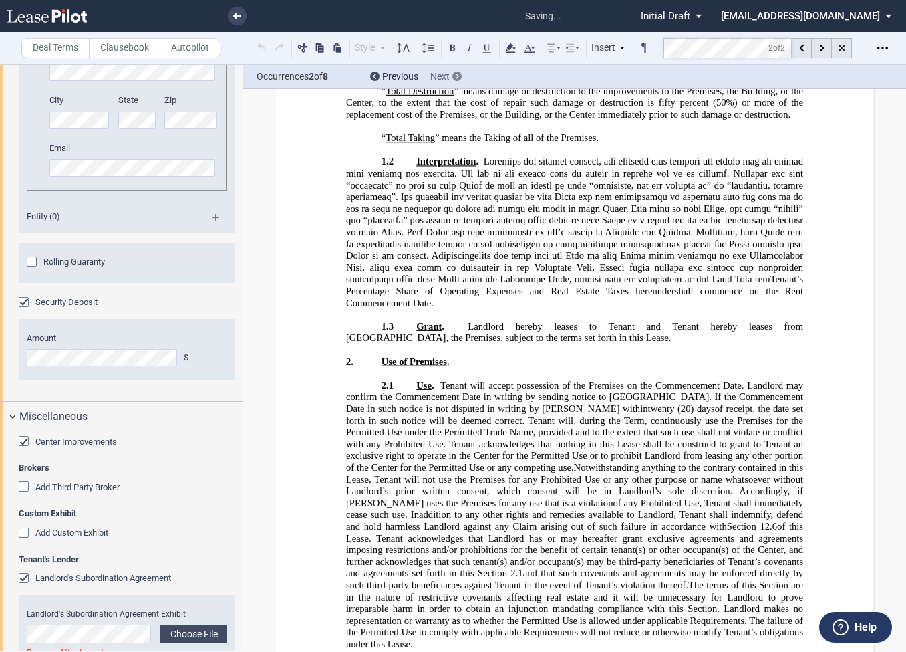
scroll to position [7220, 0]
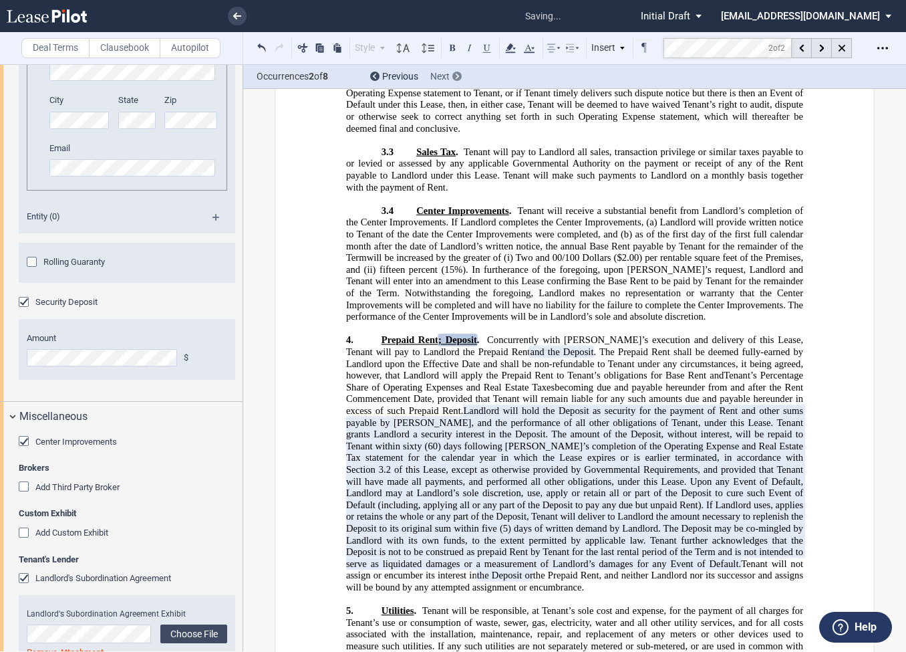
click at [456, 76] on icon at bounding box center [457, 76] width 3 height 5
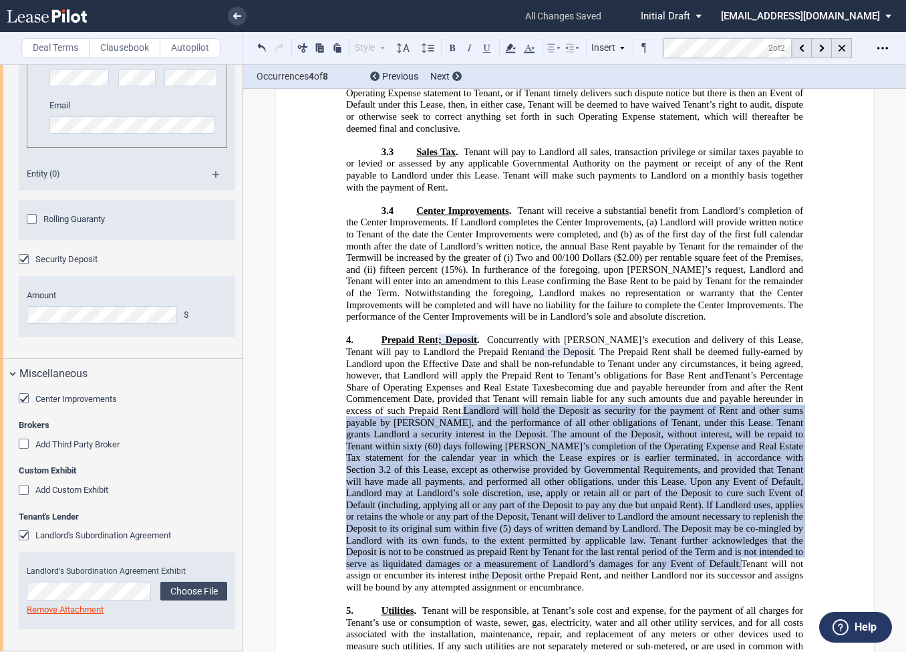
scroll to position [1398, 0]
click at [605, 45] on md-toolbar "Deal Terms Clausebook Autopilot Style Normal 8pt 9pt 10pt 10.5pt 11pt 12pt 14pt…" at bounding box center [453, 48] width 906 height 33
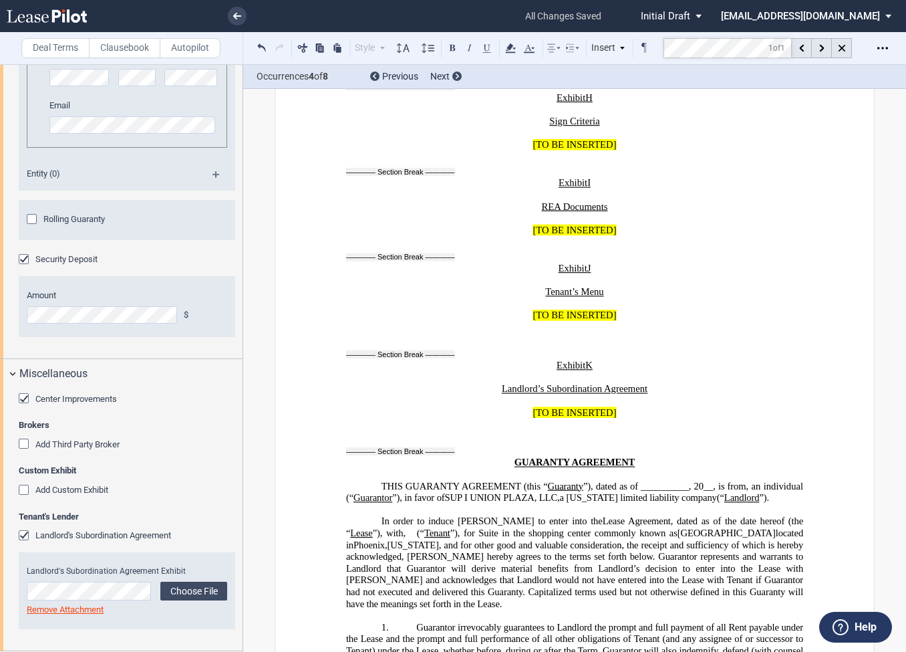
scroll to position [1334, 0]
click at [37, 227] on div "Rolling Guaranty" at bounding box center [33, 220] width 13 height 13
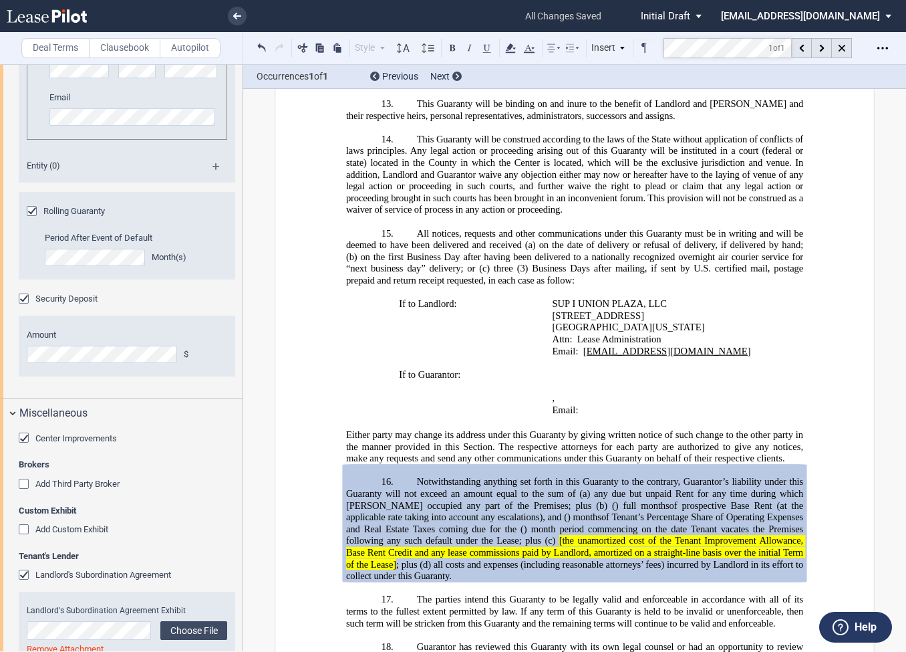
scroll to position [29914, 0]
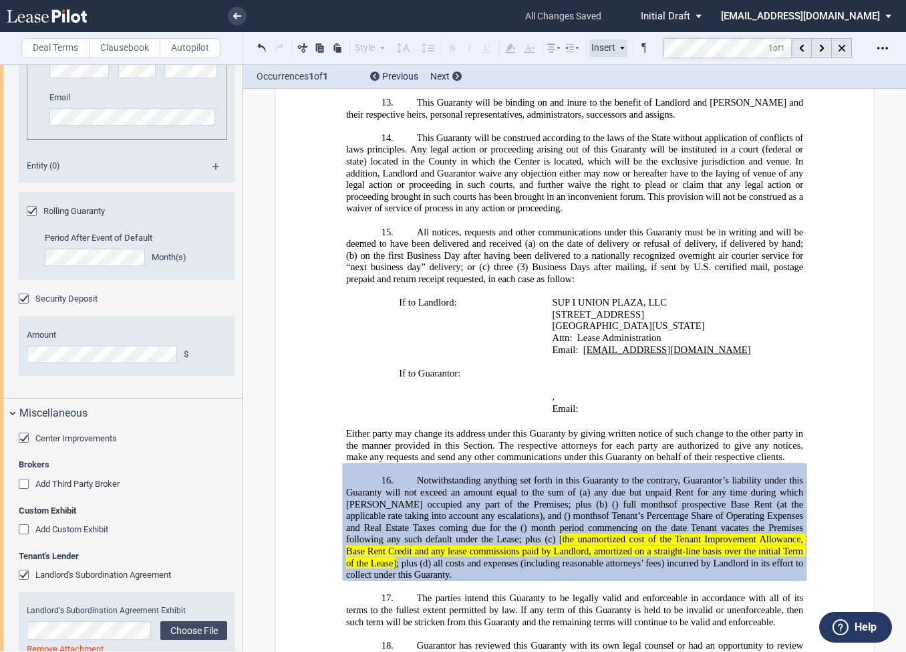
click at [611, 41] on md-toolbar "Deal Terms Clausebook Autopilot Style Normal 8pt 9pt 10pt 10.5pt 11pt 12pt 14pt…" at bounding box center [453, 48] width 906 height 33
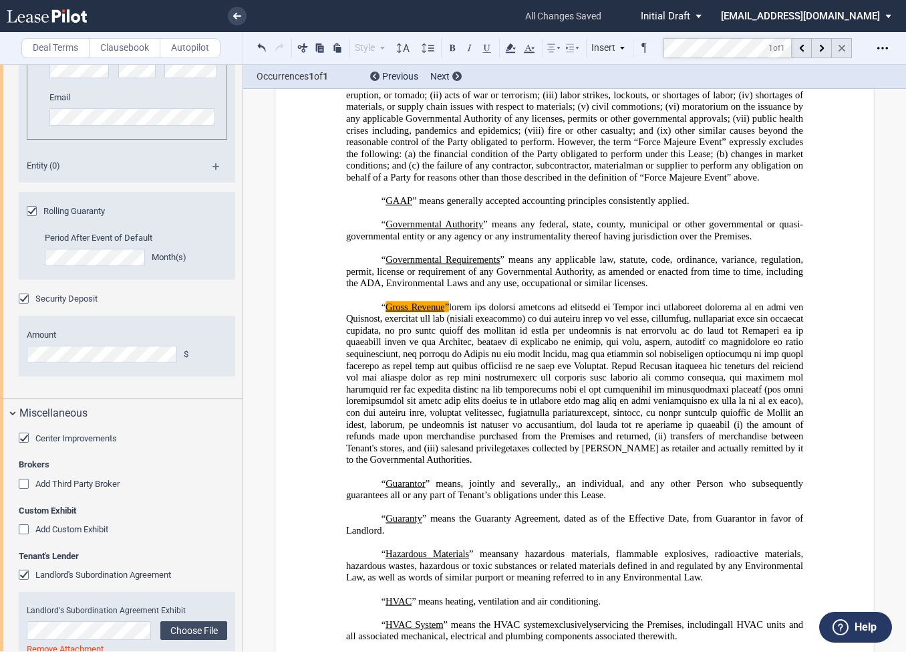
scroll to position [1575, 0]
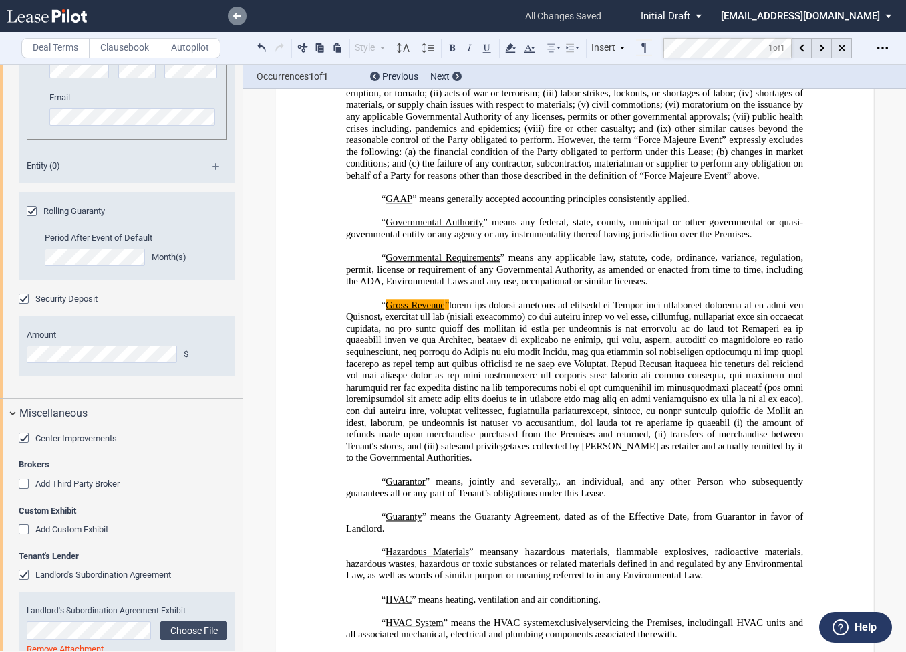
click at [237, 14] on icon at bounding box center [237, 16] width 8 height 7
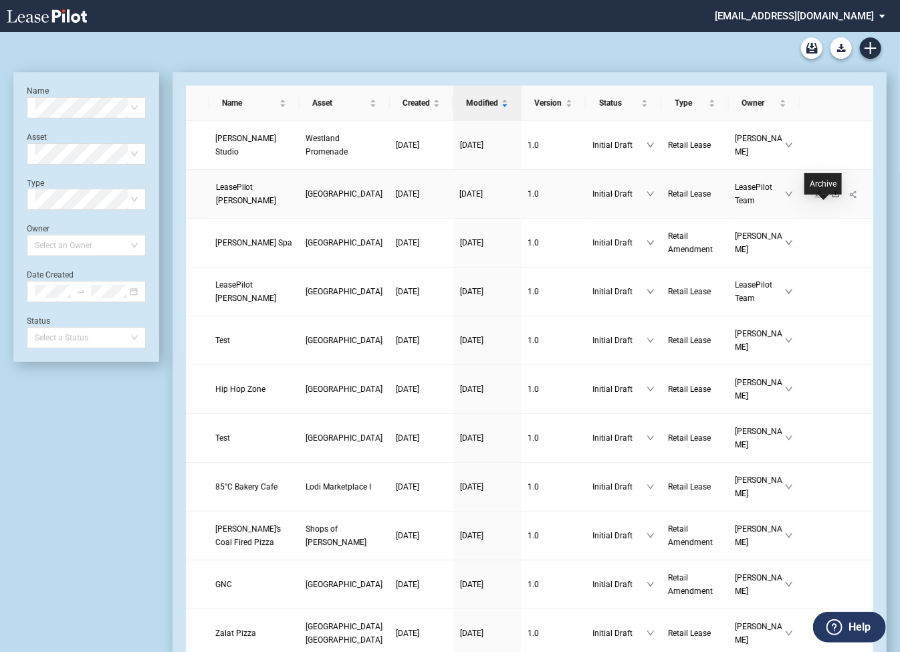
click at [831, 198] on icon "download" at bounding box center [835, 194] width 8 height 8
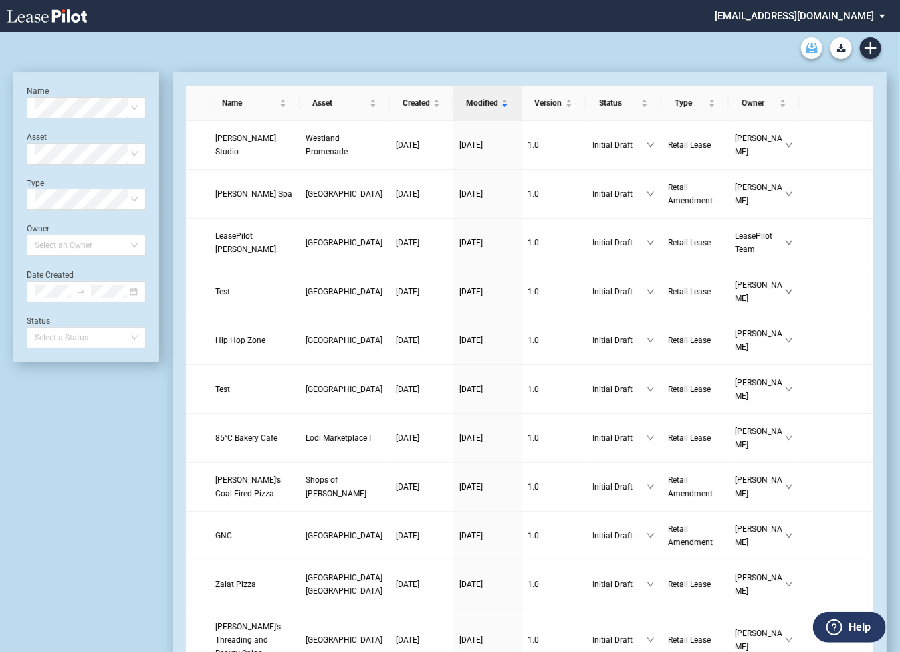
click at [808, 46] on icon "Archive" at bounding box center [811, 48] width 11 height 11
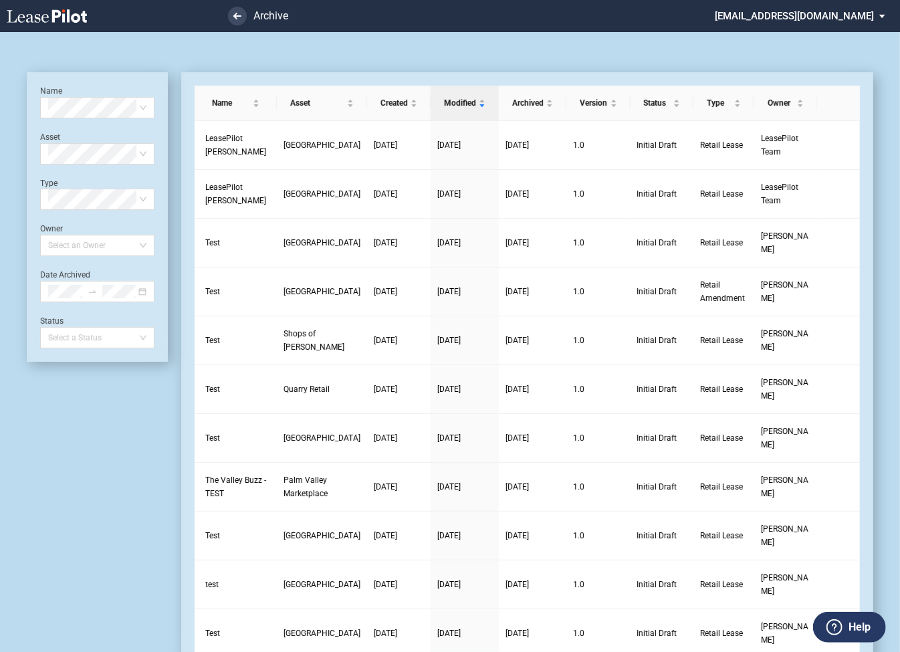
click at [874, 56] on md-toolbar at bounding box center [449, 48] width 873 height 32
click at [839, 148] on icon "delete" at bounding box center [838, 152] width 8 height 8
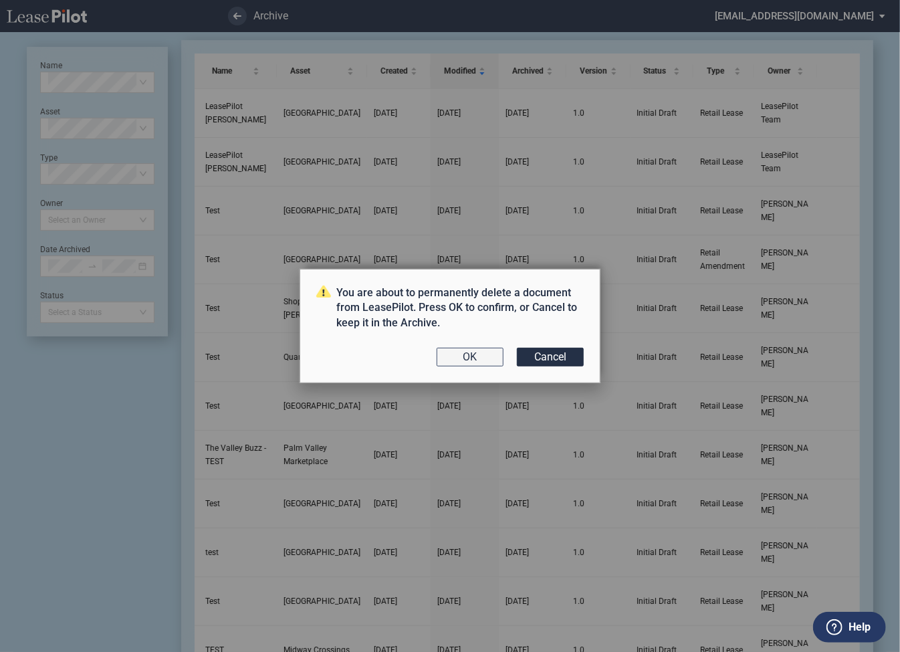
click at [481, 362] on button "OK" at bounding box center [469, 357] width 67 height 19
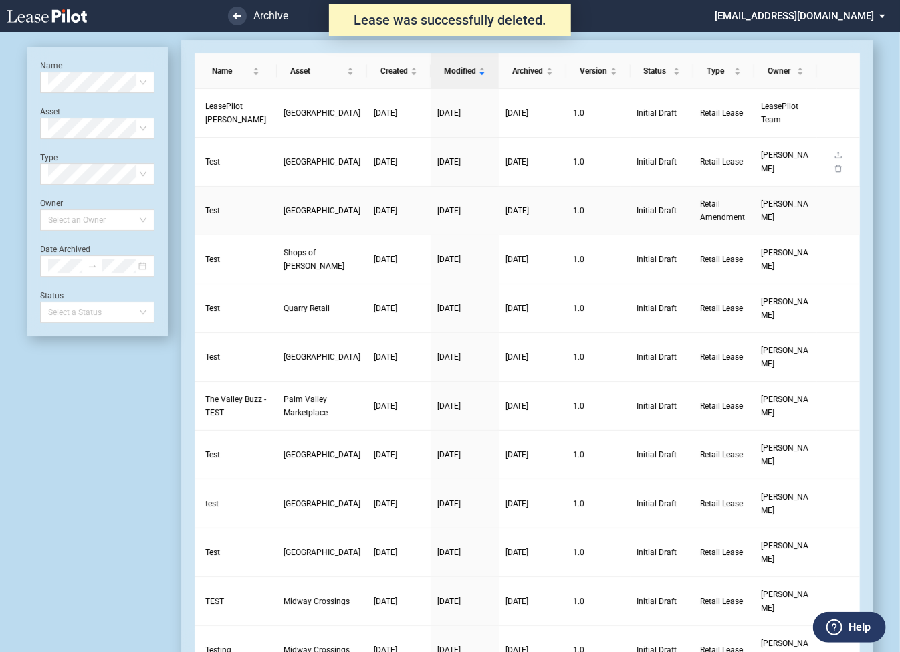
scroll to position [32, 0]
click at [839, 116] on icon "delete" at bounding box center [838, 120] width 8 height 8
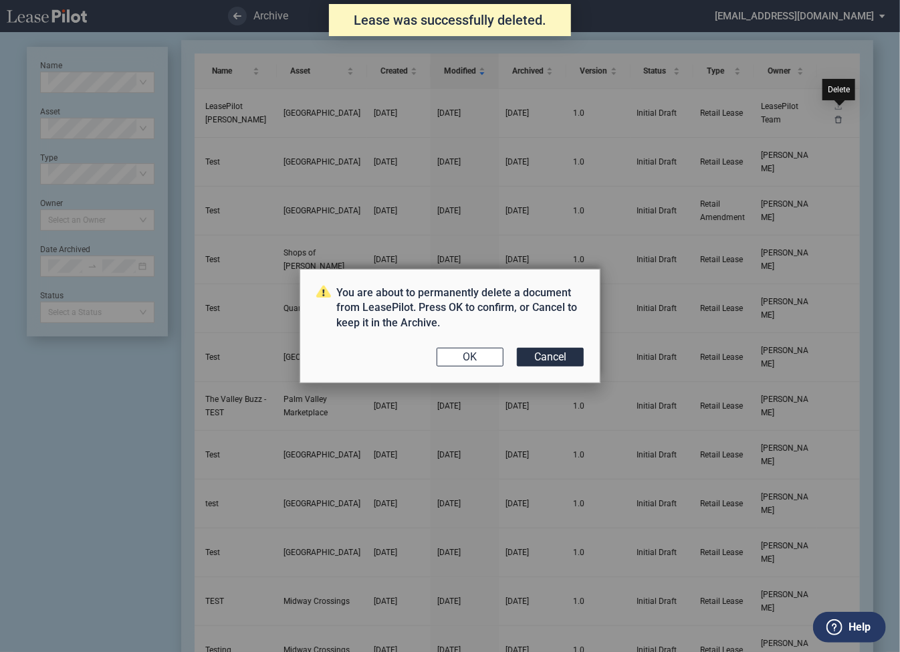
scroll to position [0, 0]
click at [486, 349] on button "OK" at bounding box center [469, 357] width 67 height 19
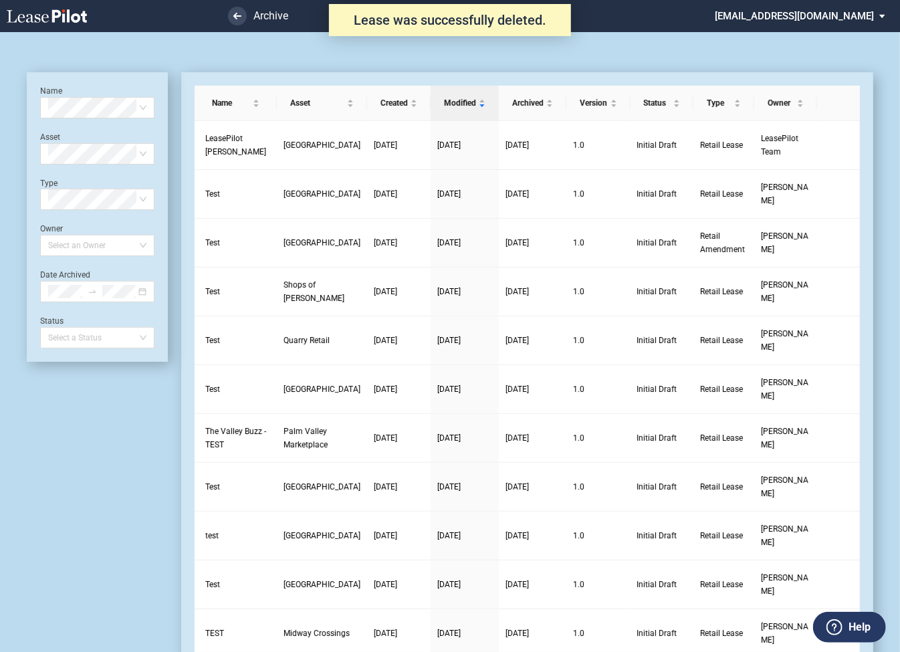
scroll to position [32, 0]
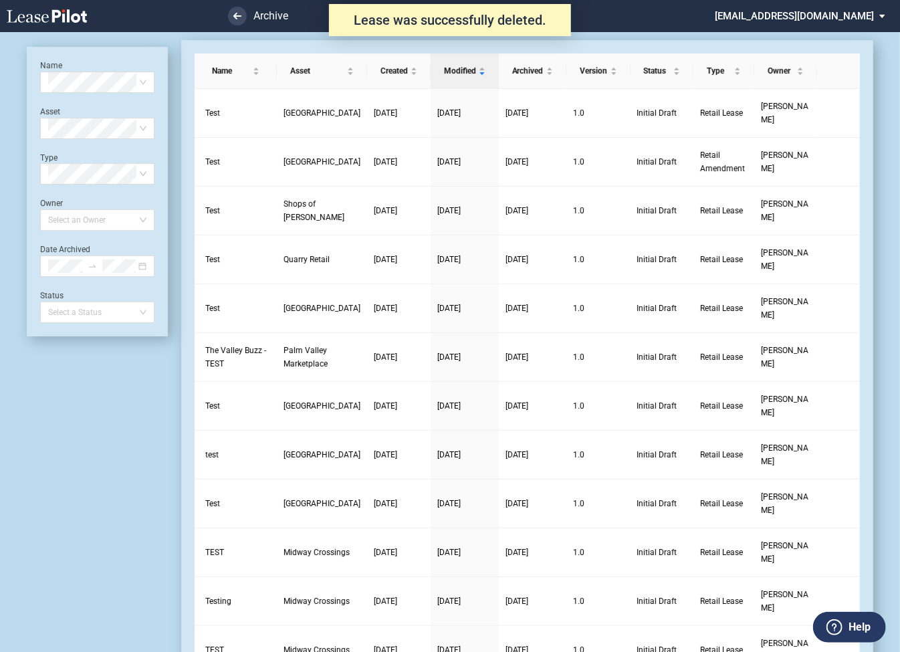
scroll to position [32, 0]
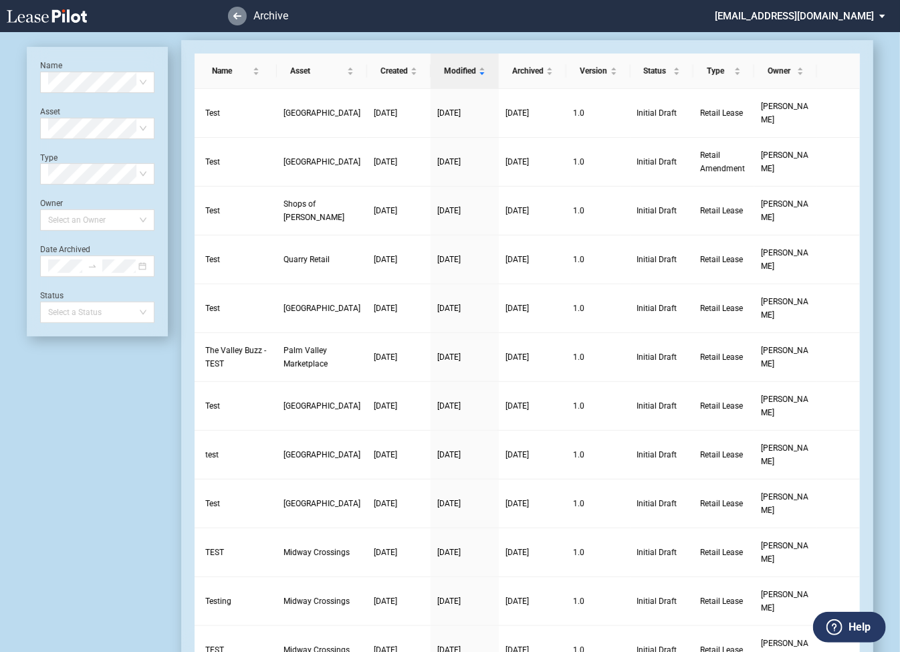
click at [243, 10] on link at bounding box center [237, 16] width 19 height 19
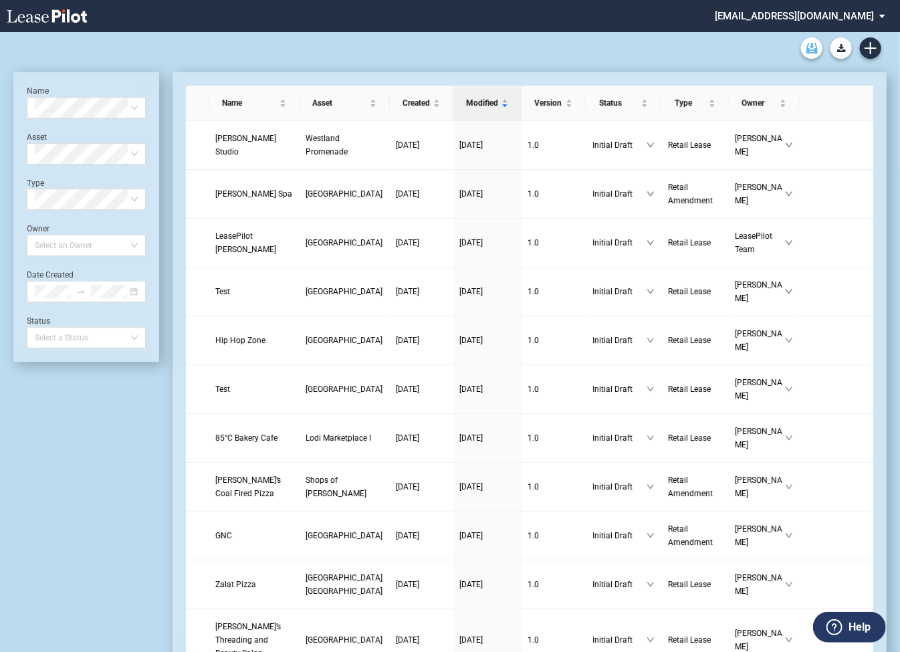
click at [813, 52] on use "Archive" at bounding box center [811, 48] width 11 height 11
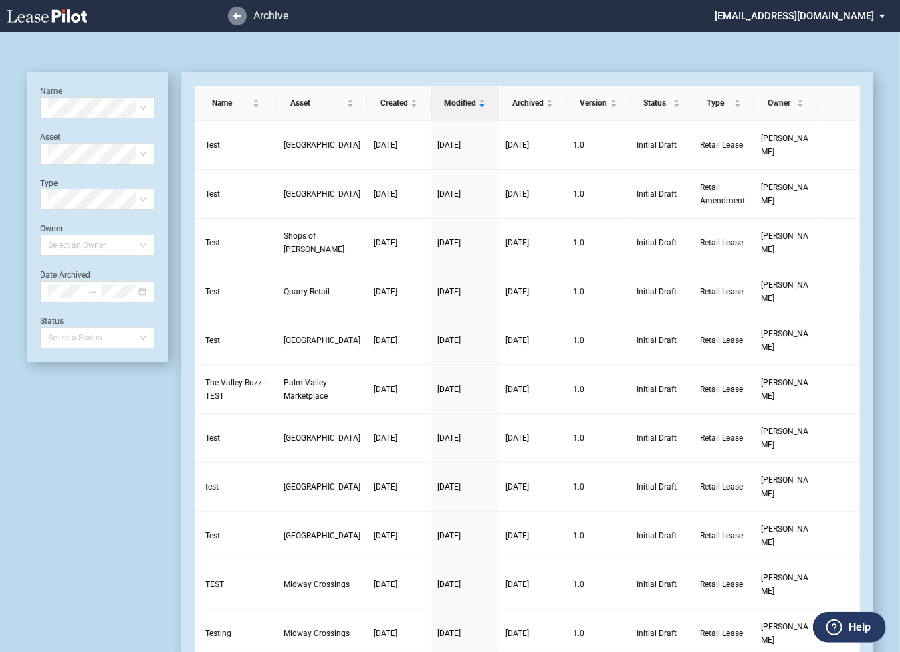
click at [236, 16] on use at bounding box center [237, 16] width 8 height 7
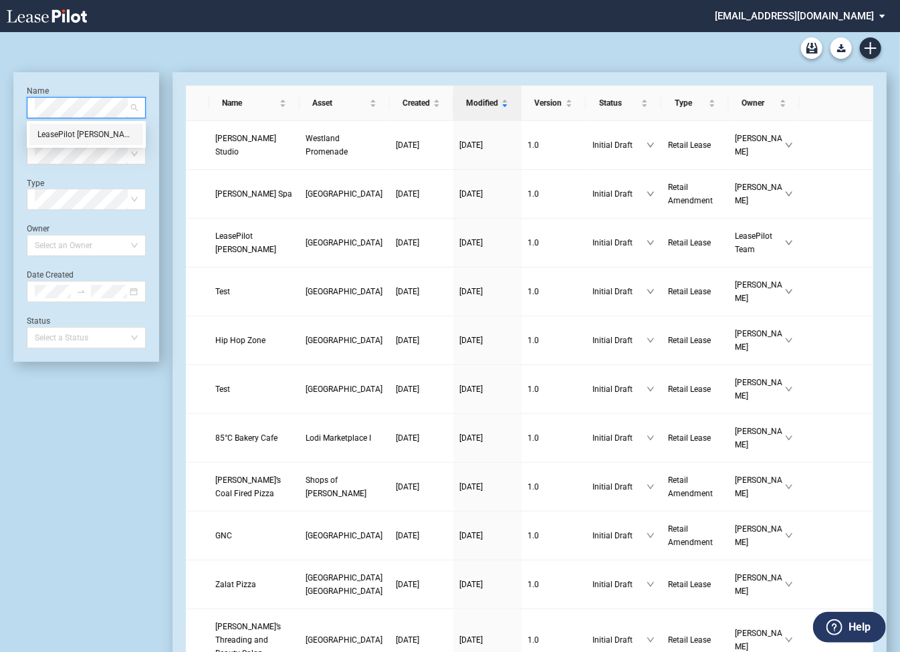
click at [102, 138] on div "LeasePilot [PERSON_NAME]" at bounding box center [86, 134] width 98 height 13
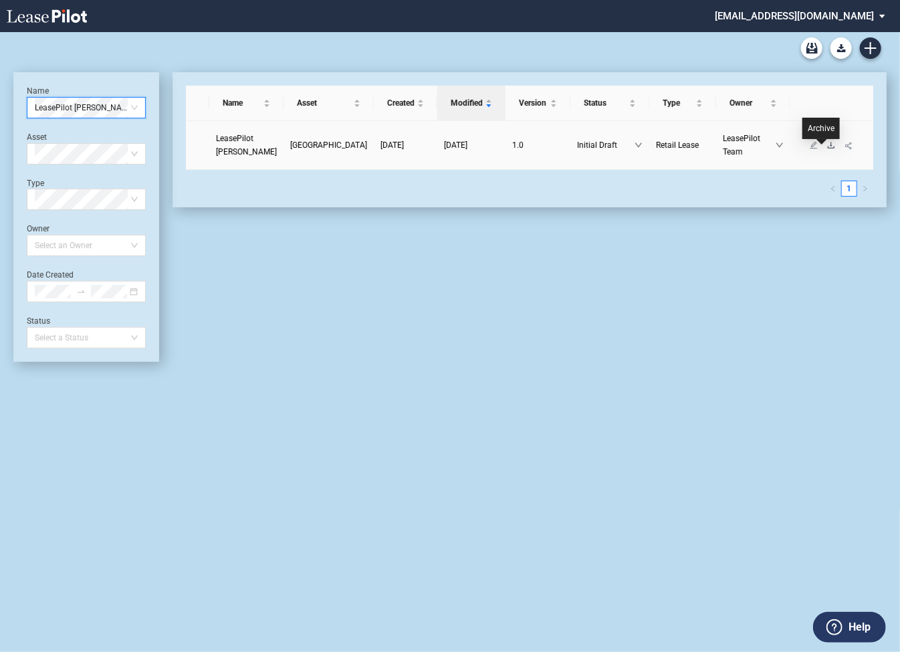
click at [827, 149] on icon "download" at bounding box center [831, 145] width 8 height 8
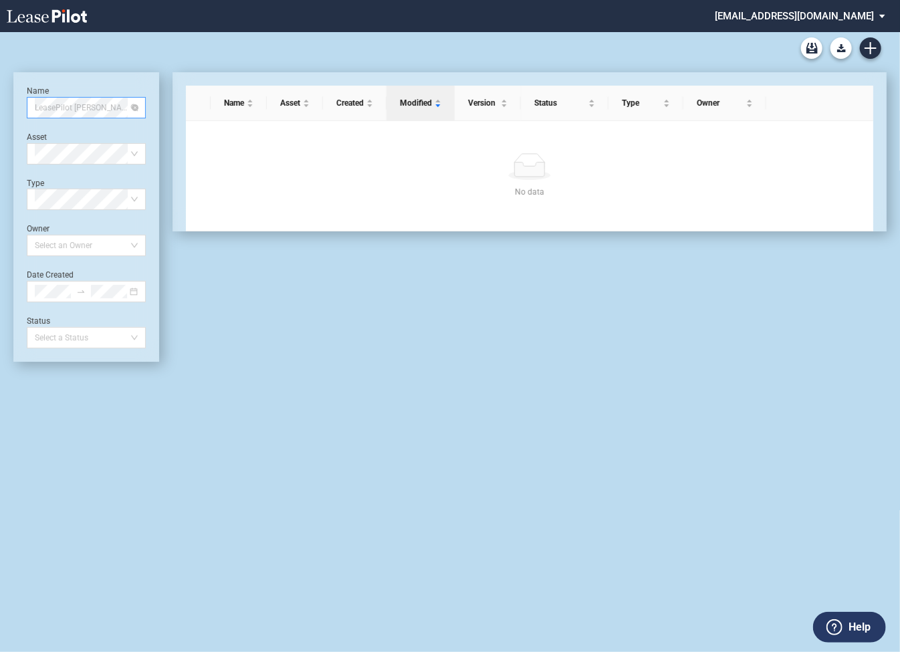
click at [138, 108] on div "LeasePilot [PERSON_NAME]" at bounding box center [86, 107] width 119 height 21
click at [205, 34] on div "Lease Blank Form - Generic Lease Blank Form - [US_STATE] Lease Blank Form - [US…" at bounding box center [449, 48] width 873 height 32
click at [815, 47] on icon "Archive" at bounding box center [811, 48] width 11 height 11
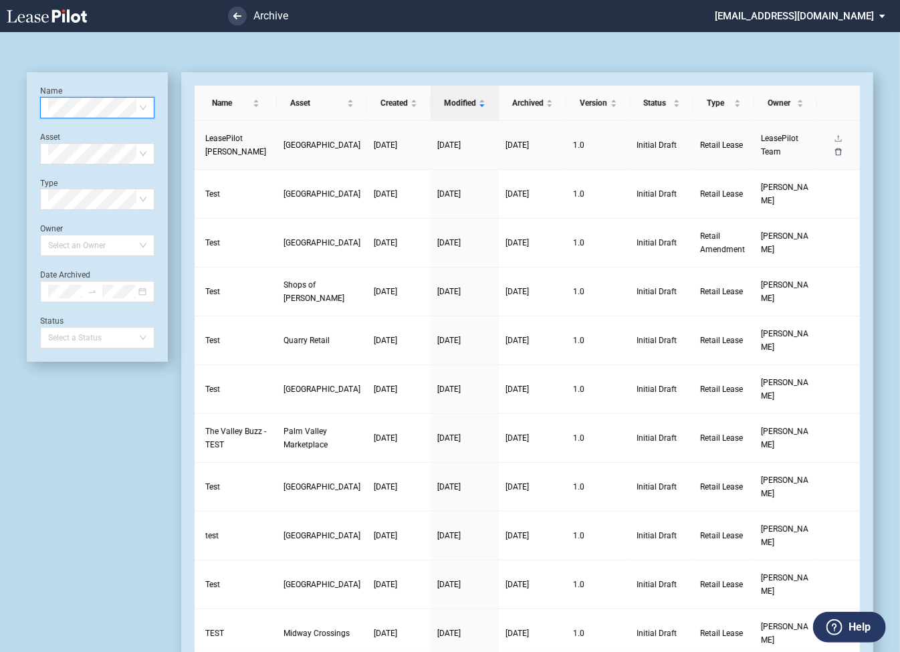
click at [837, 154] on icon "delete" at bounding box center [838, 152] width 8 height 8
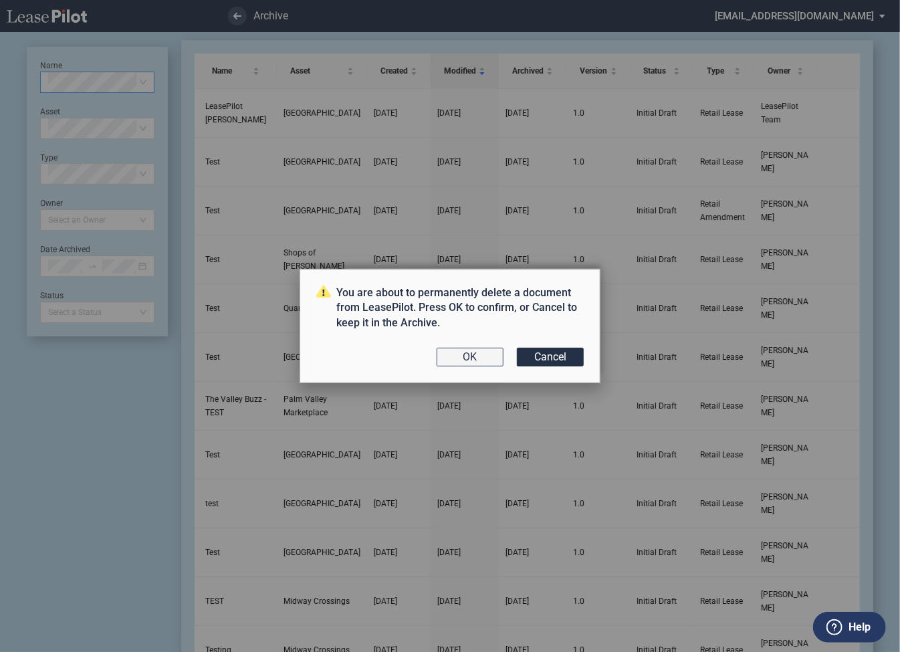
click at [488, 362] on button "OK" at bounding box center [469, 357] width 67 height 19
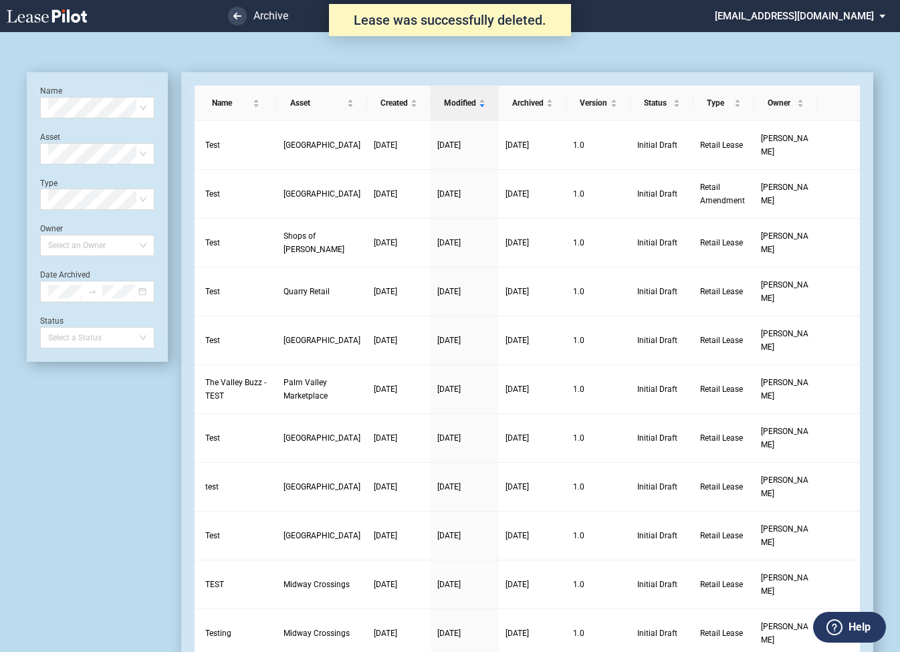
scroll to position [32, 0]
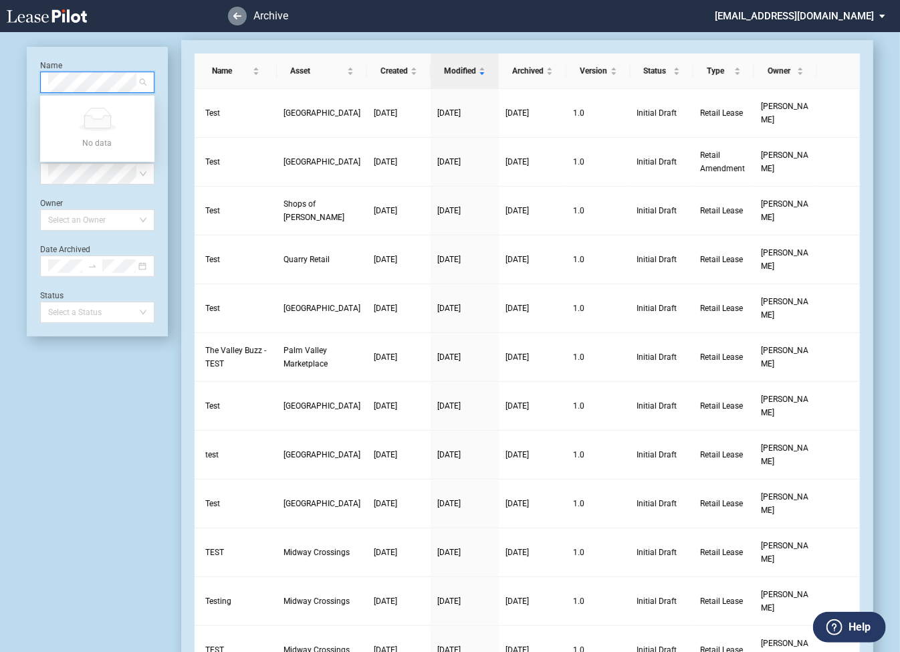
click at [237, 15] on use at bounding box center [237, 16] width 8 height 7
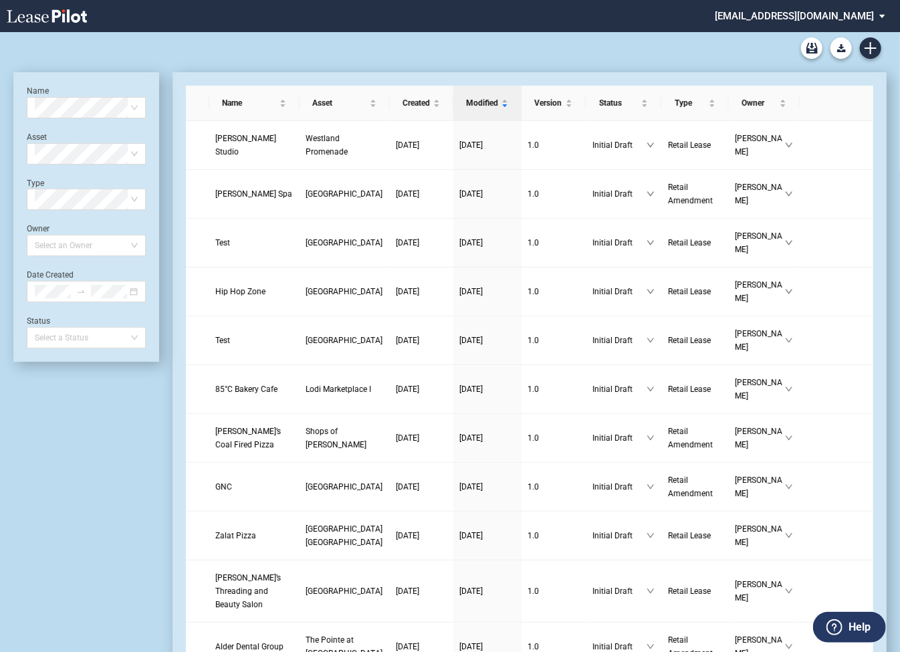
click at [799, 18] on md-select "[EMAIL_ADDRESS][DOMAIN_NAME] Super Admin Area Admin Area Settings Sign Out" at bounding box center [804, 15] width 183 height 30
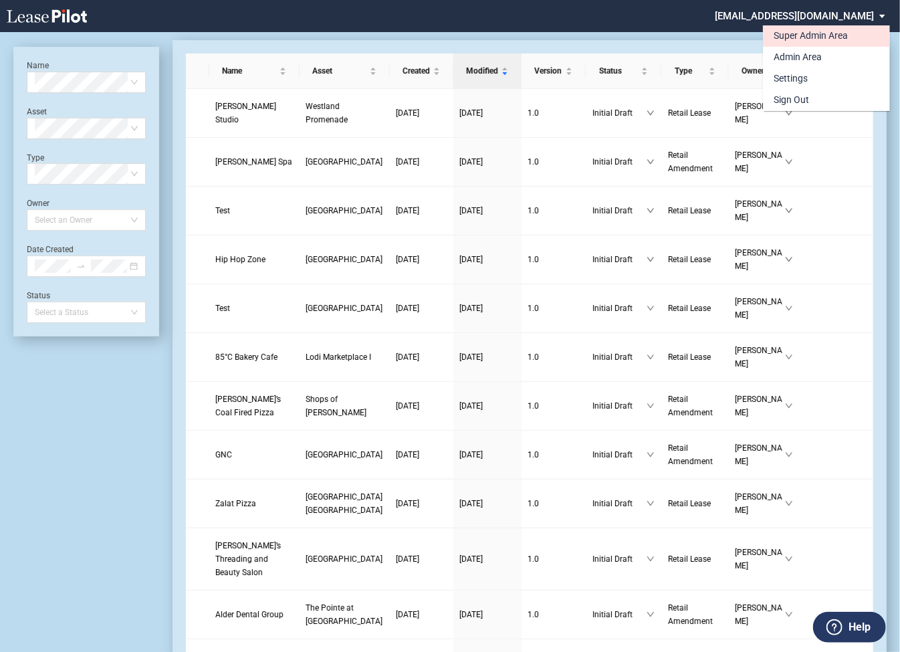
click at [786, 32] on div "Super Admin Area" at bounding box center [810, 35] width 74 height 13
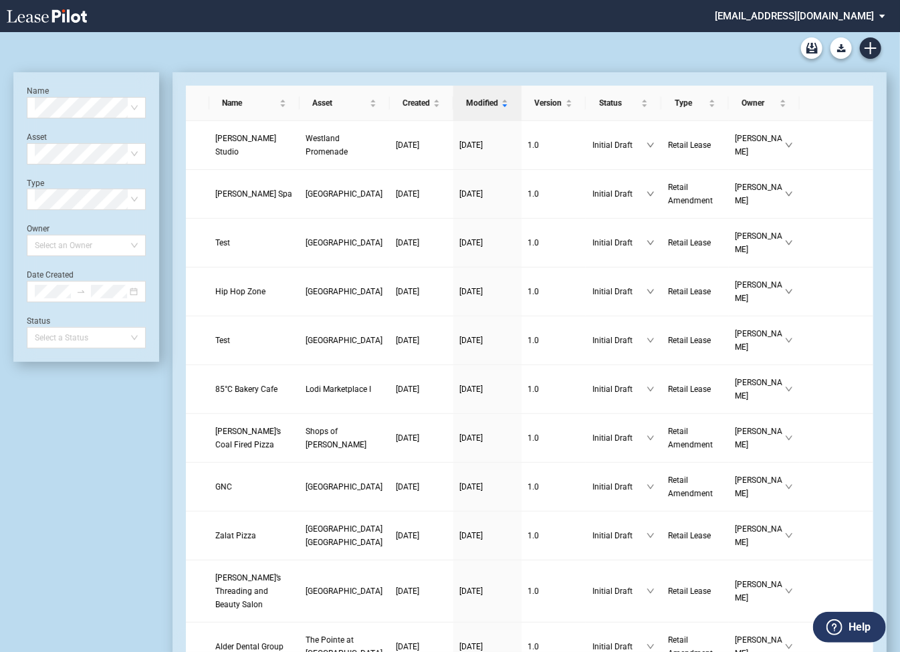
scroll to position [32, 0]
click at [794, 19] on md-select "[EMAIL_ADDRESS][DOMAIN_NAME] Super Admin Area Admin Area Settings Sign Out" at bounding box center [804, 15] width 183 height 30
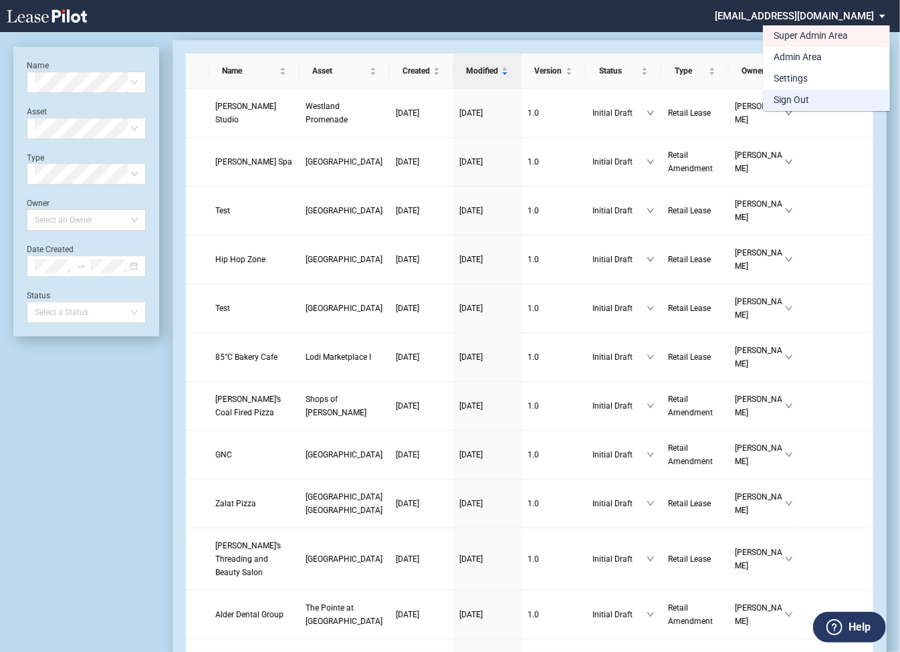
click at [784, 98] on div "Sign Out" at bounding box center [790, 100] width 35 height 13
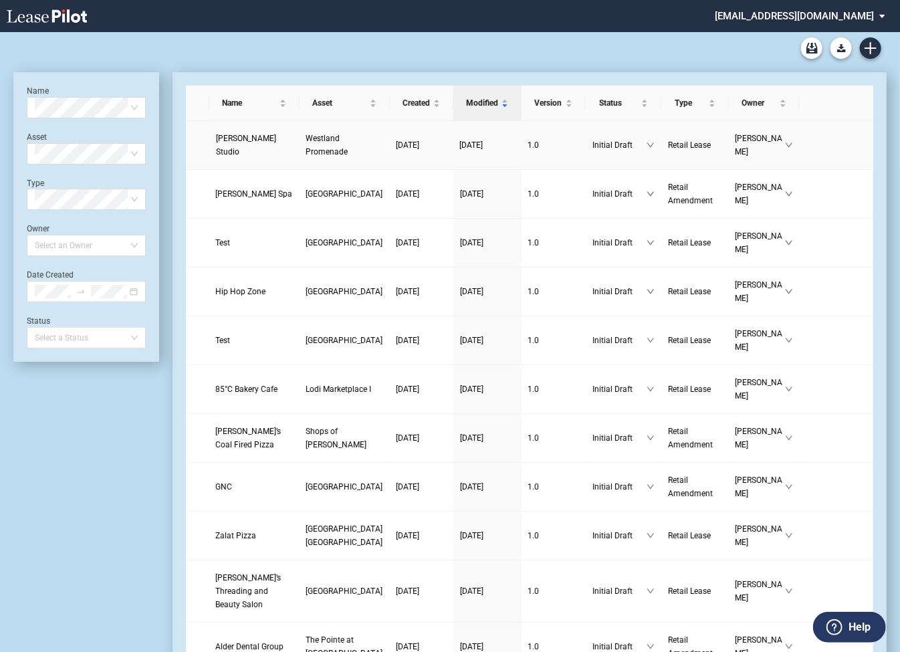
scroll to position [32, 0]
